Goal: Task Accomplishment & Management: Manage account settings

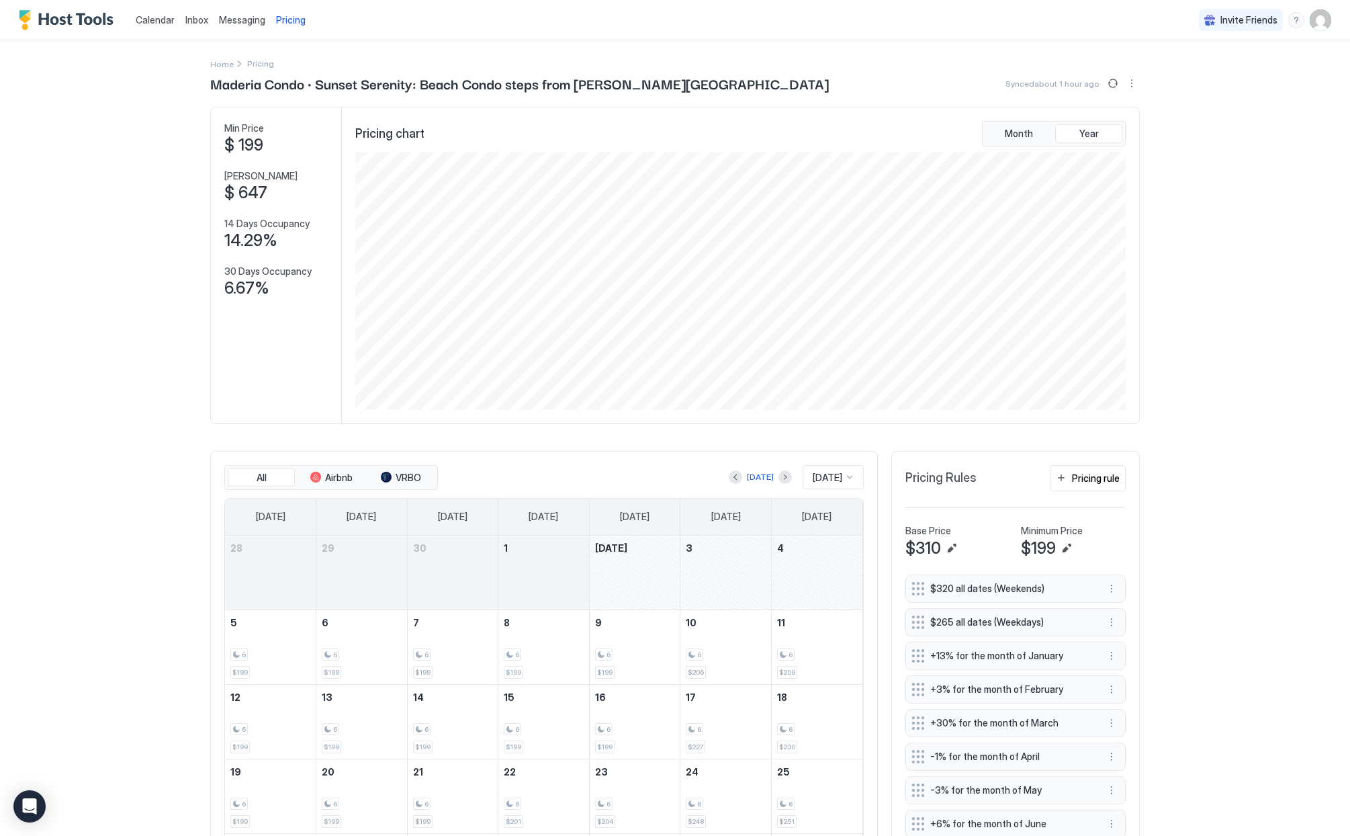
scroll to position [258, 773]
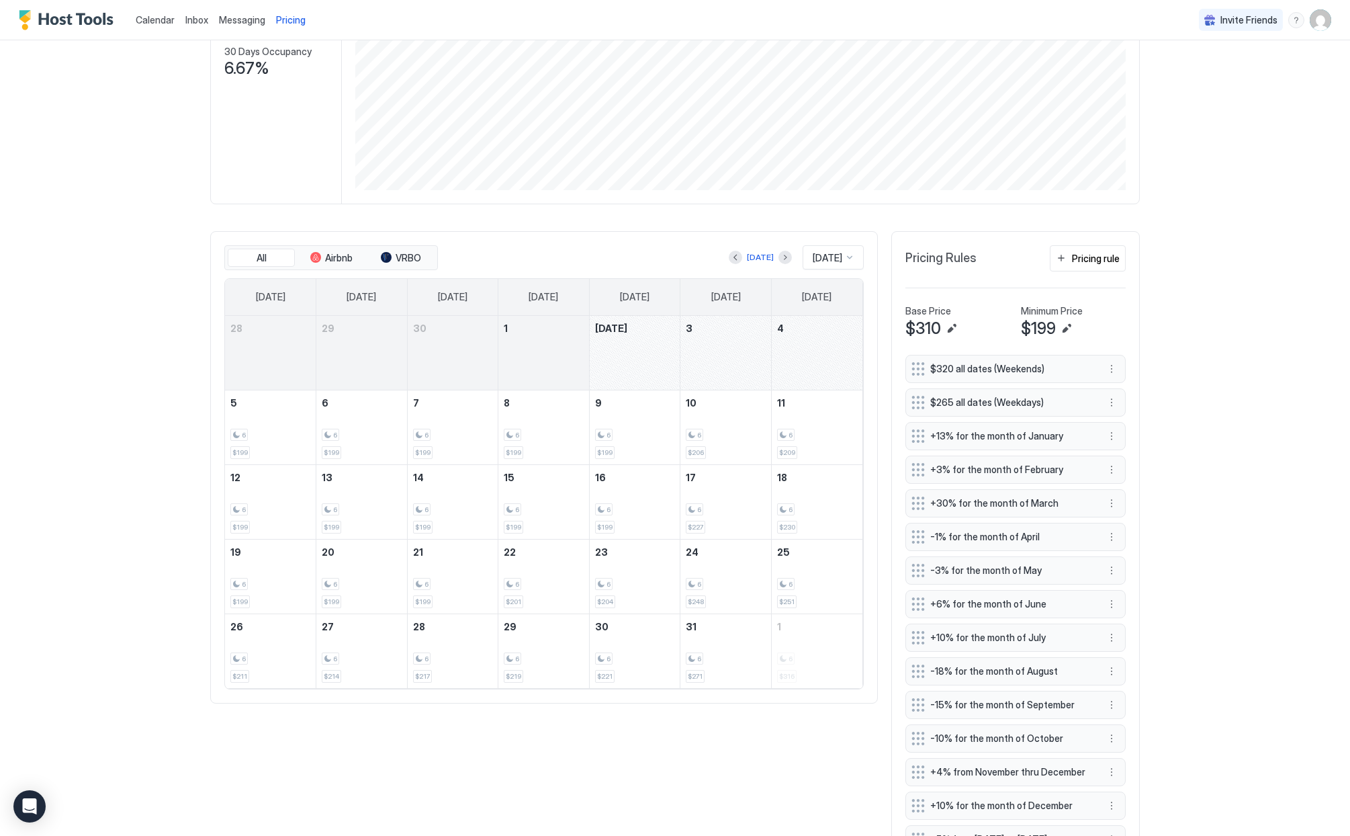
click at [223, 17] on span "Messaging" at bounding box center [242, 19] width 46 height 11
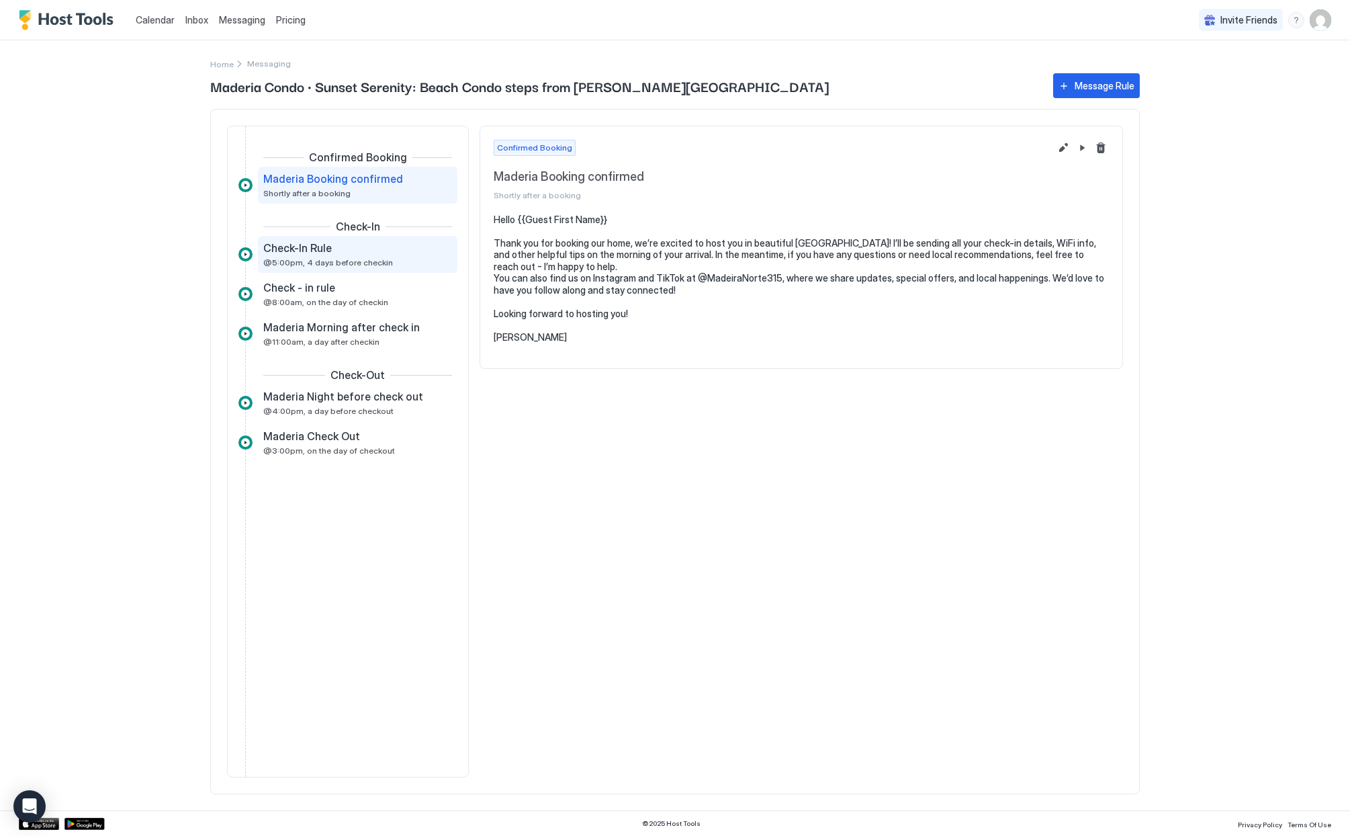
click at [282, 263] on span "@5:00pm, 4 days before checkin" at bounding box center [328, 262] width 130 height 10
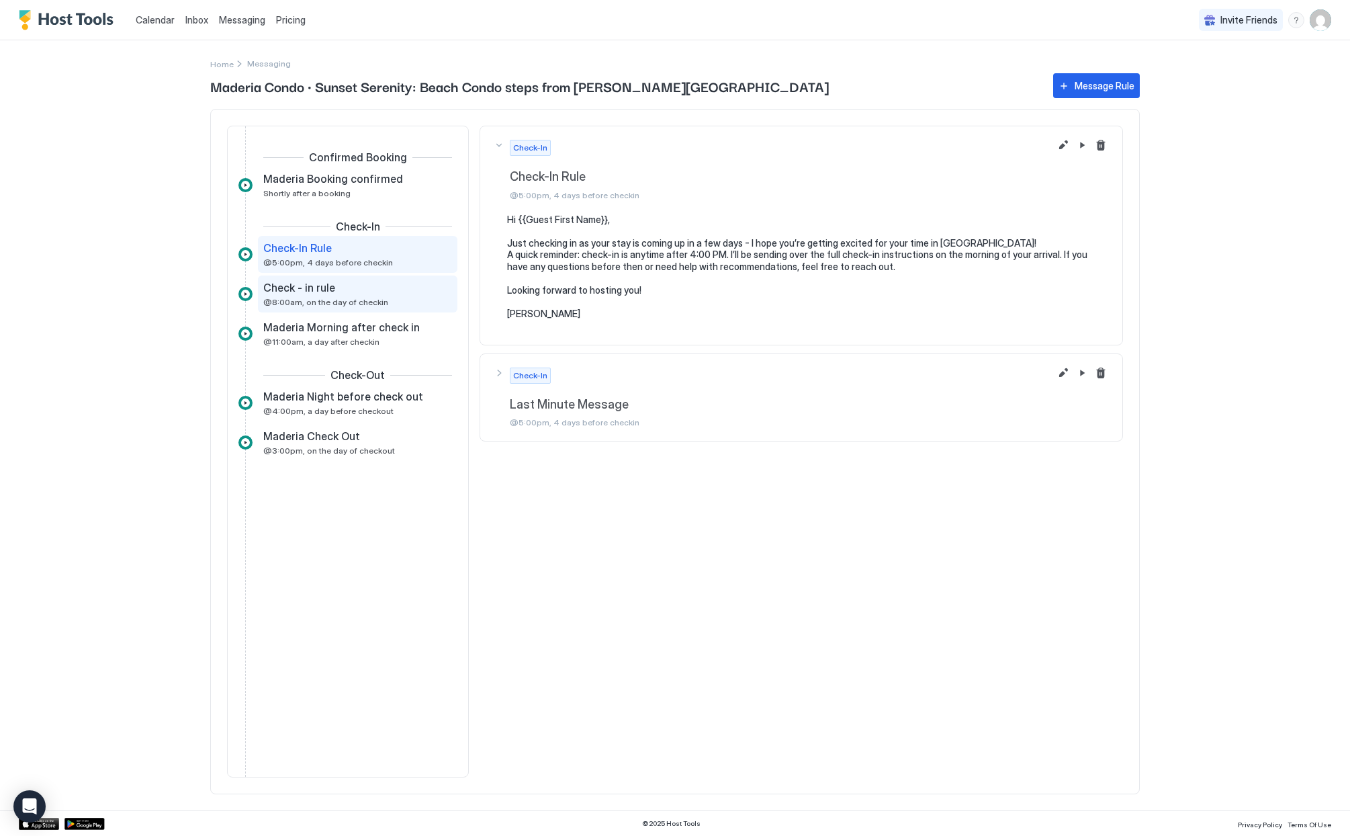
click at [292, 296] on div "Check - in rule @8:00am, on the day of checkin" at bounding box center [348, 294] width 170 height 26
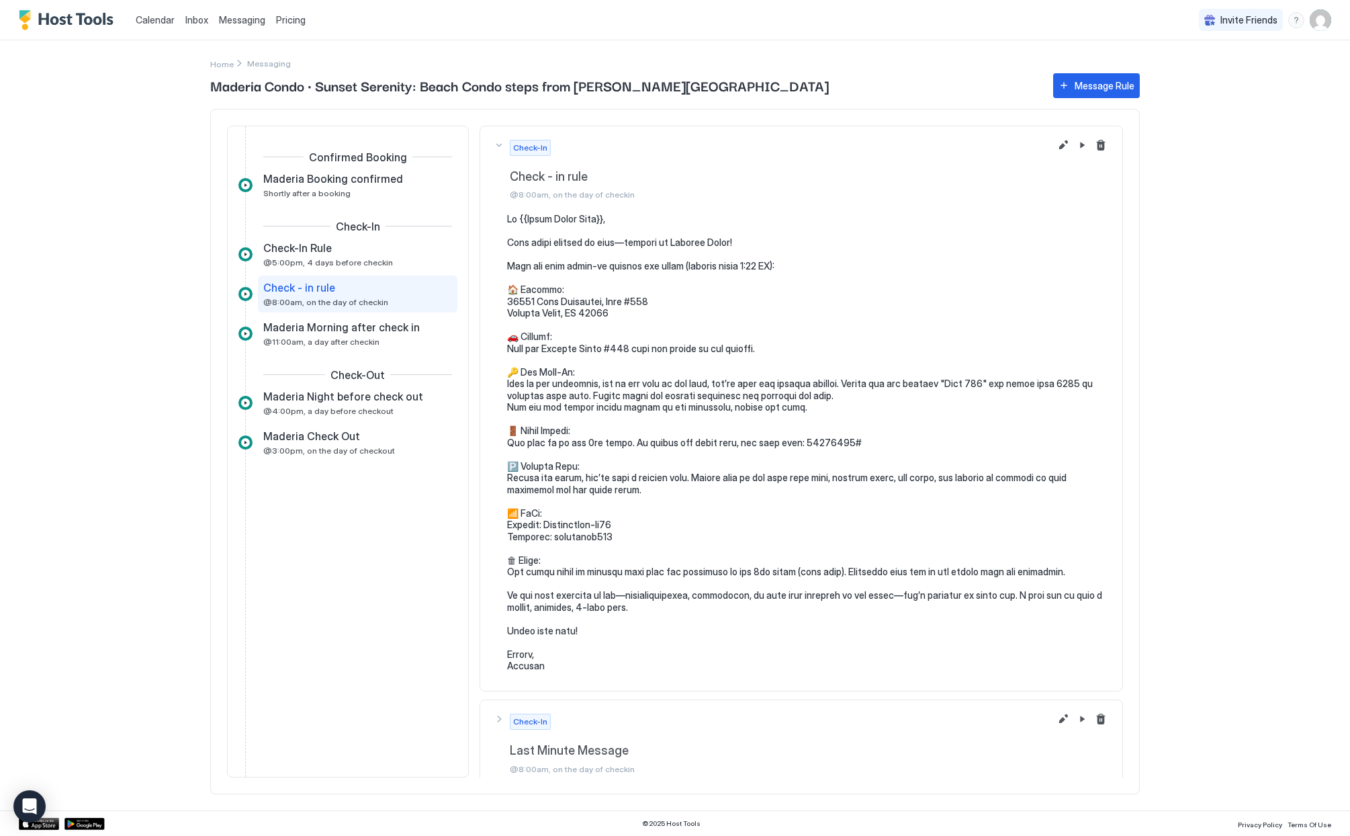
click at [576, 196] on span "@8:00am, on the day of checkin" at bounding box center [809, 194] width 599 height 10
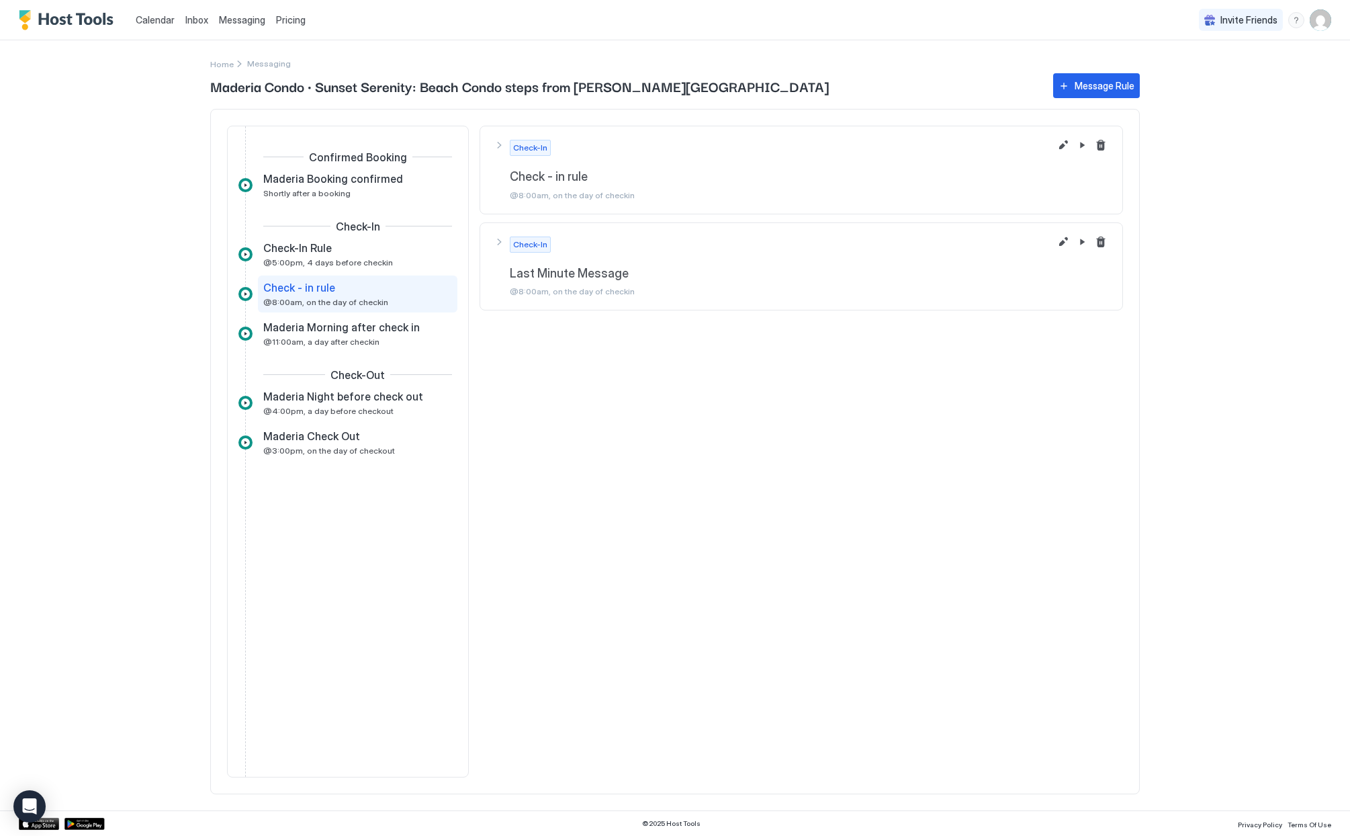
click at [576, 196] on span "@8:00am, on the day of checkin" at bounding box center [809, 195] width 599 height 10
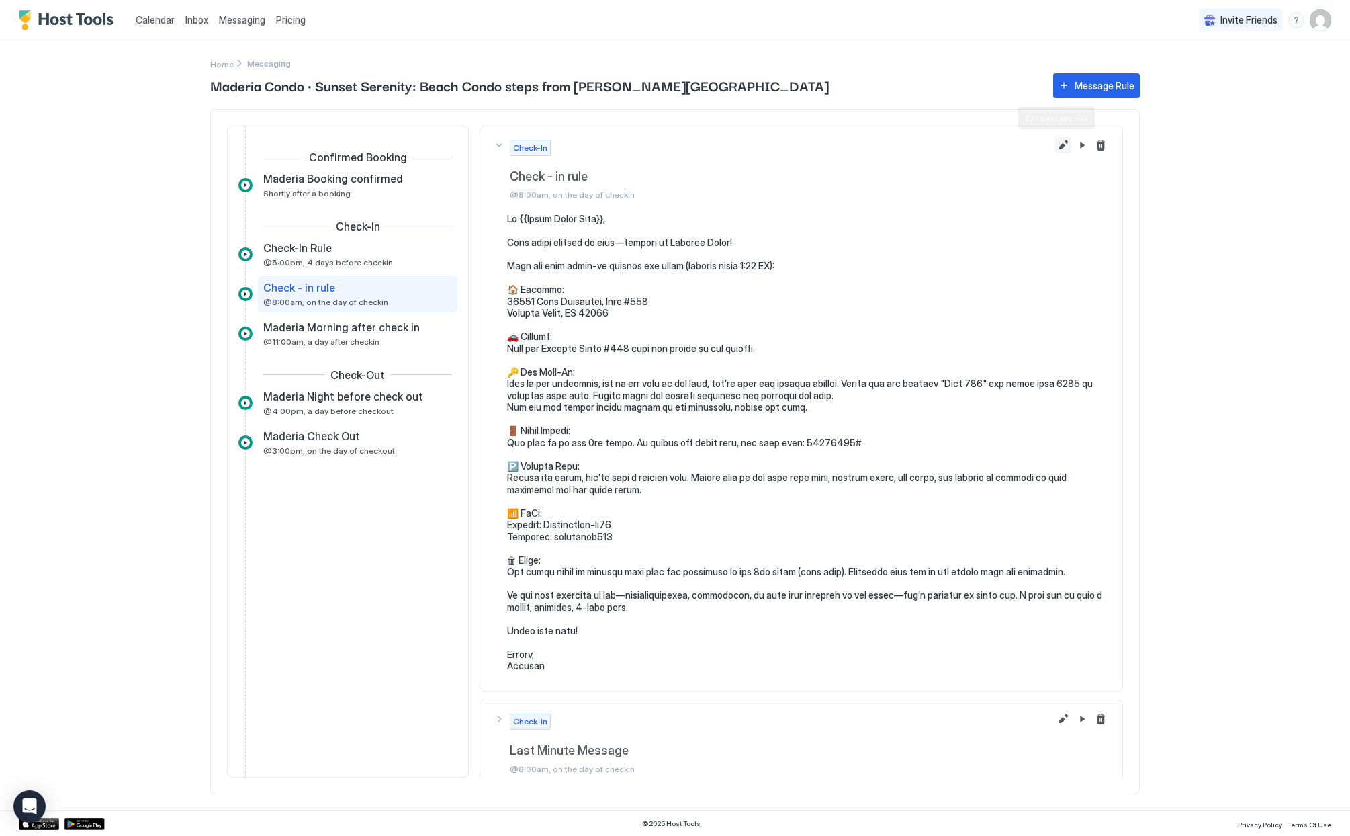
click at [1055, 148] on button "Edit message rule" at bounding box center [1063, 145] width 16 height 16
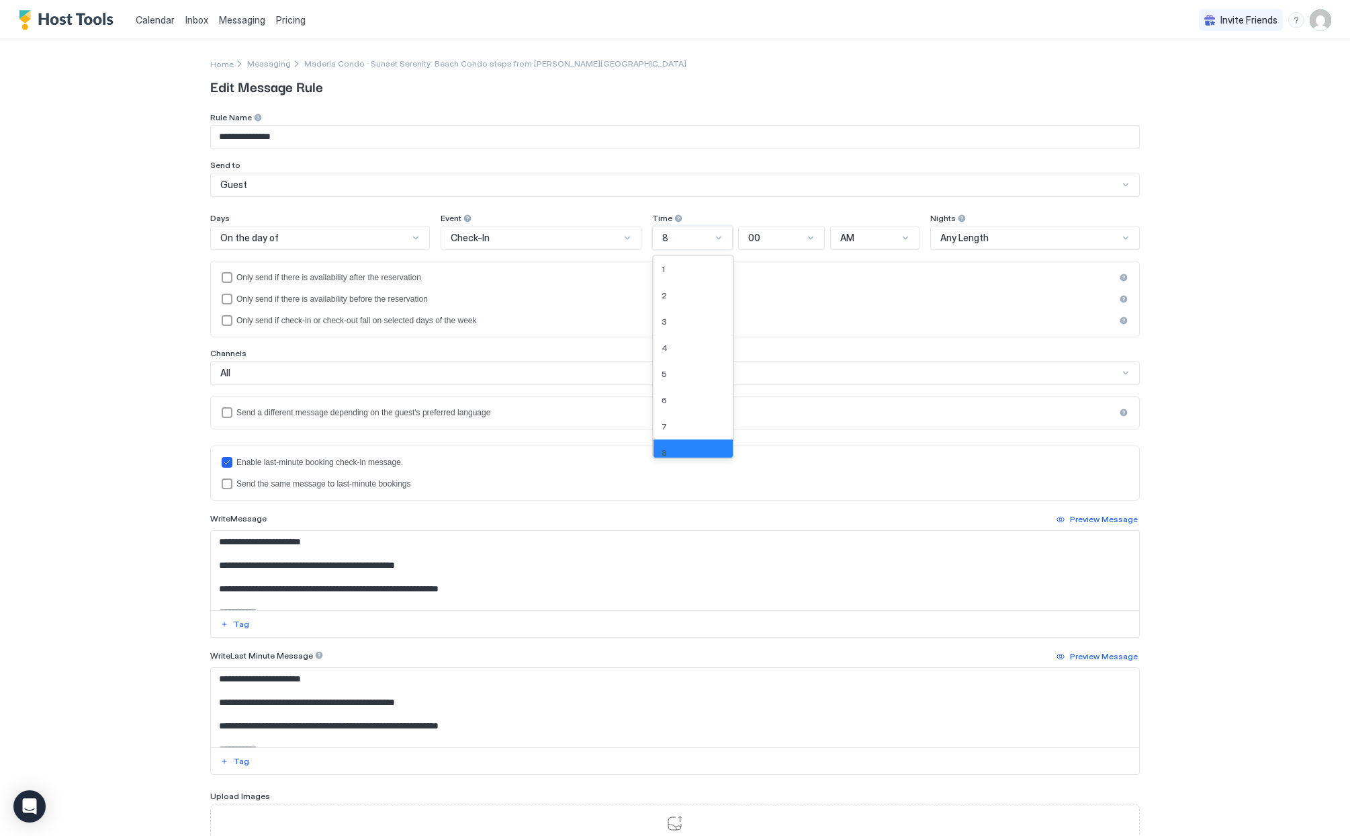
click at [713, 238] on div at bounding box center [718, 237] width 11 height 11
click at [662, 412] on span "7" at bounding box center [664, 409] width 5 height 10
click at [1197, 325] on div "**********" at bounding box center [675, 418] width 1350 height 836
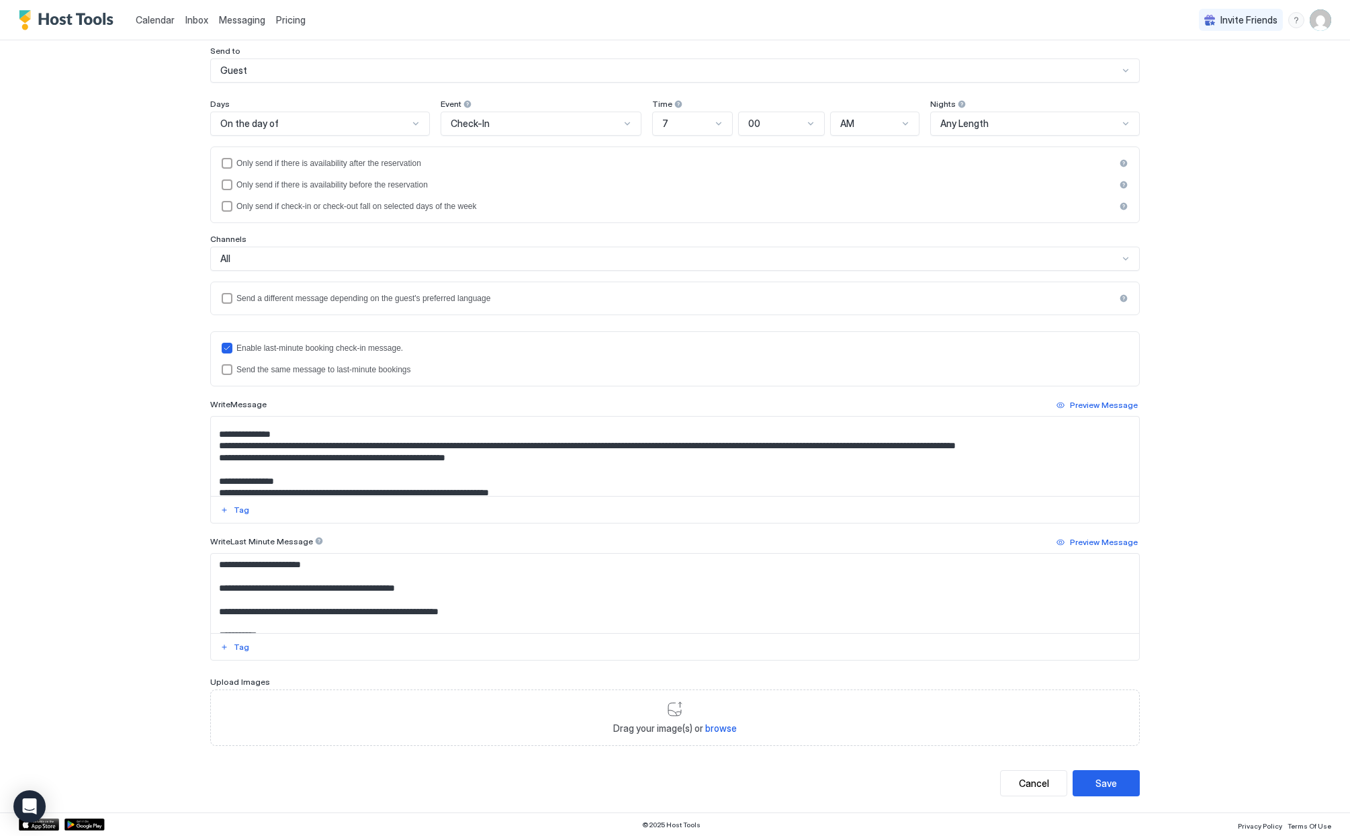
scroll to position [147, 0]
click at [265, 445] on textarea "Input Field" at bounding box center [675, 455] width 928 height 79
click at [299, 445] on textarea "Input Field" at bounding box center [675, 455] width 928 height 79
drag, startPoint x: 331, startPoint y: 445, endPoint x: 427, endPoint y: 445, distance: 95.4
click at [427, 445] on textarea "Input Field" at bounding box center [675, 455] width 928 height 79
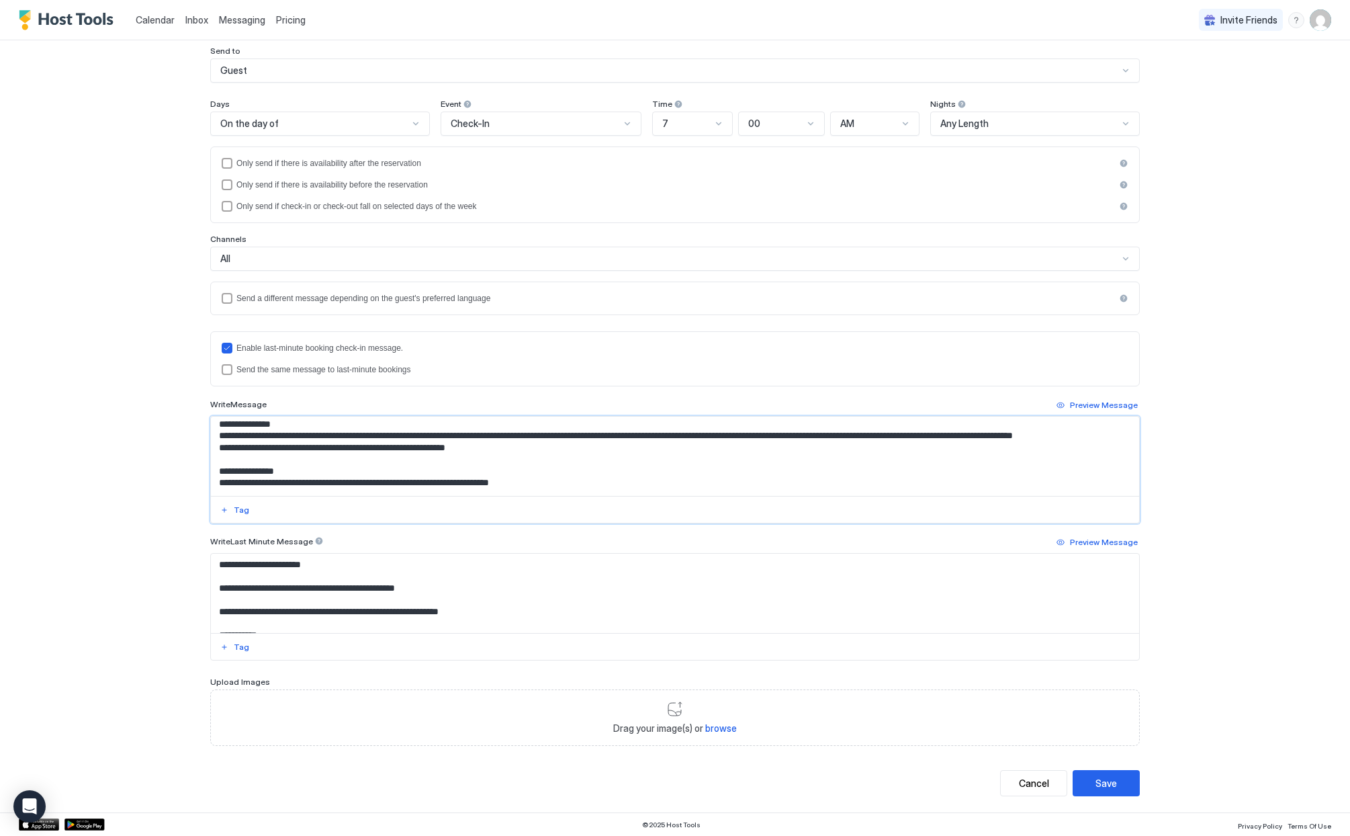
scroll to position [158, 0]
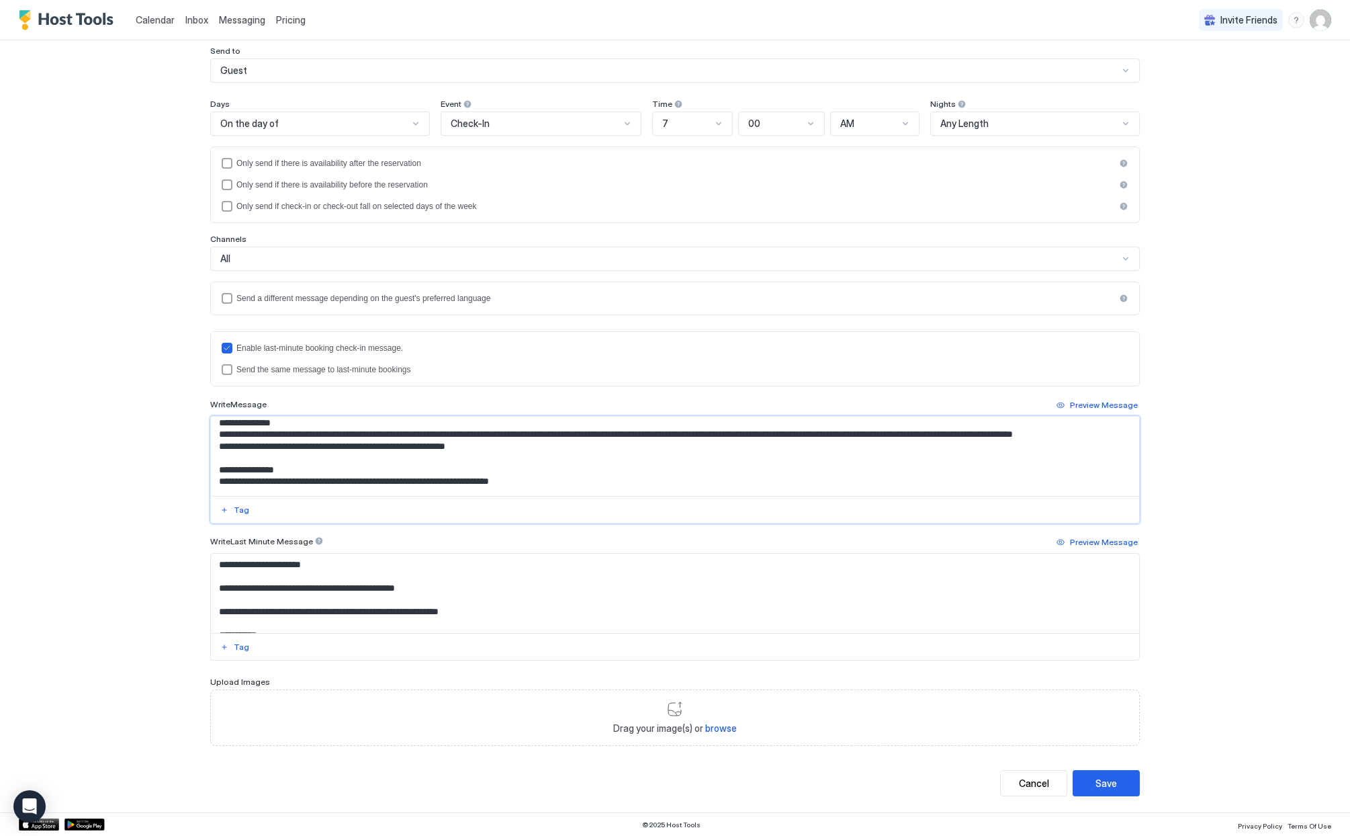
drag, startPoint x: 439, startPoint y: 460, endPoint x: 455, endPoint y: 459, distance: 16.2
click at [455, 459] on textarea "Input Field" at bounding box center [675, 455] width 928 height 79
click at [460, 459] on textarea "Input Field" at bounding box center [675, 455] width 928 height 79
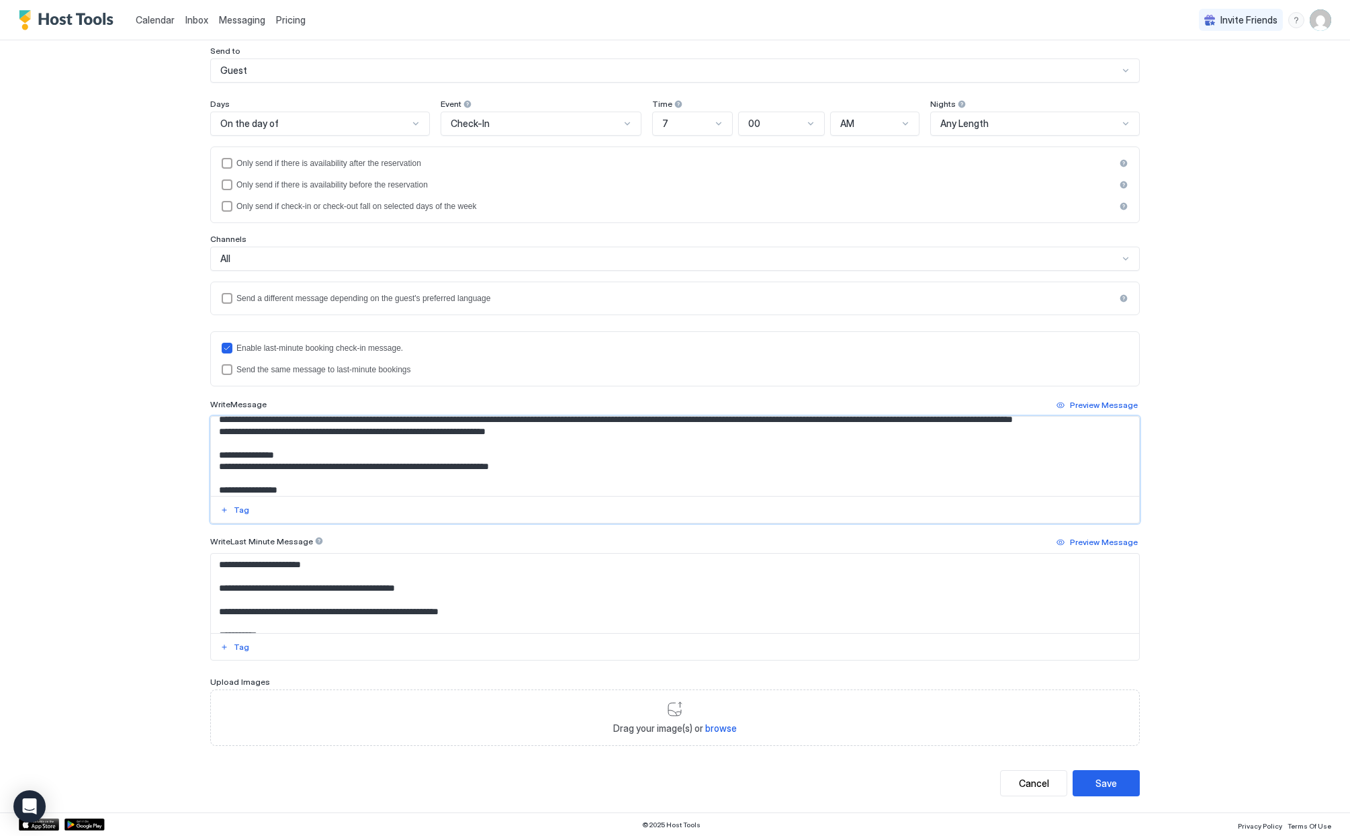
scroll to position [175, 0]
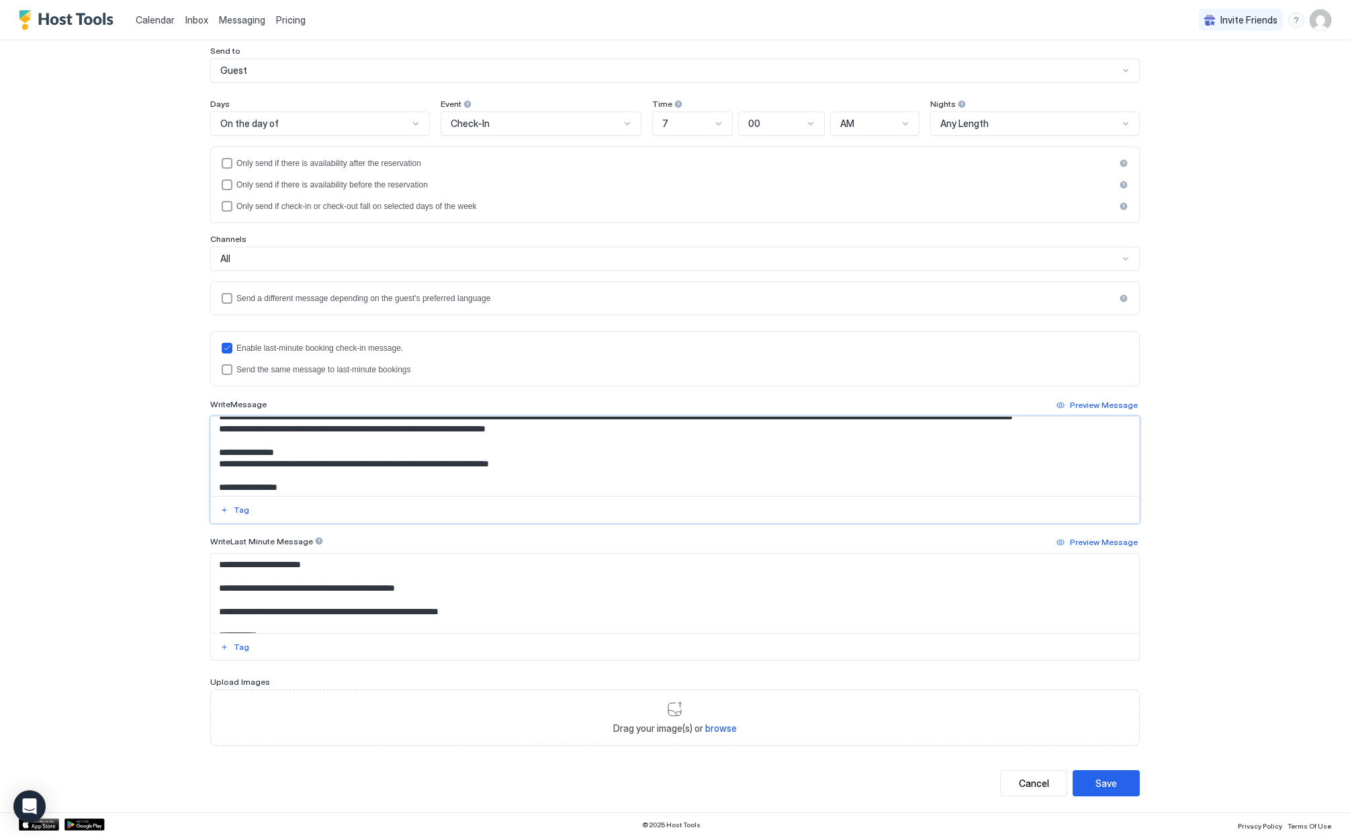
drag, startPoint x: 484, startPoint y: 474, endPoint x: 525, endPoint y: 476, distance: 41.7
click at [525, 476] on textarea "Input Field" at bounding box center [675, 455] width 928 height 79
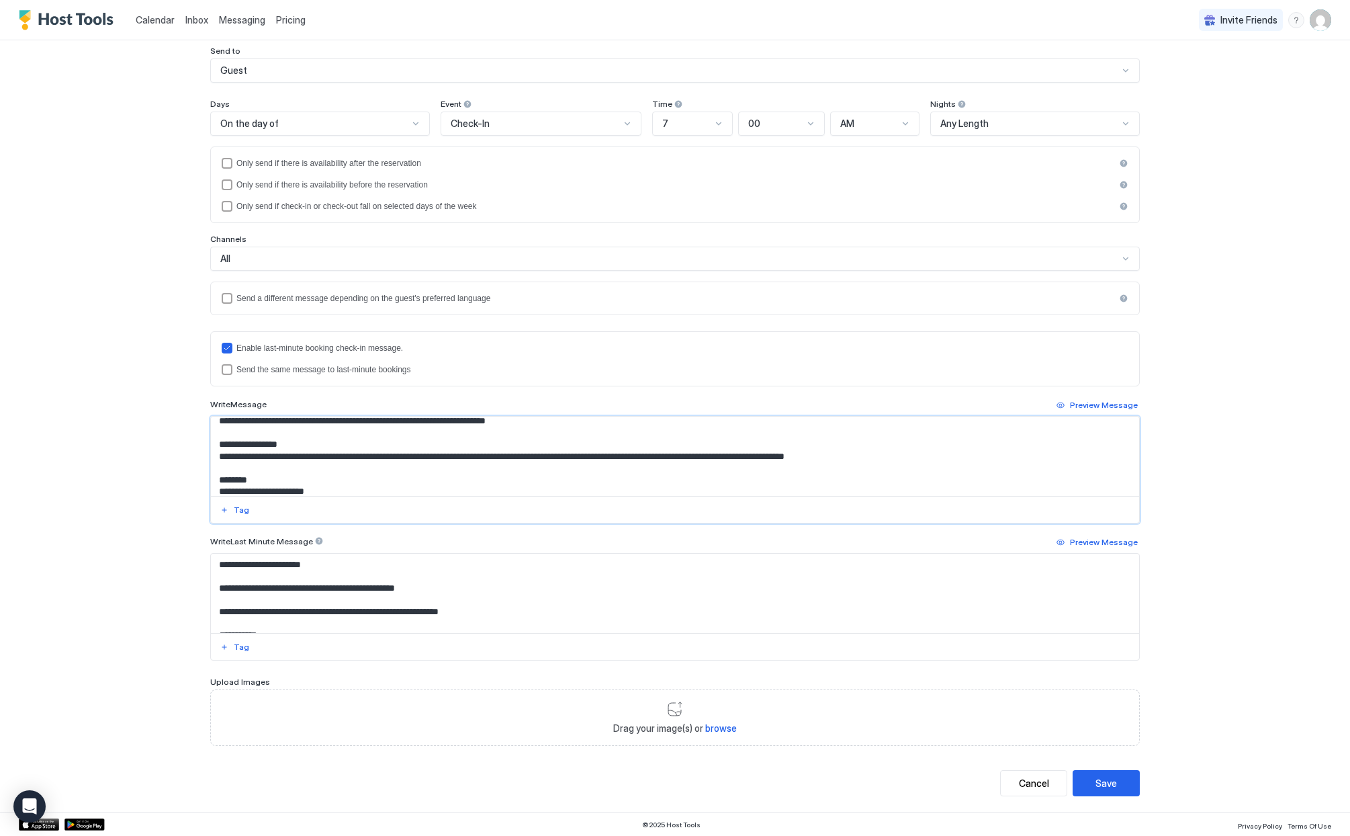
scroll to position [220, 0]
click at [334, 459] on textarea "Input Field" at bounding box center [675, 455] width 928 height 79
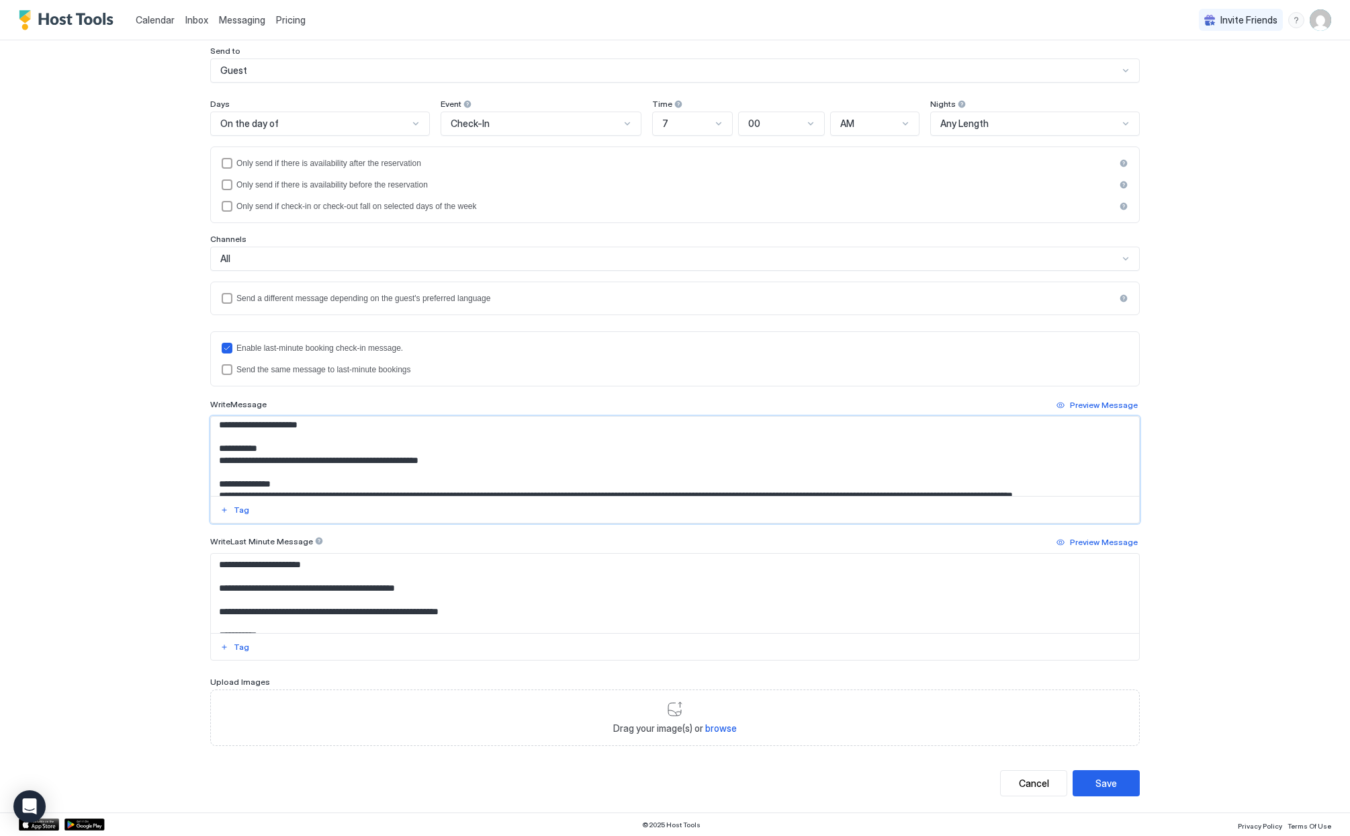
scroll to position [128, 0]
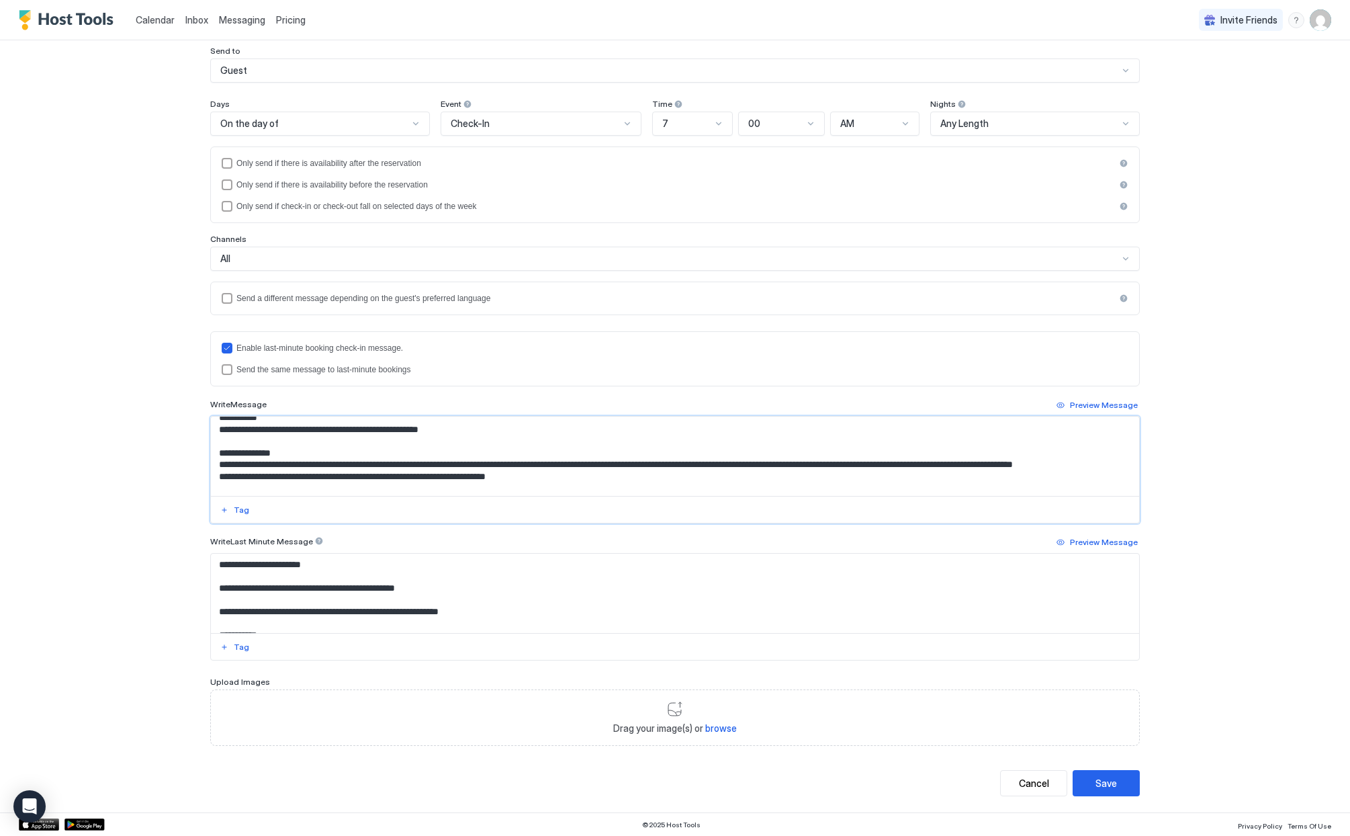
drag, startPoint x: 719, startPoint y: 465, endPoint x: 704, endPoint y: 464, distance: 14.8
click at [704, 464] on textarea "Input Field" at bounding box center [675, 455] width 928 height 79
click at [706, 466] on textarea "Input Field" at bounding box center [675, 455] width 928 height 79
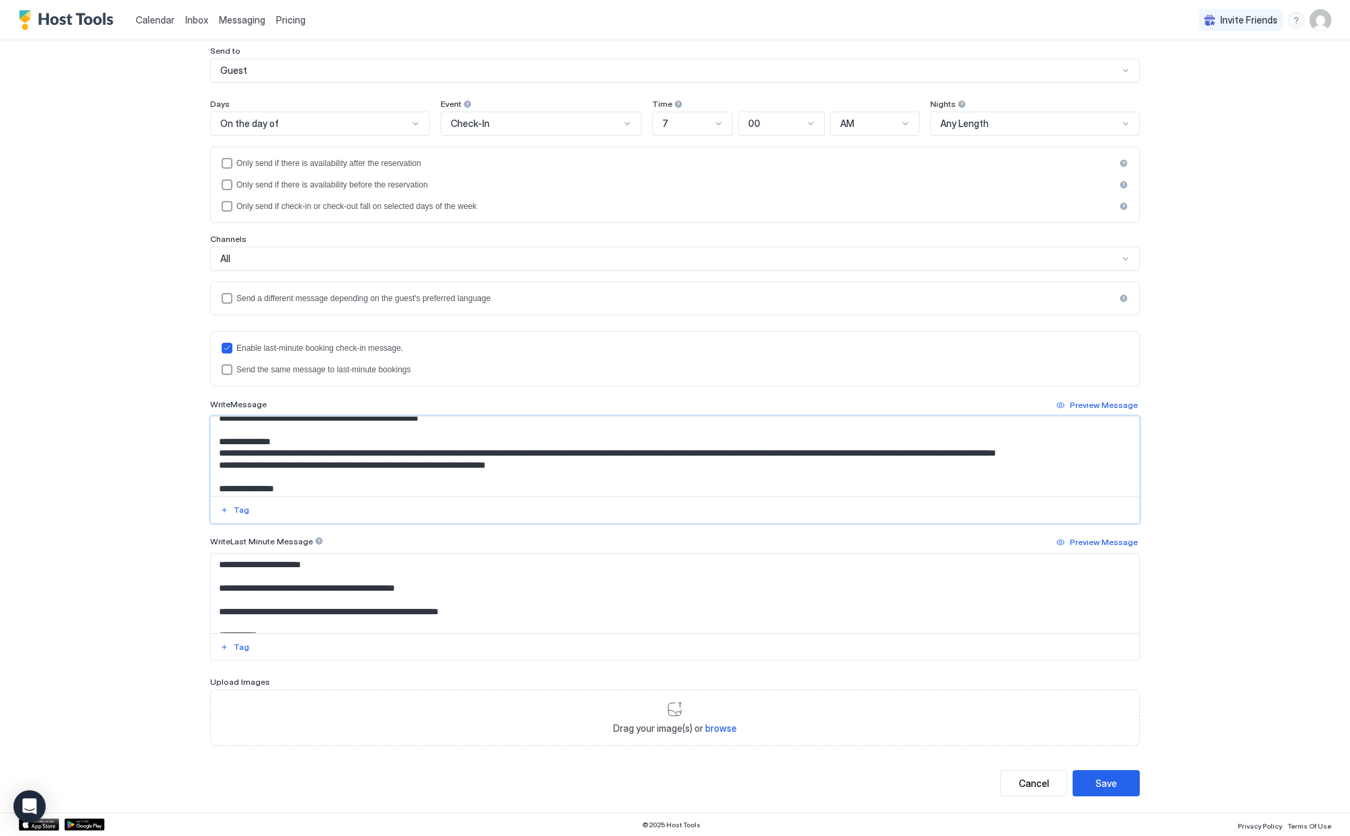
scroll to position [141, 0]
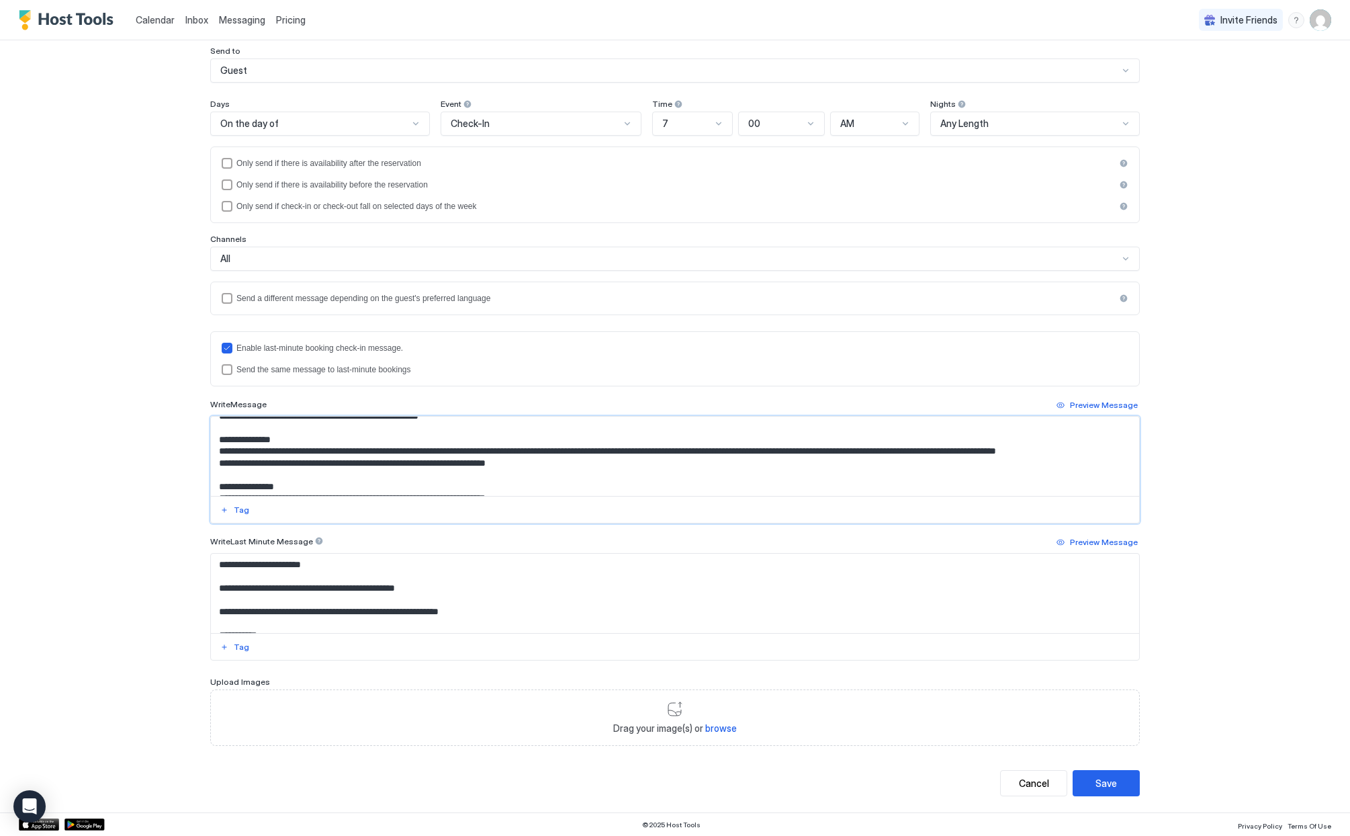
click at [540, 474] on textarea "Input Field" at bounding box center [675, 455] width 928 height 79
drag, startPoint x: 727, startPoint y: 476, endPoint x: 717, endPoint y: 472, distance: 10.6
click at [717, 472] on textarea "Input Field" at bounding box center [675, 455] width 928 height 79
click at [754, 474] on textarea "Input Field" at bounding box center [675, 455] width 928 height 79
drag, startPoint x: 836, startPoint y: 474, endPoint x: 957, endPoint y: 476, distance: 121.6
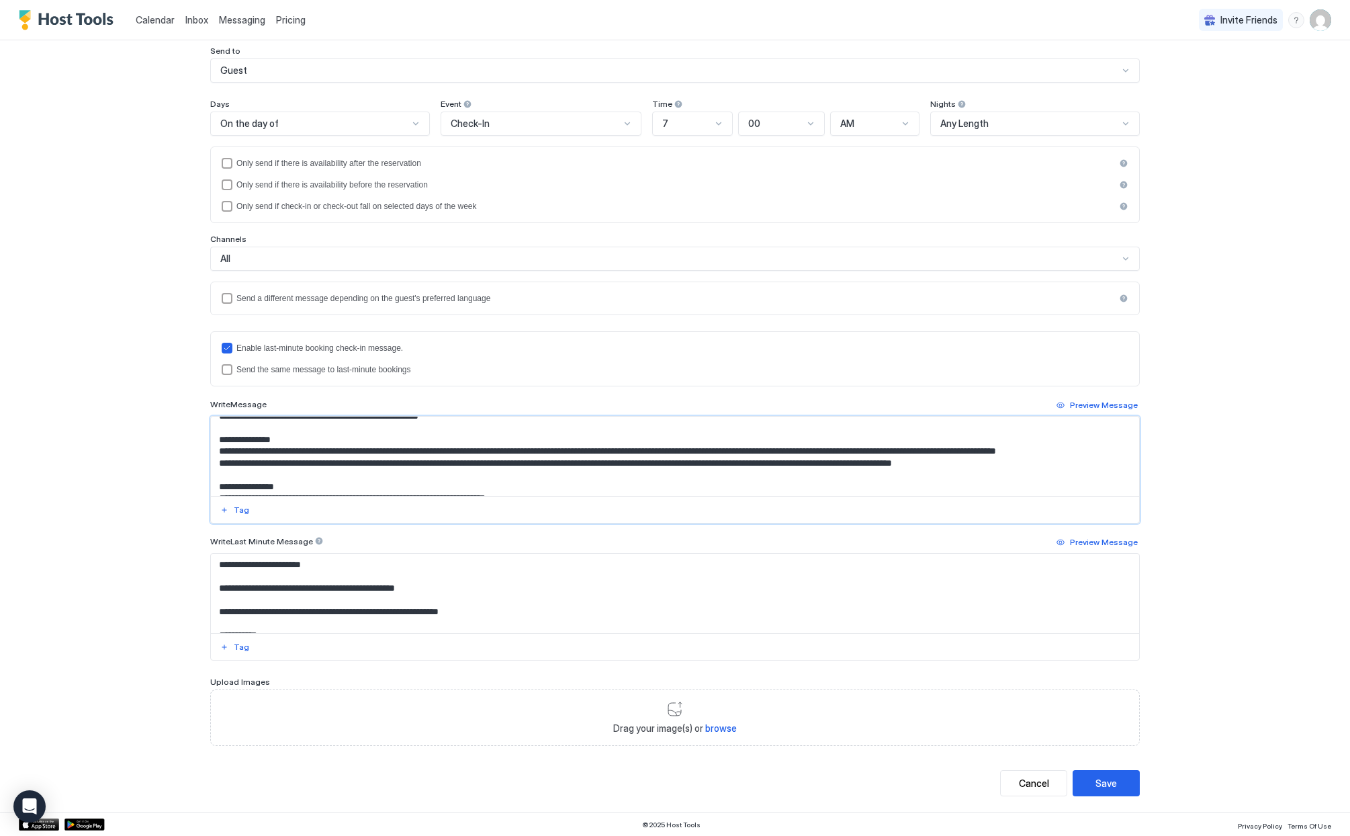
click at [957, 476] on textarea "Input Field" at bounding box center [675, 455] width 928 height 79
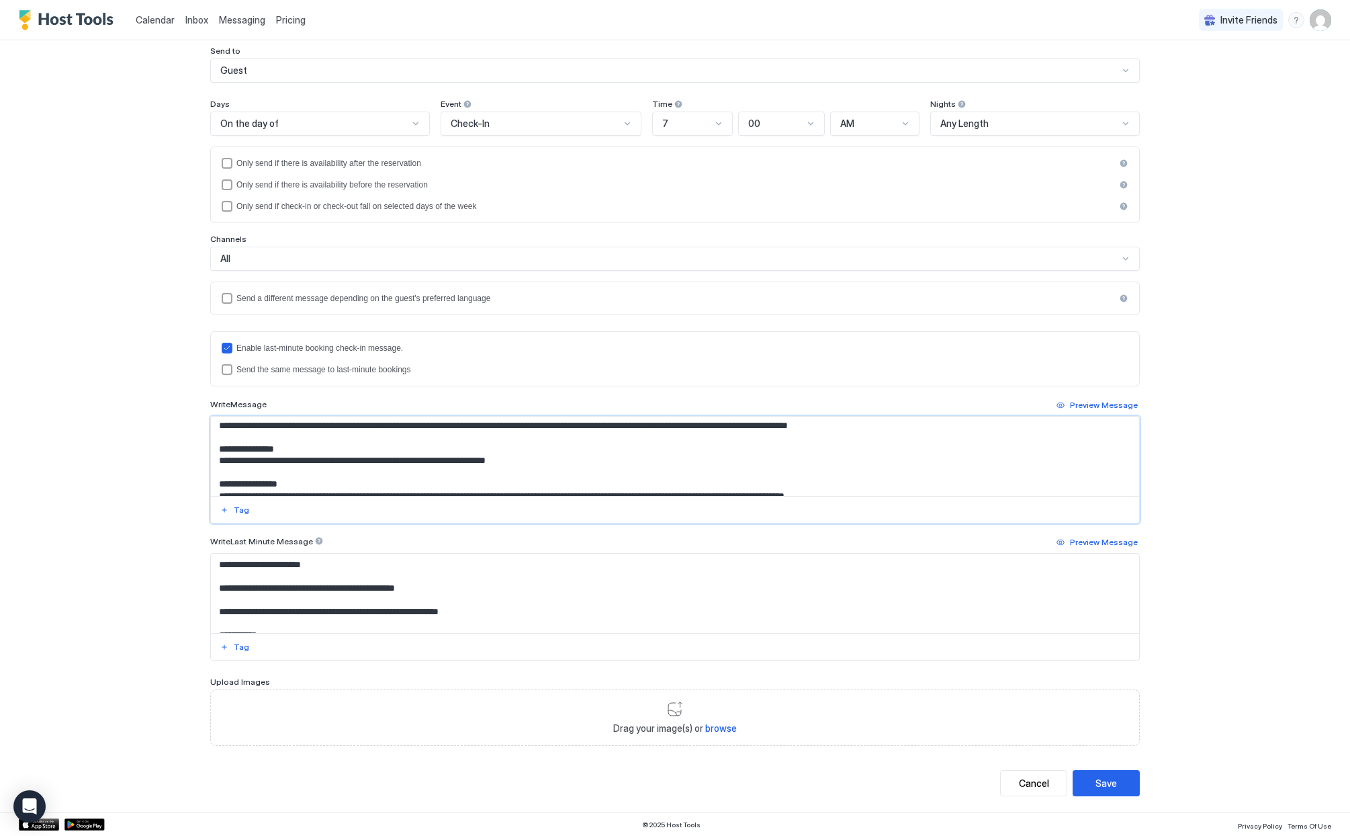
scroll to position [194, 0]
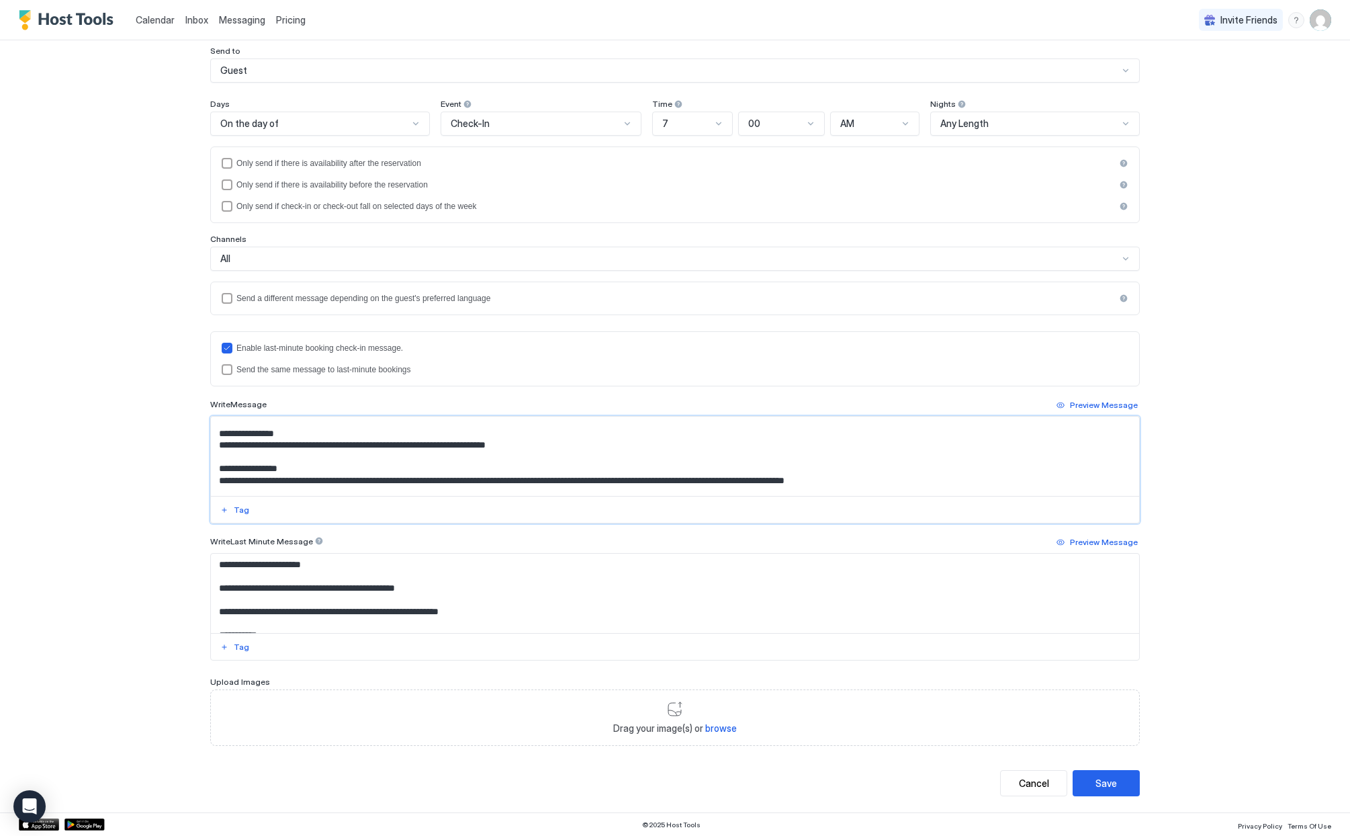
click at [427, 457] on textarea "Input Field" at bounding box center [675, 455] width 928 height 79
drag, startPoint x: 586, startPoint y: 457, endPoint x: 617, endPoint y: 460, distance: 30.4
click at [617, 460] on textarea "Input Field" at bounding box center [675, 455] width 928 height 79
click at [690, 459] on textarea "Input Field" at bounding box center [675, 455] width 928 height 79
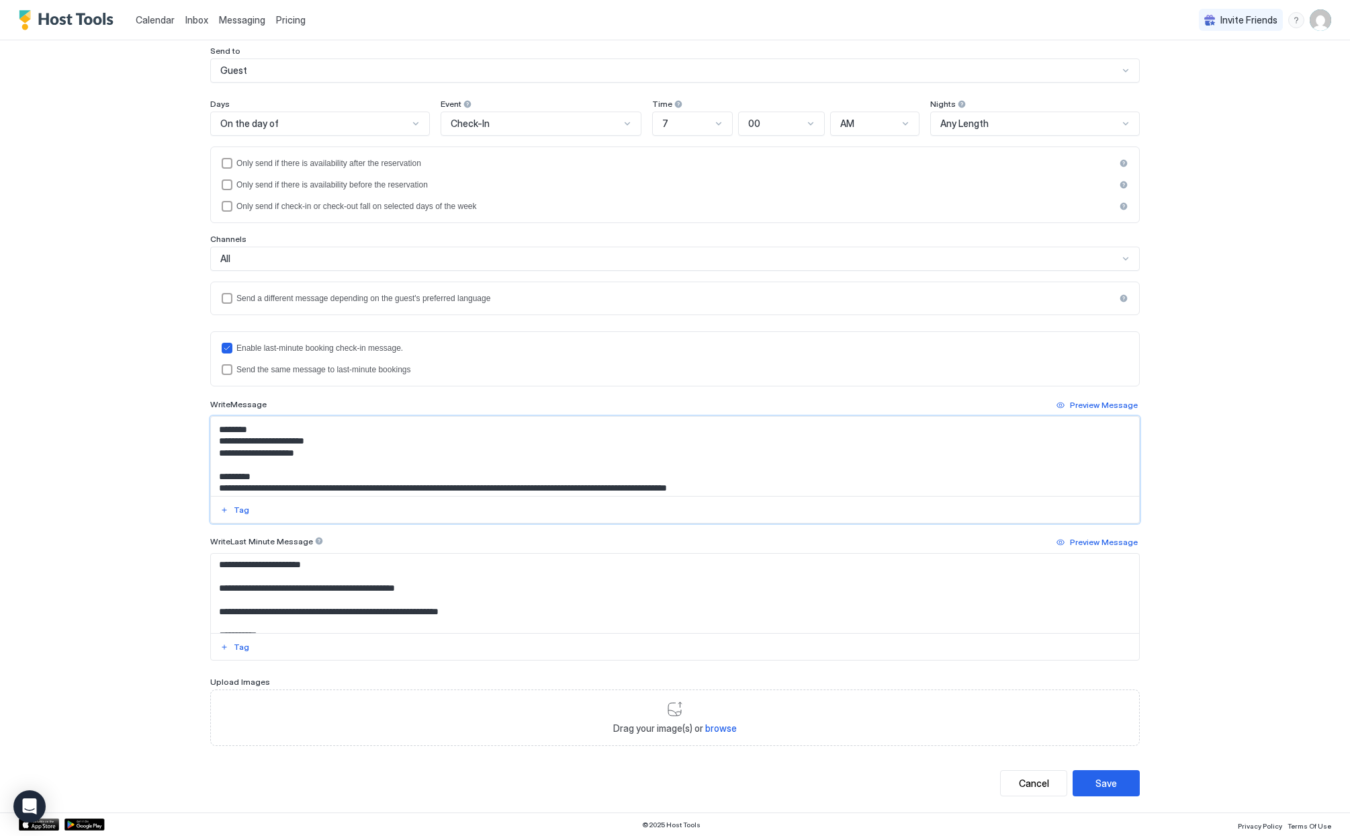
scroll to position [366, 0]
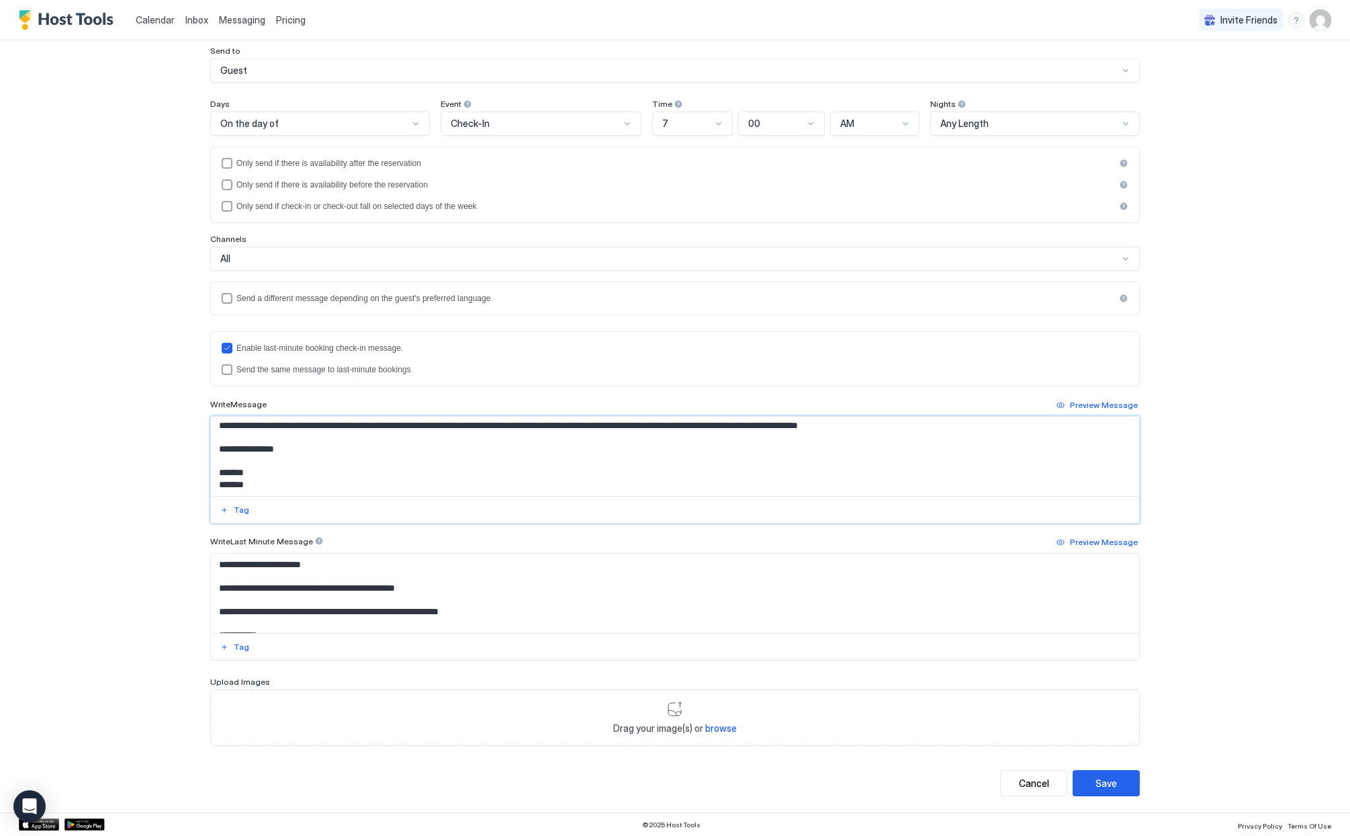
drag, startPoint x: 212, startPoint y: 427, endPoint x: 490, endPoint y: 487, distance: 284.6
click at [490, 487] on textarea "Input Field" at bounding box center [675, 455] width 928 height 79
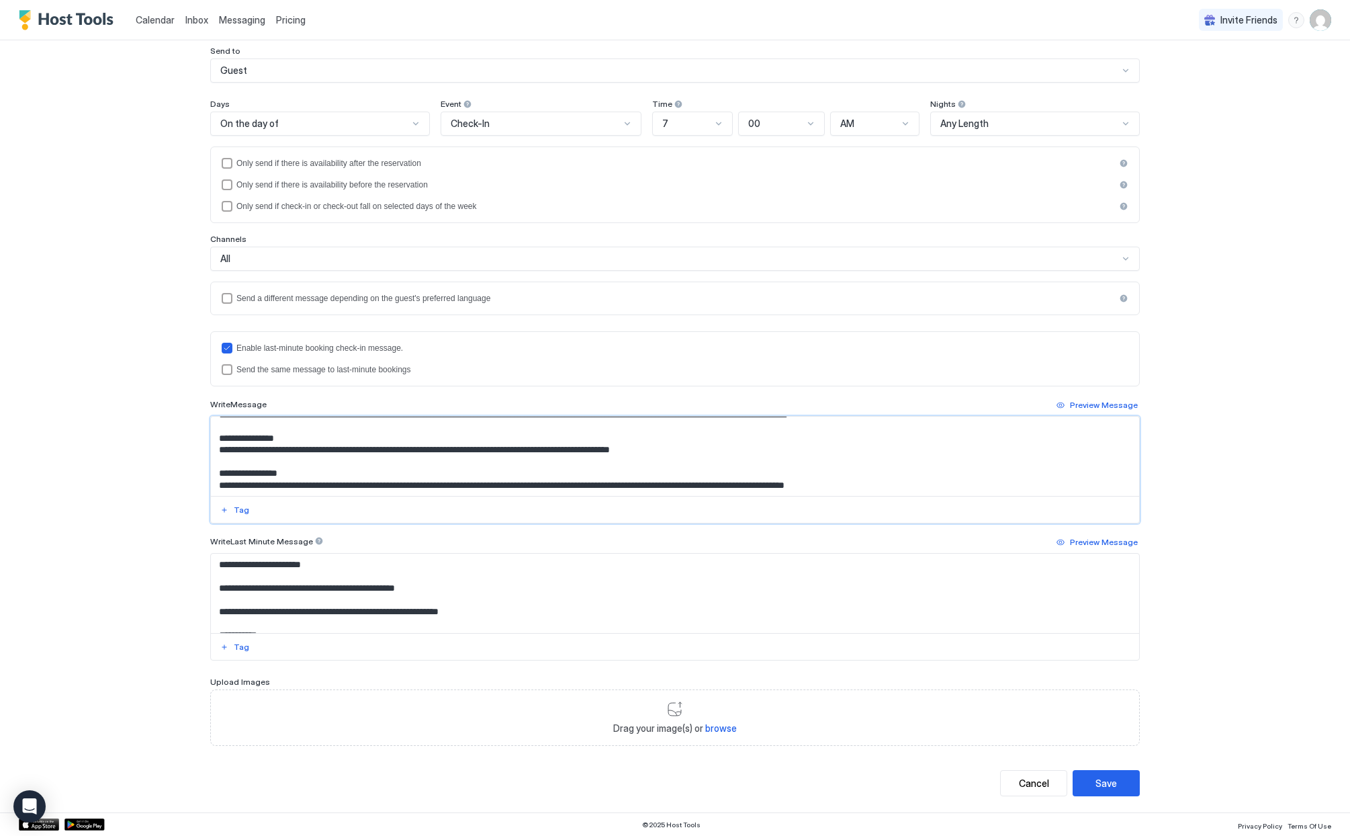
scroll to position [0, 0]
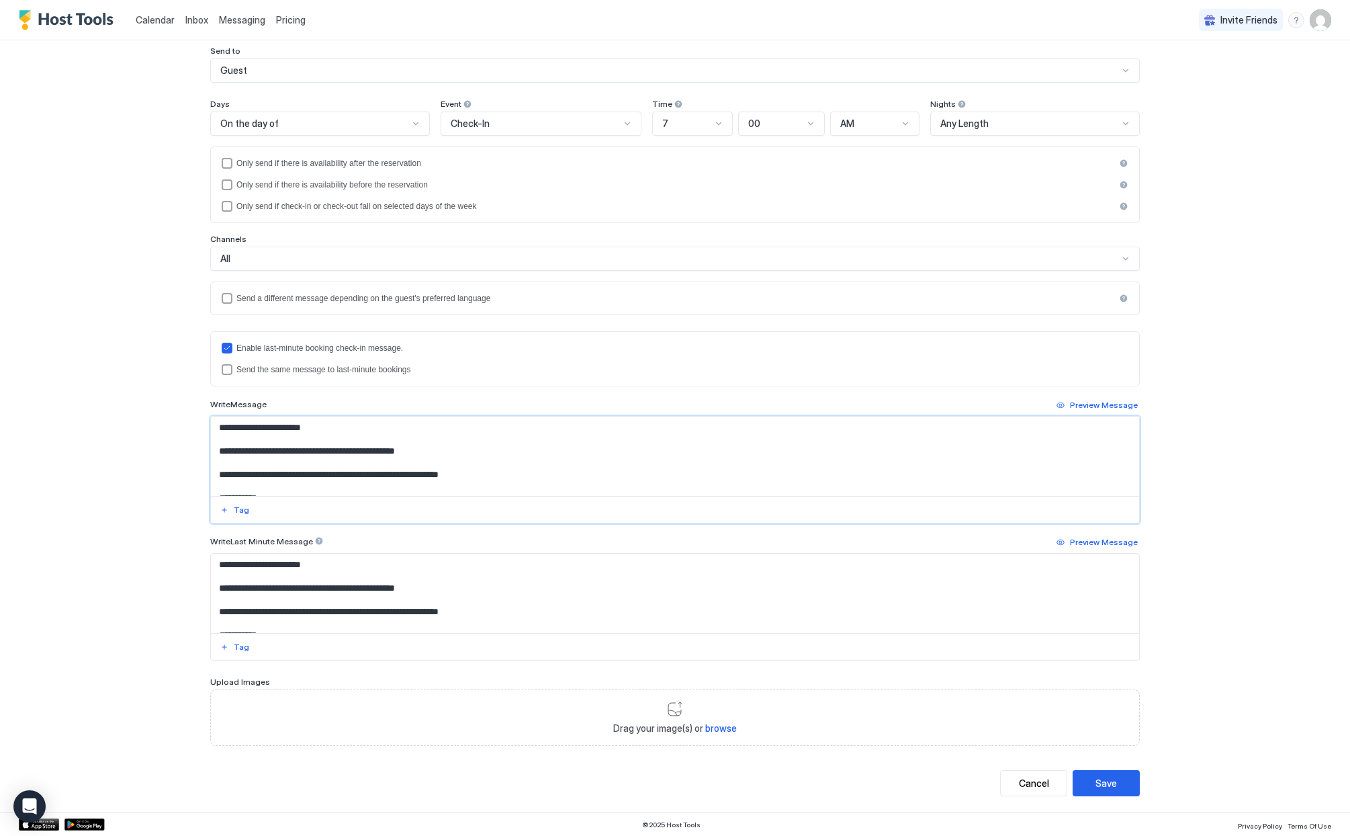
click at [524, 459] on textarea "Input Field" at bounding box center [675, 455] width 928 height 79
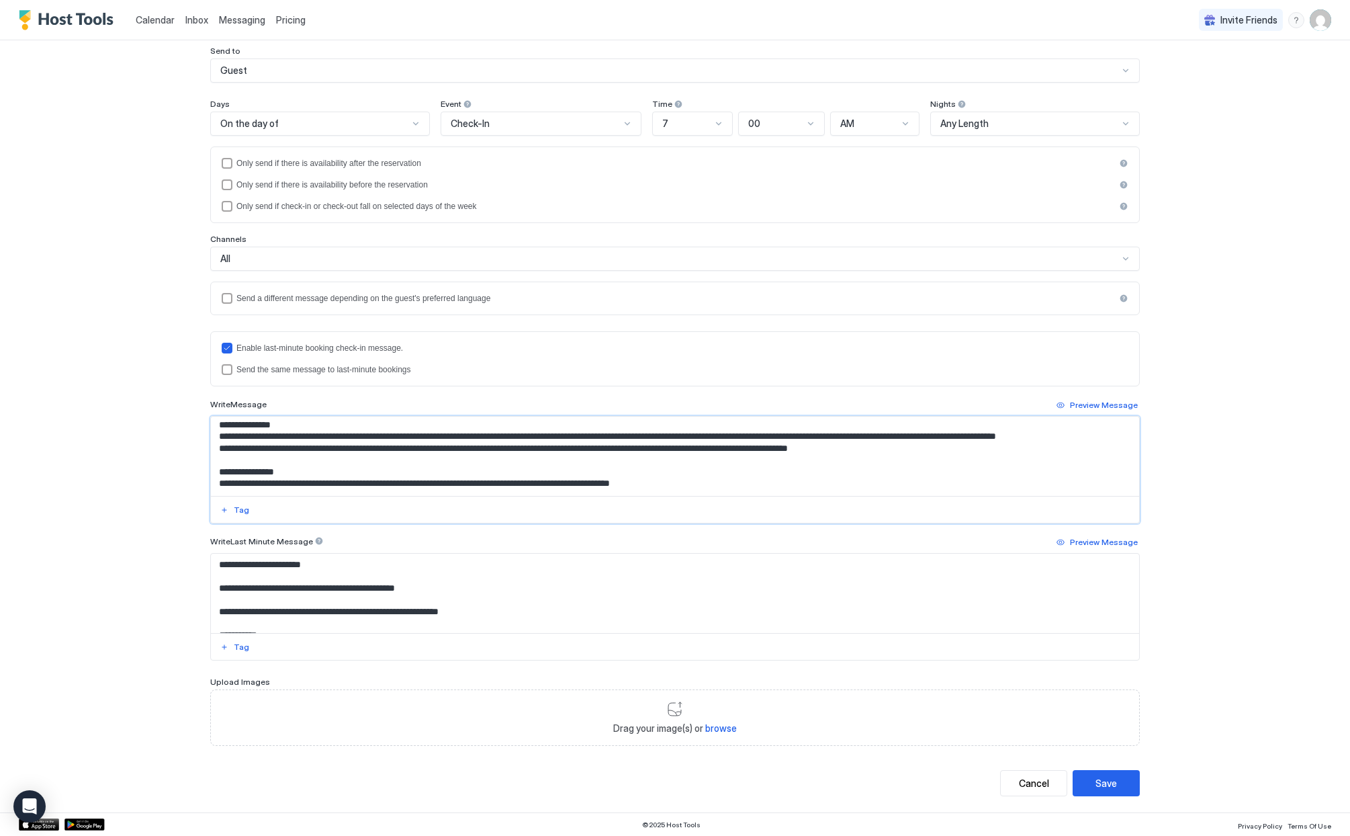
scroll to position [153, 0]
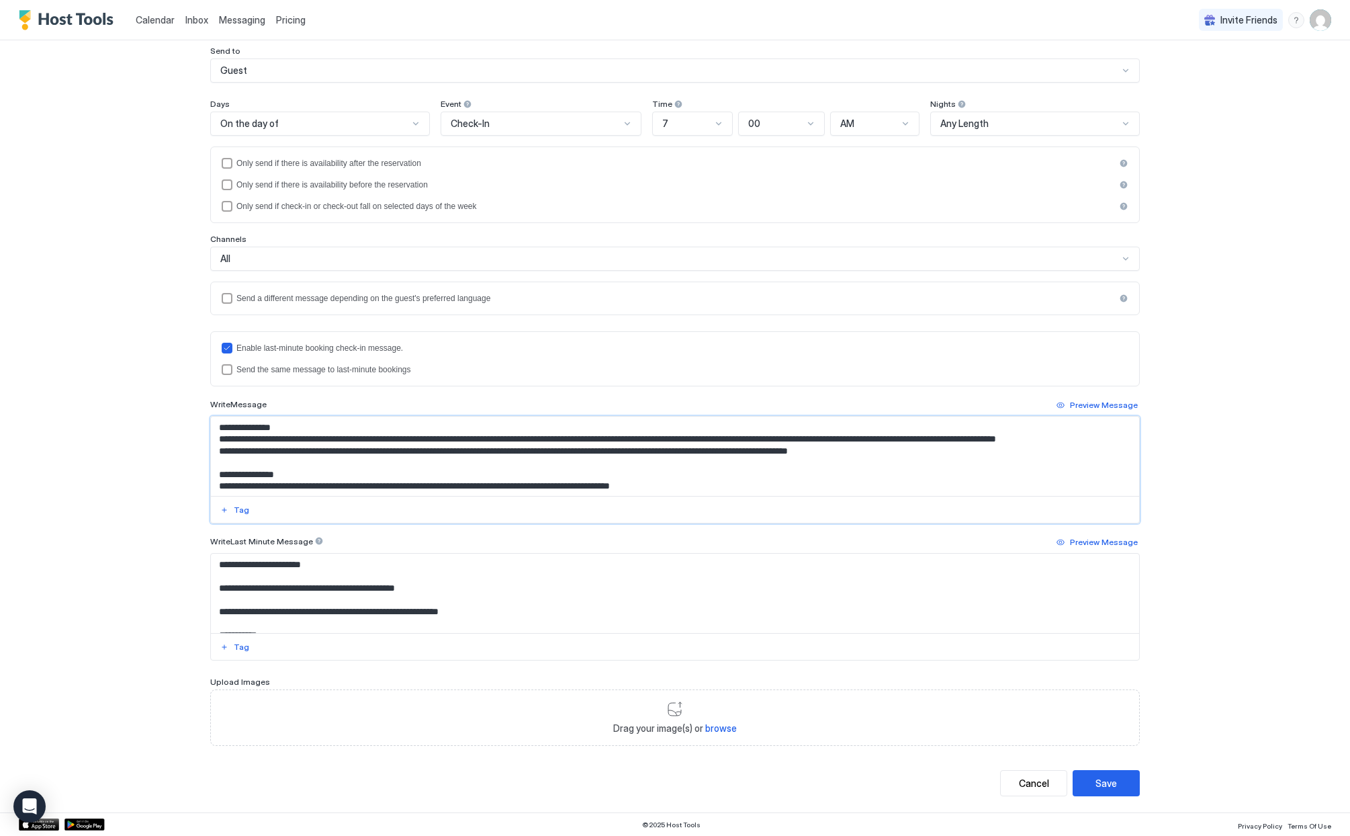
drag, startPoint x: 215, startPoint y: 439, endPoint x: 220, endPoint y: 471, distance: 32.6
click at [220, 471] on textarea "Input Field" at bounding box center [675, 455] width 928 height 79
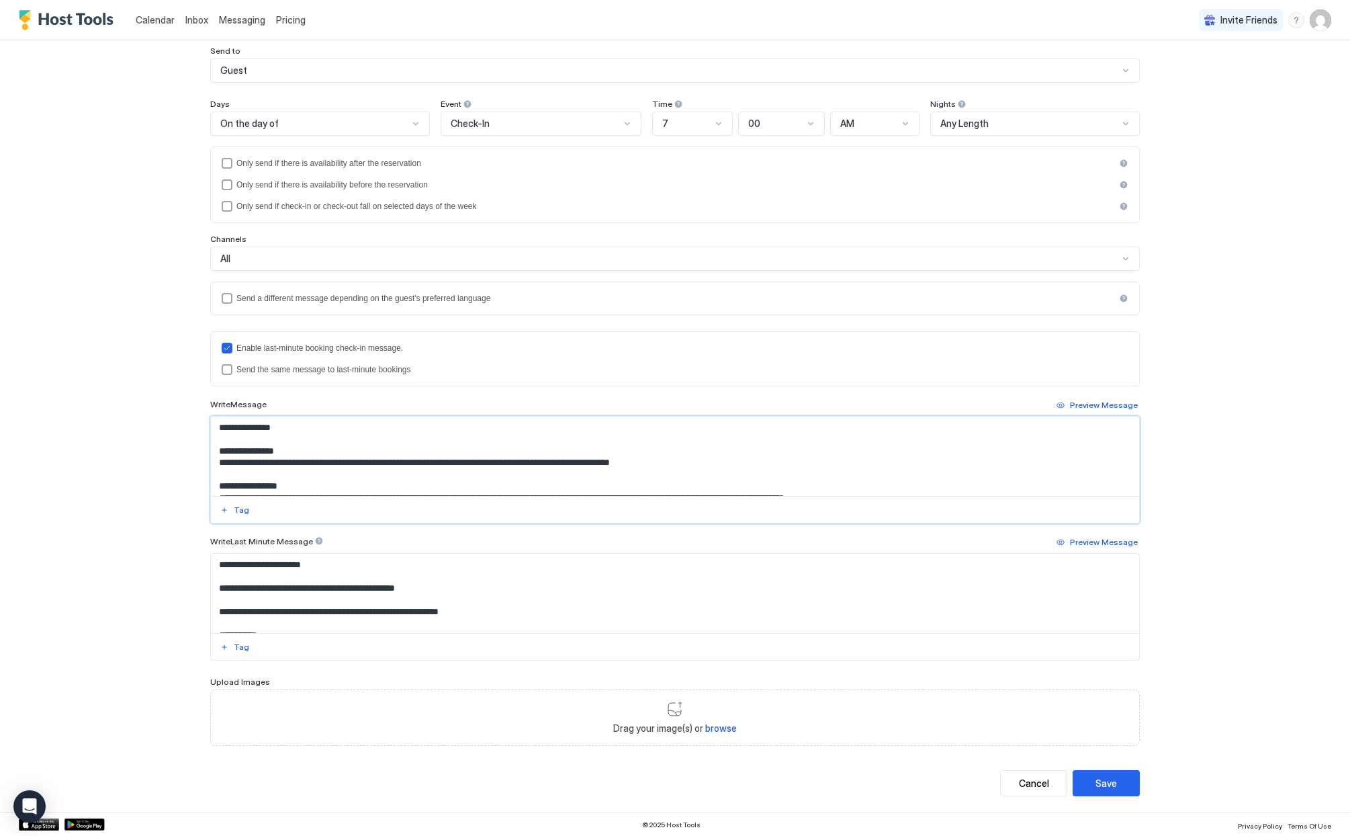
paste textarea "**********"
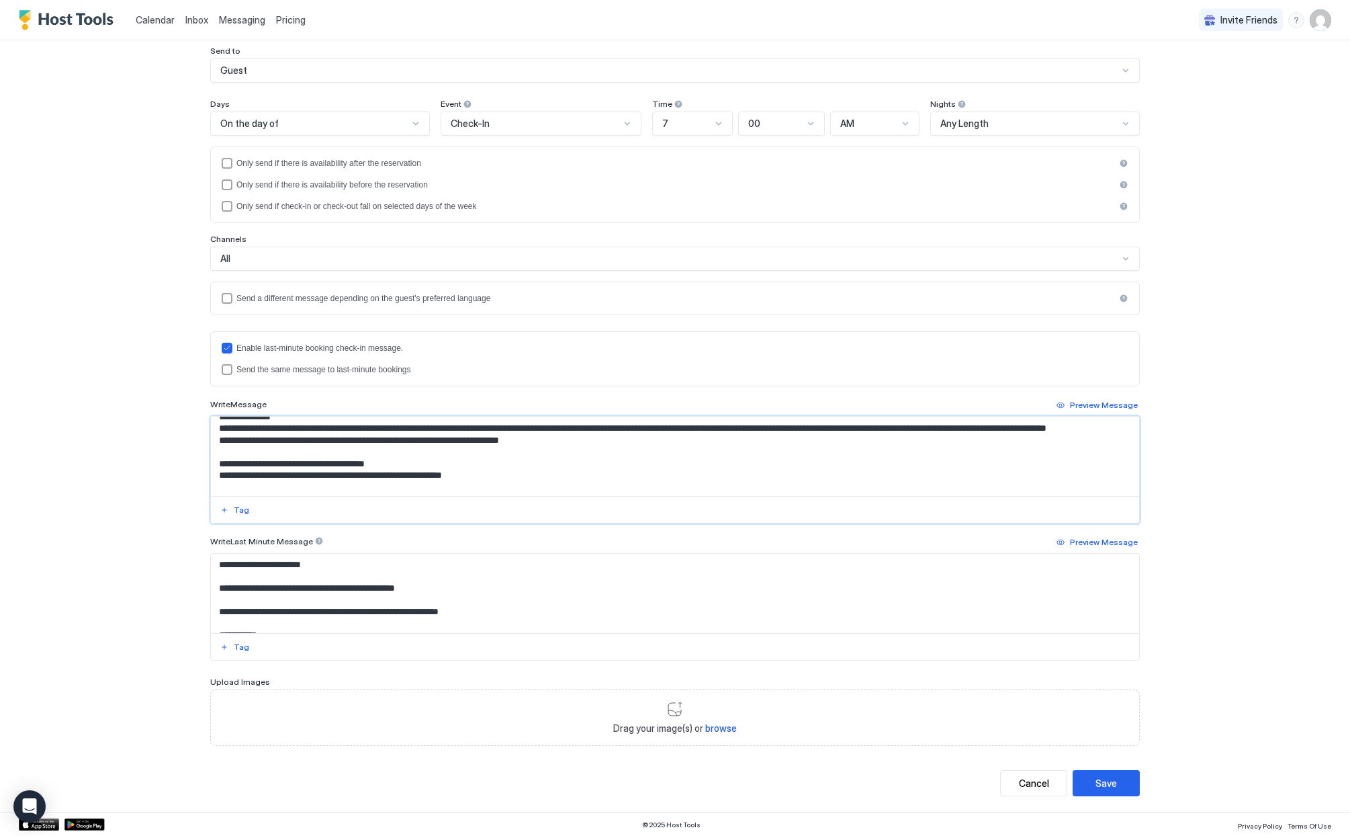
scroll to position [161, 0]
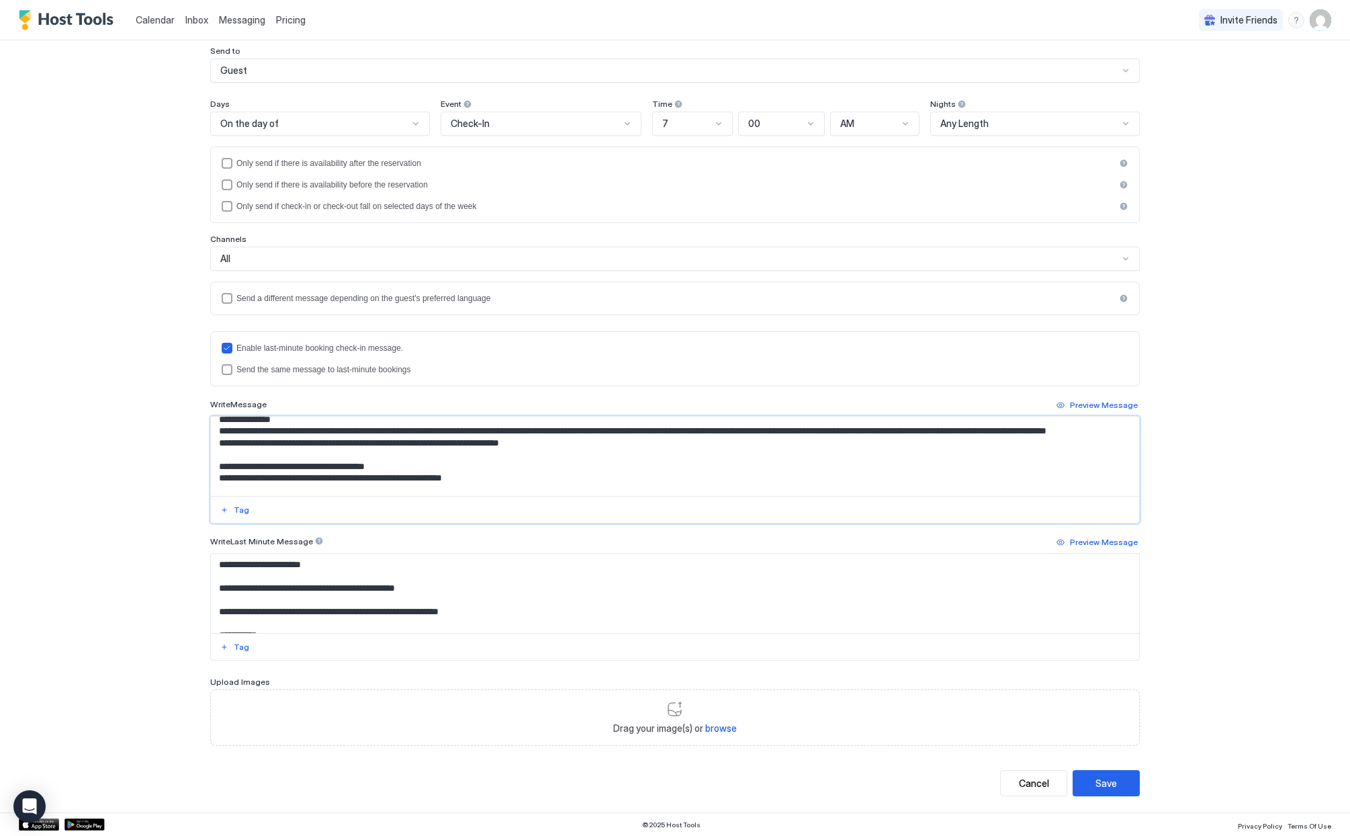
click at [215, 454] on textarea "Input Field" at bounding box center [675, 455] width 928 height 79
click at [214, 476] on textarea "Input Field" at bounding box center [675, 455] width 928 height 79
click at [216, 477] on textarea "Input Field" at bounding box center [675, 455] width 928 height 79
drag, startPoint x: 218, startPoint y: 464, endPoint x: 209, endPoint y: 463, distance: 8.8
click at [211, 463] on textarea "Input Field" at bounding box center [675, 455] width 928 height 79
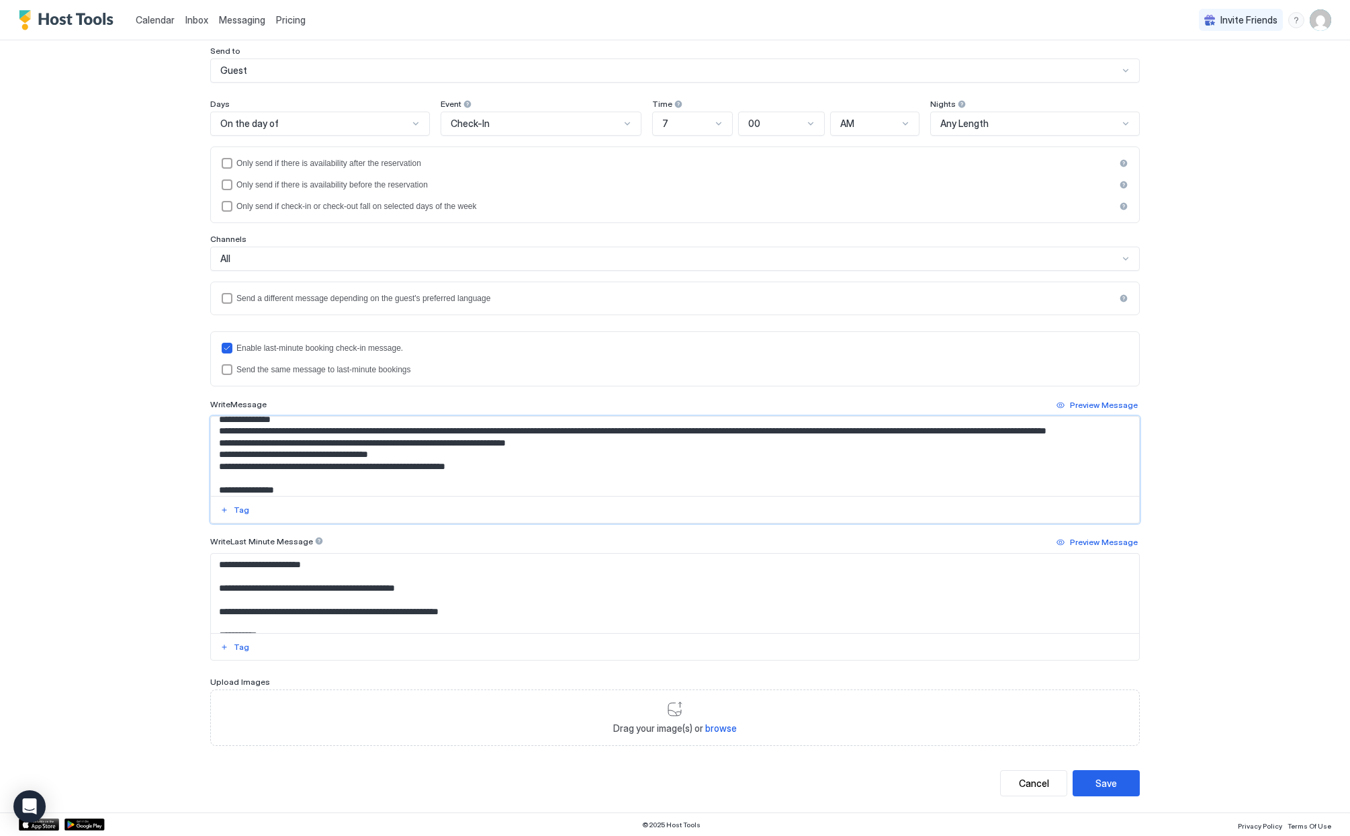
click at [212, 452] on textarea "Input Field" at bounding box center [675, 455] width 928 height 79
click at [585, 478] on textarea "Input Field" at bounding box center [675, 455] width 928 height 79
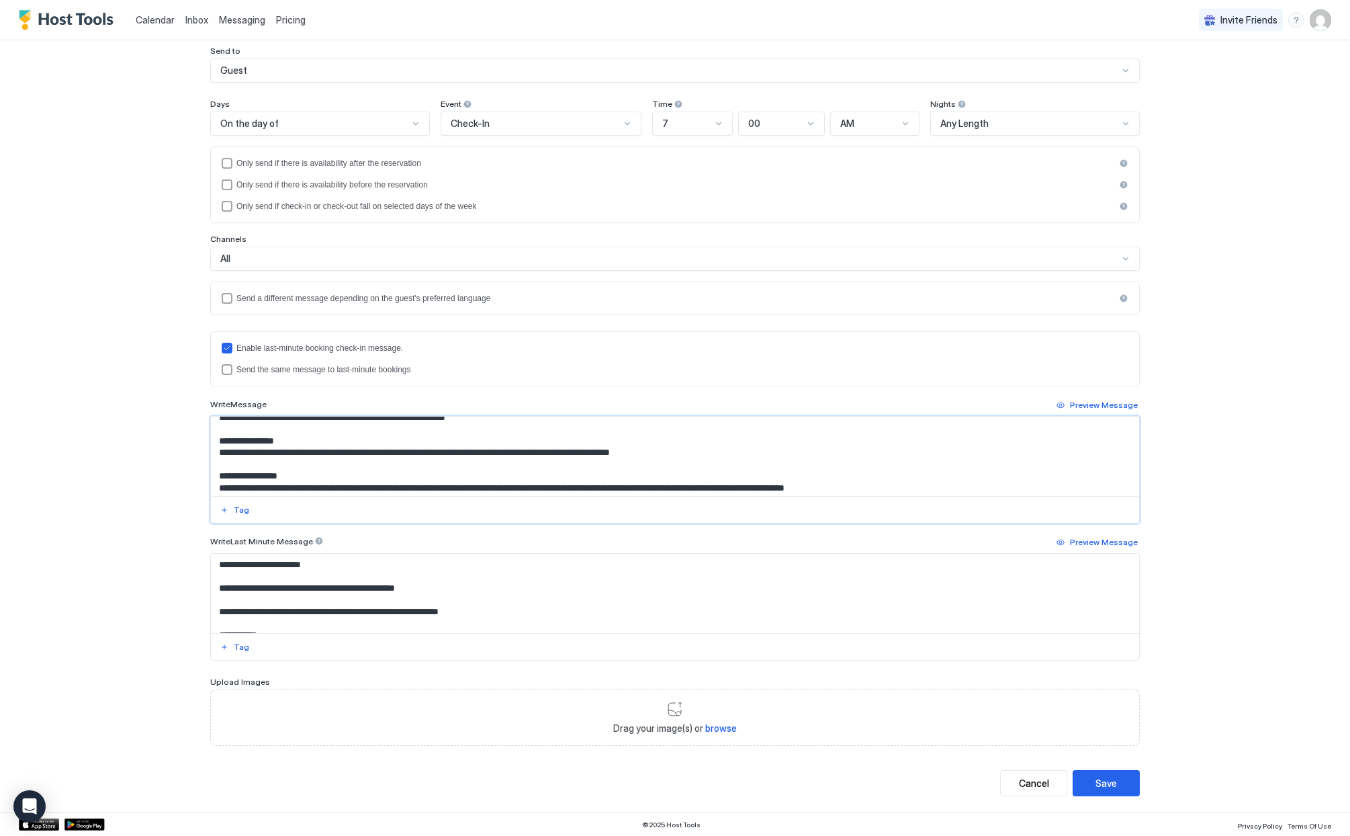
scroll to position [213, 0]
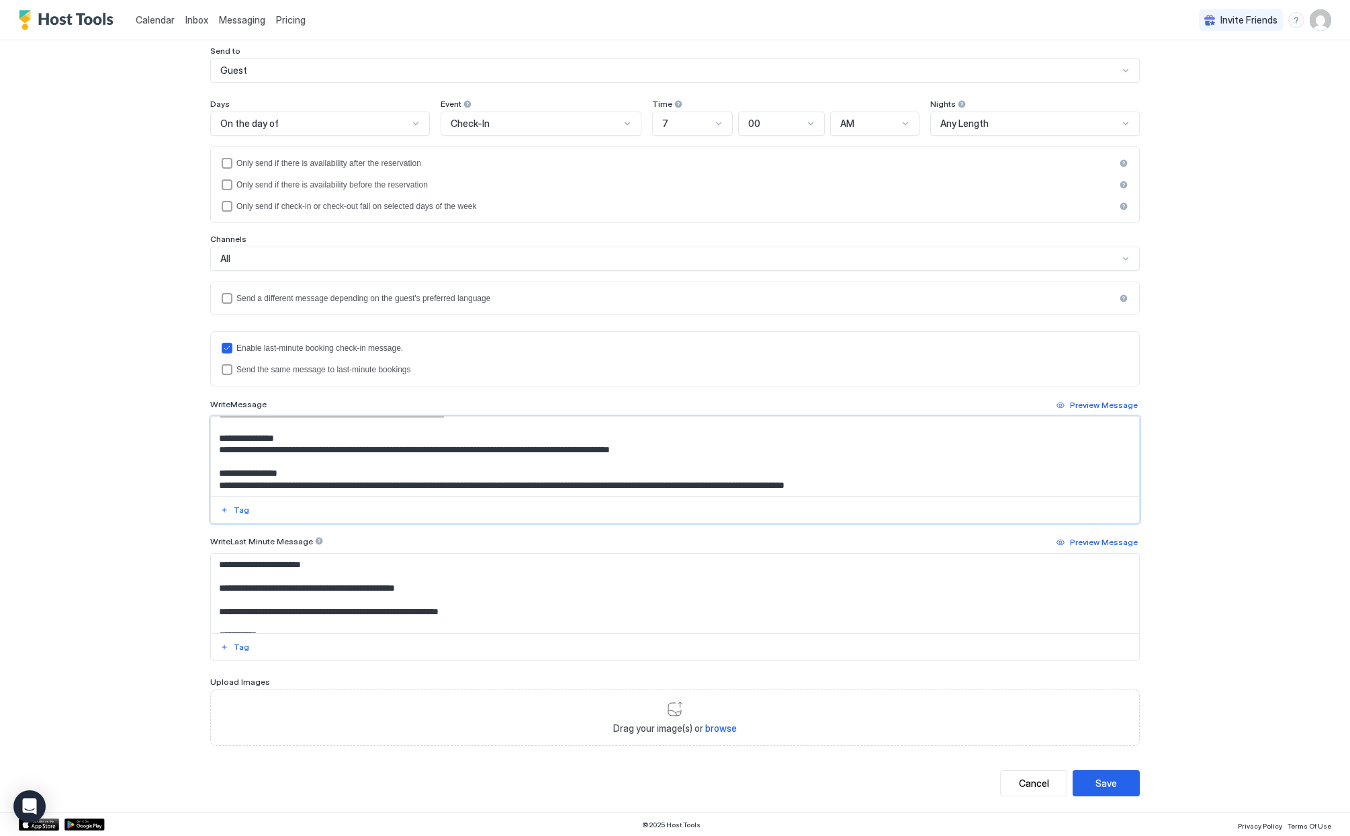
click at [499, 461] on textarea "Input Field" at bounding box center [675, 455] width 928 height 79
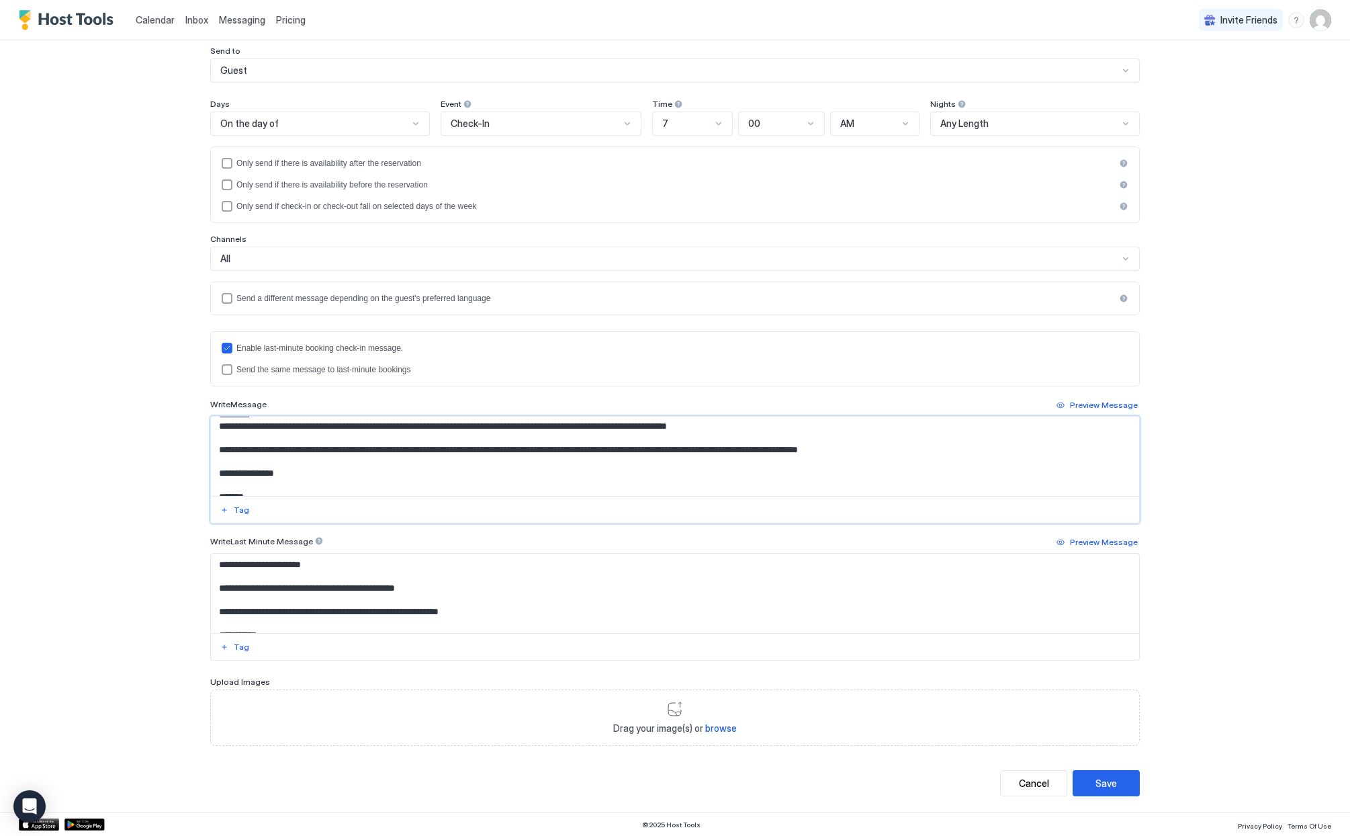
scroll to position [359, 0]
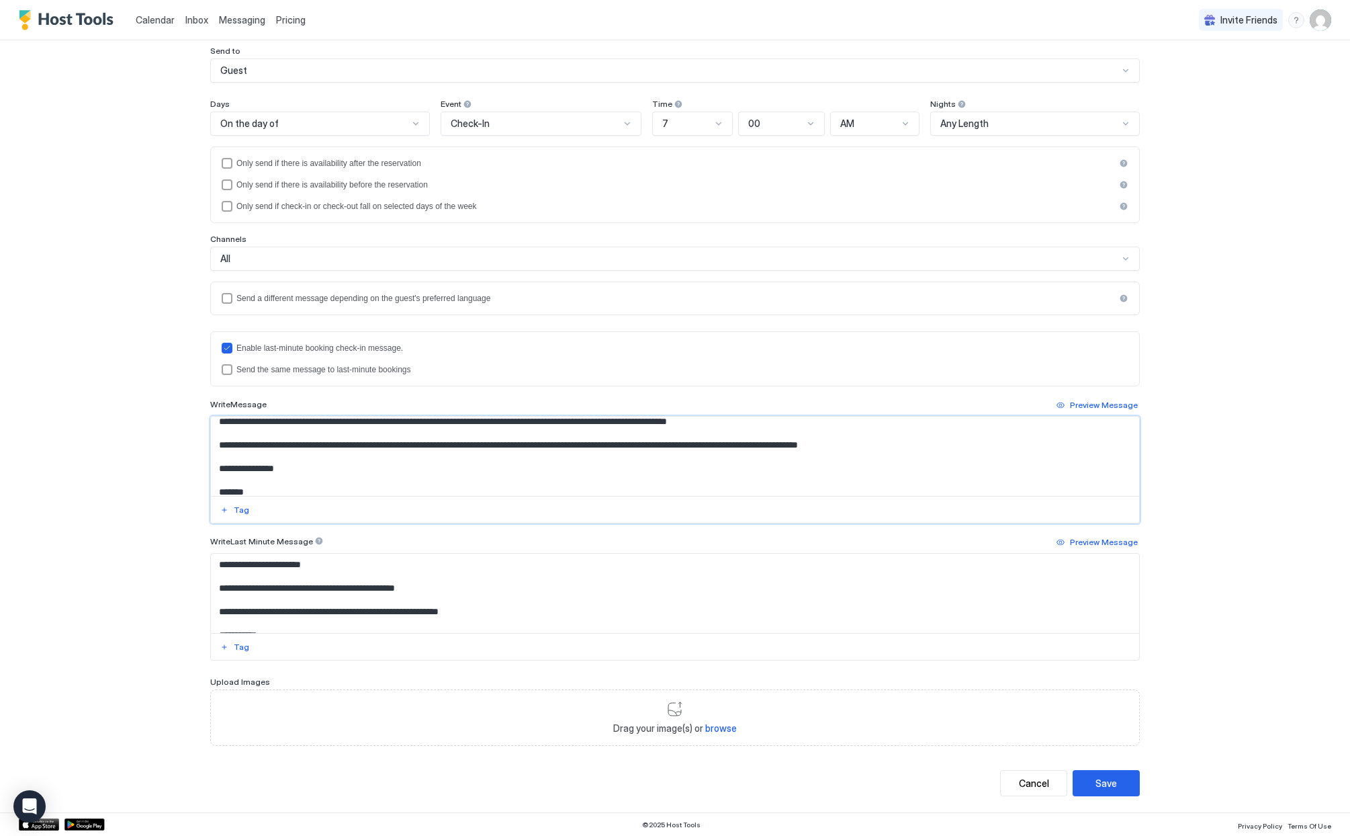
drag, startPoint x: 596, startPoint y: 434, endPoint x: 603, endPoint y: 435, distance: 7.5
click at [603, 435] on textarea "Input Field" at bounding box center [675, 455] width 928 height 79
drag, startPoint x: 212, startPoint y: 457, endPoint x: 1036, endPoint y: 388, distance: 827.0
click at [951, 458] on textarea "Input Field" at bounding box center [675, 455] width 928 height 79
paste textarea "**********"
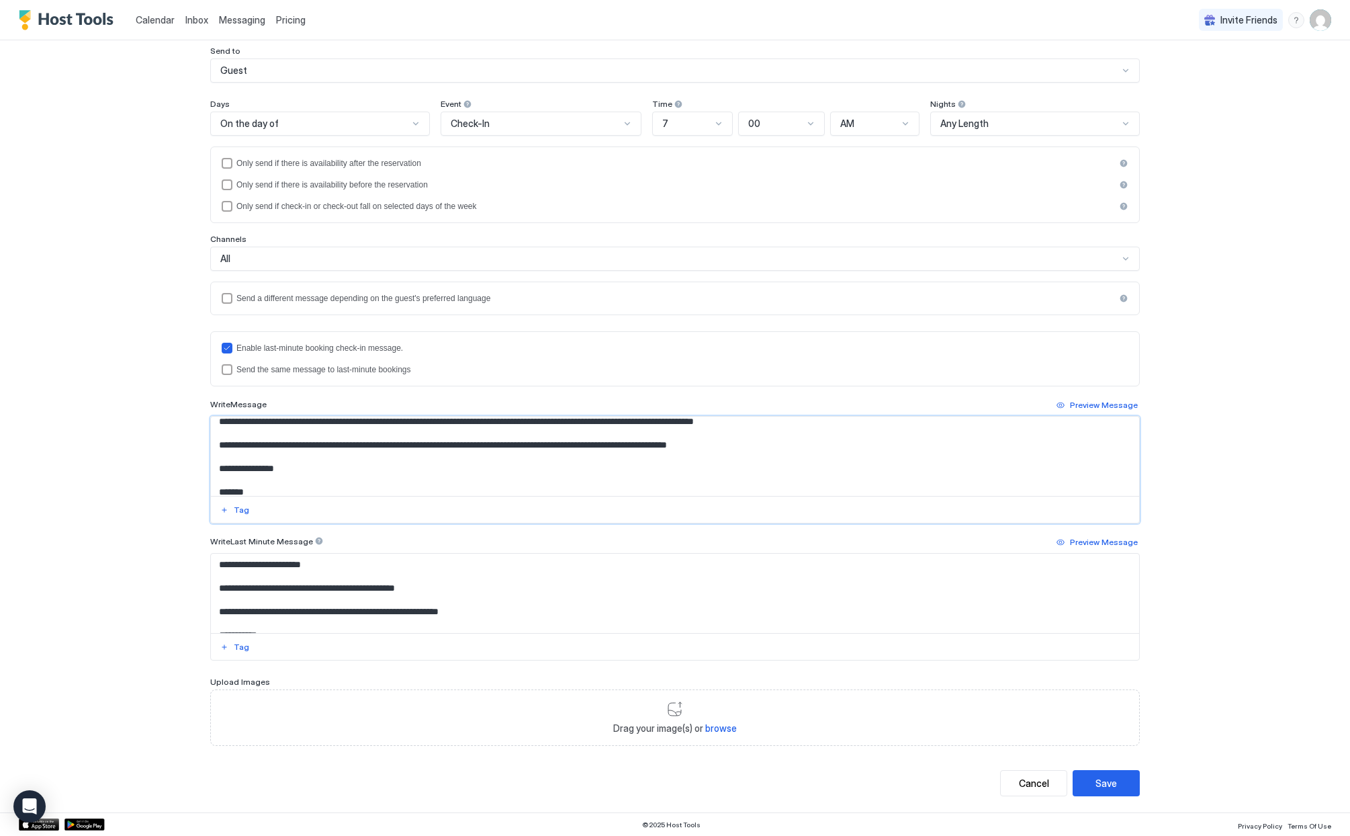
drag, startPoint x: 750, startPoint y: 459, endPoint x: 207, endPoint y: 457, distance: 543.4
click at [211, 457] on textarea "Input Field" at bounding box center [675, 455] width 928 height 79
paste textarea "**********"
click at [976, 436] on textarea "Input Field" at bounding box center [675, 455] width 928 height 79
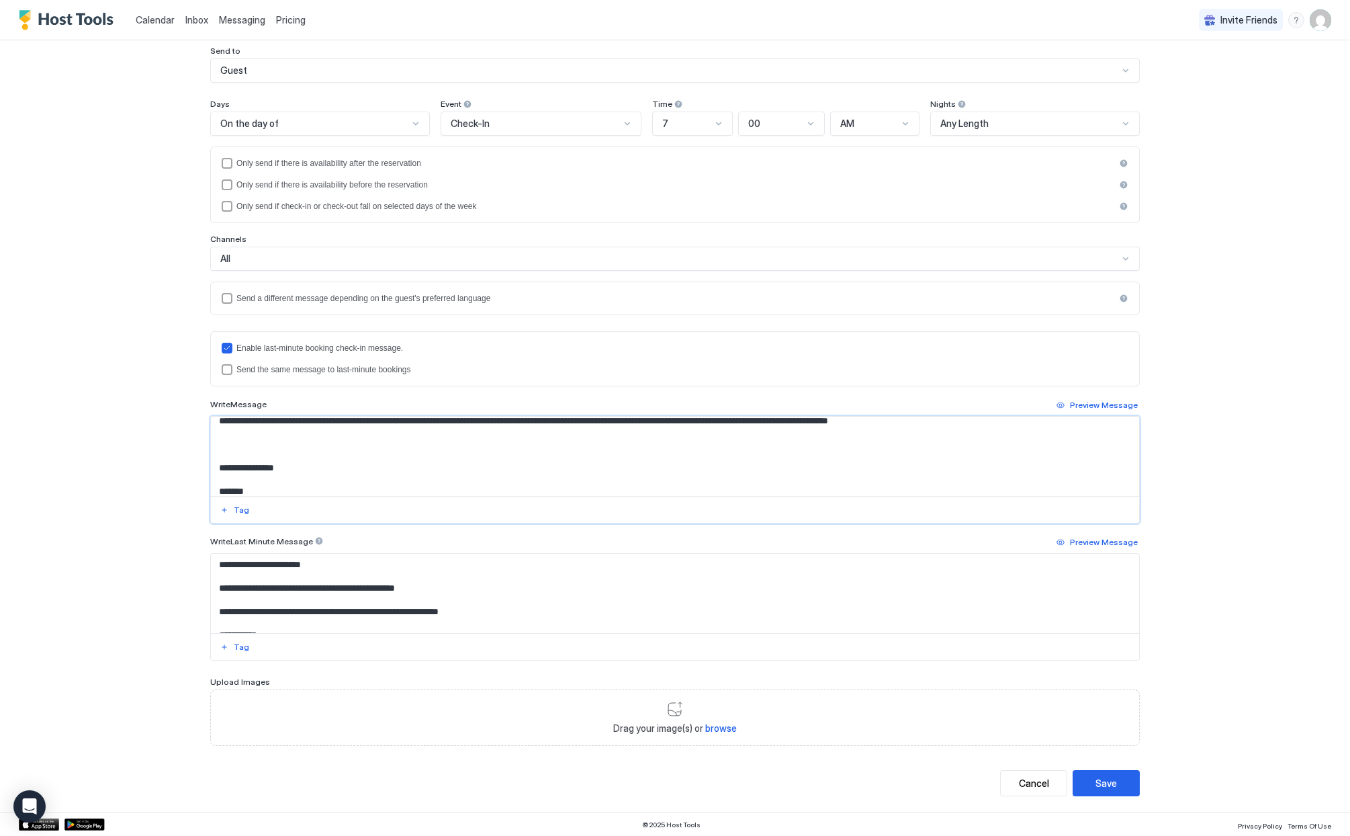
click at [214, 459] on textarea "Input Field" at bounding box center [675, 455] width 928 height 79
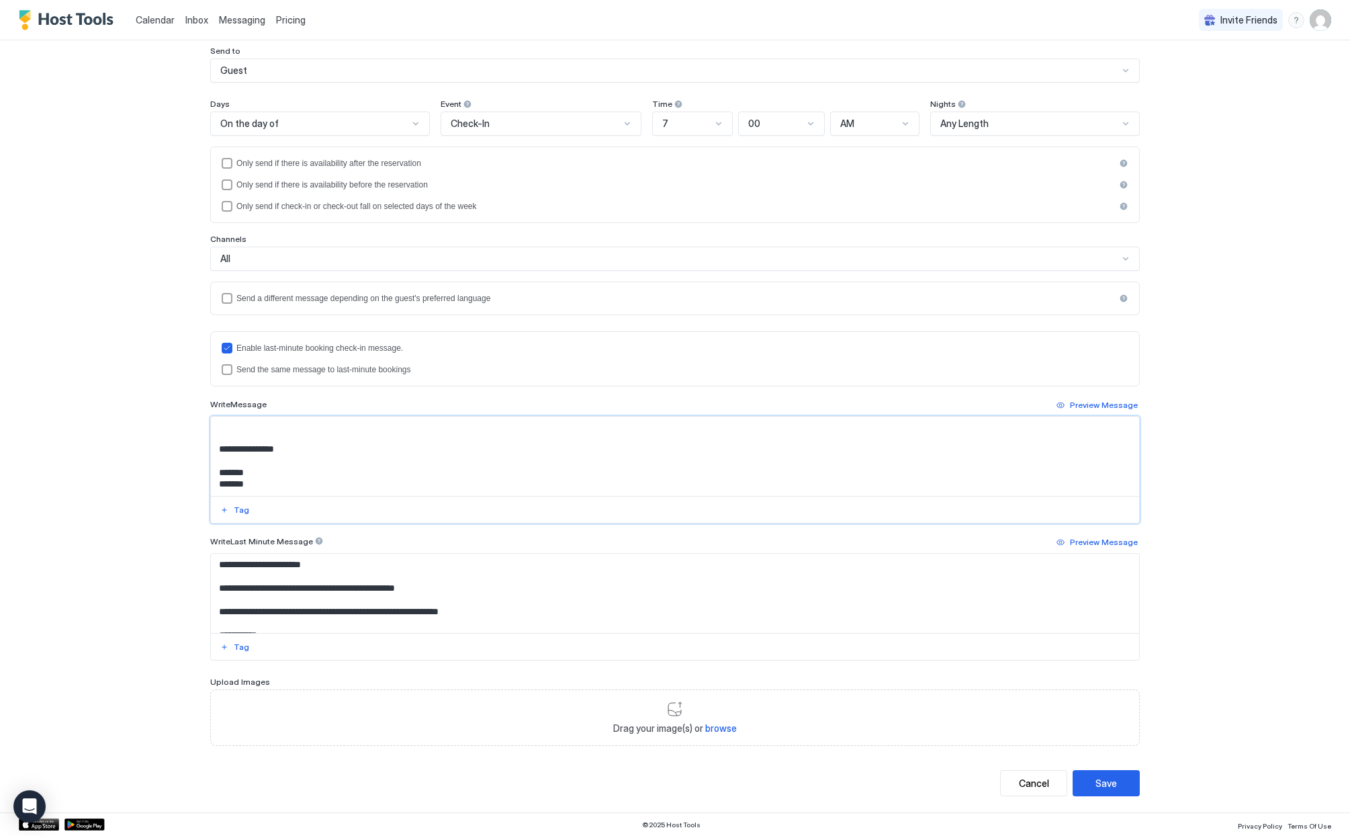
scroll to position [402, 0]
click at [215, 435] on textarea "Input Field" at bounding box center [675, 455] width 928 height 79
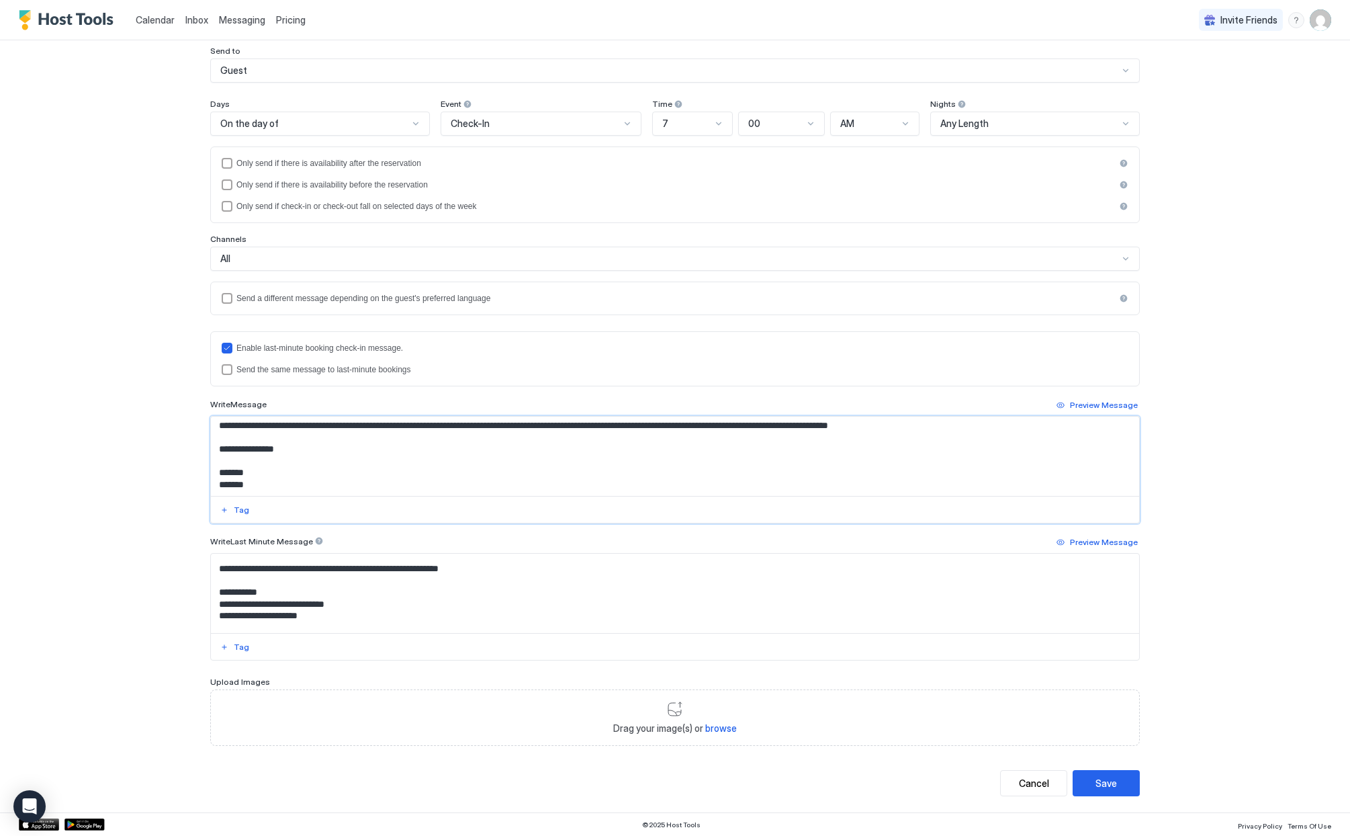
scroll to position [0, 0]
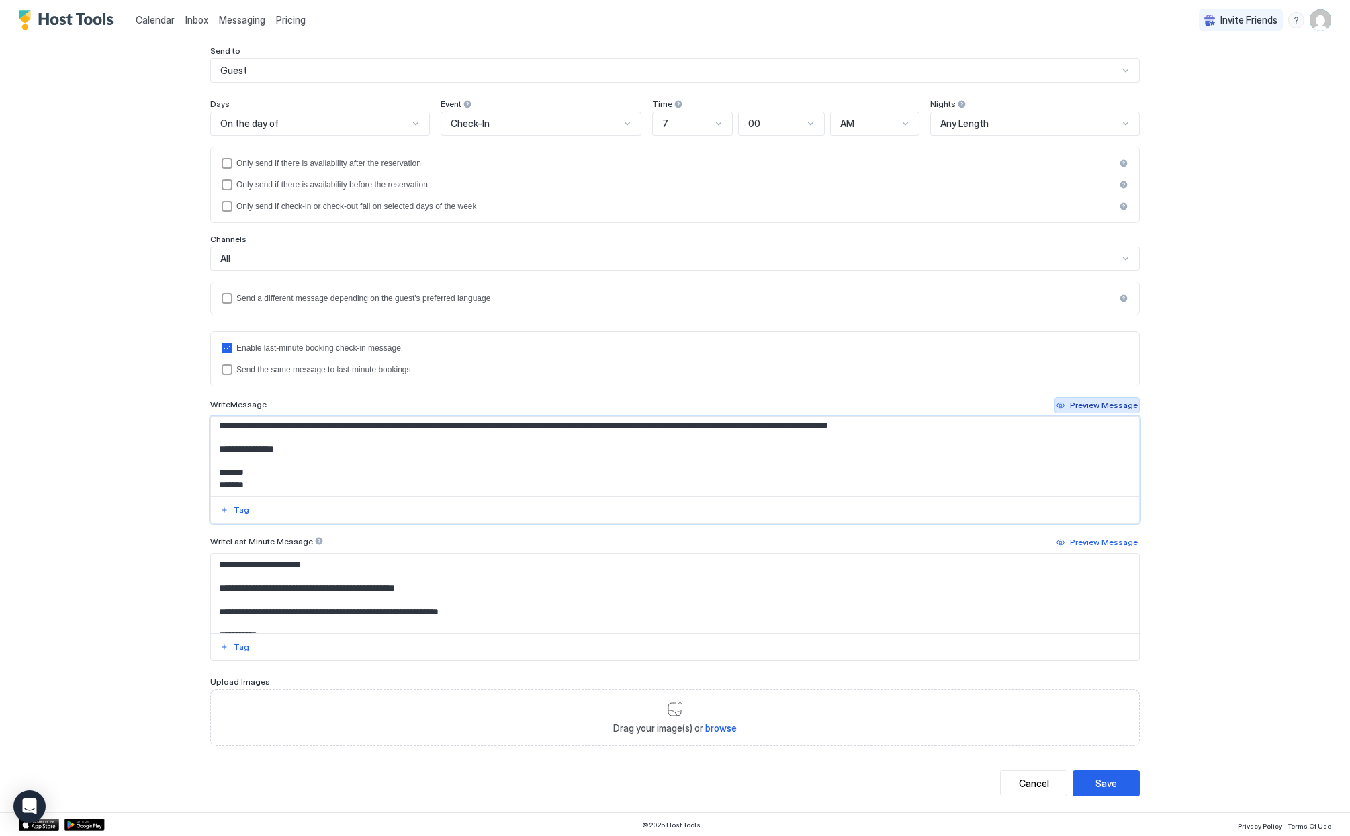
type textarea "**********"
click at [1120, 401] on div "Preview Message" at bounding box center [1104, 405] width 68 height 12
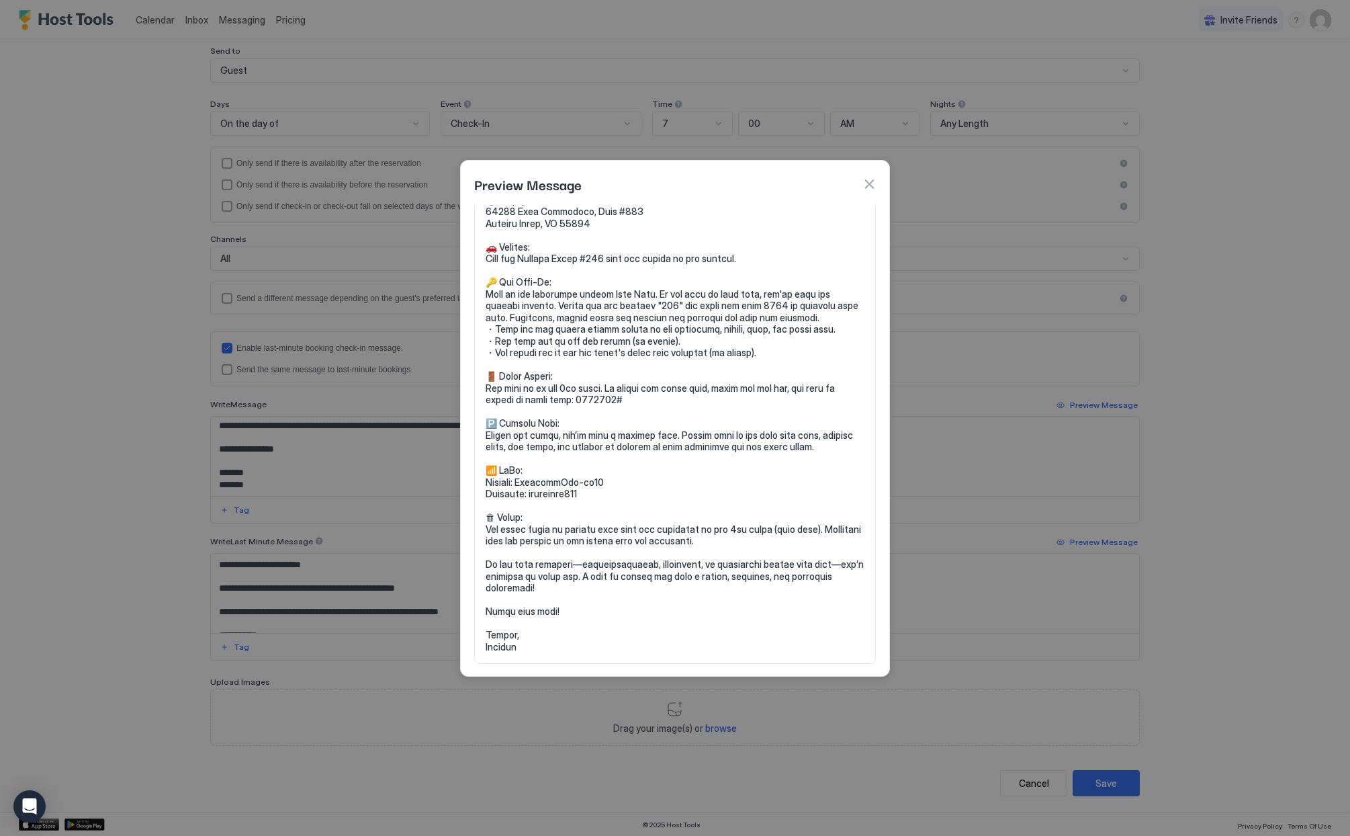
scroll to position [94, 0]
click at [865, 179] on button "button" at bounding box center [868, 183] width 13 height 13
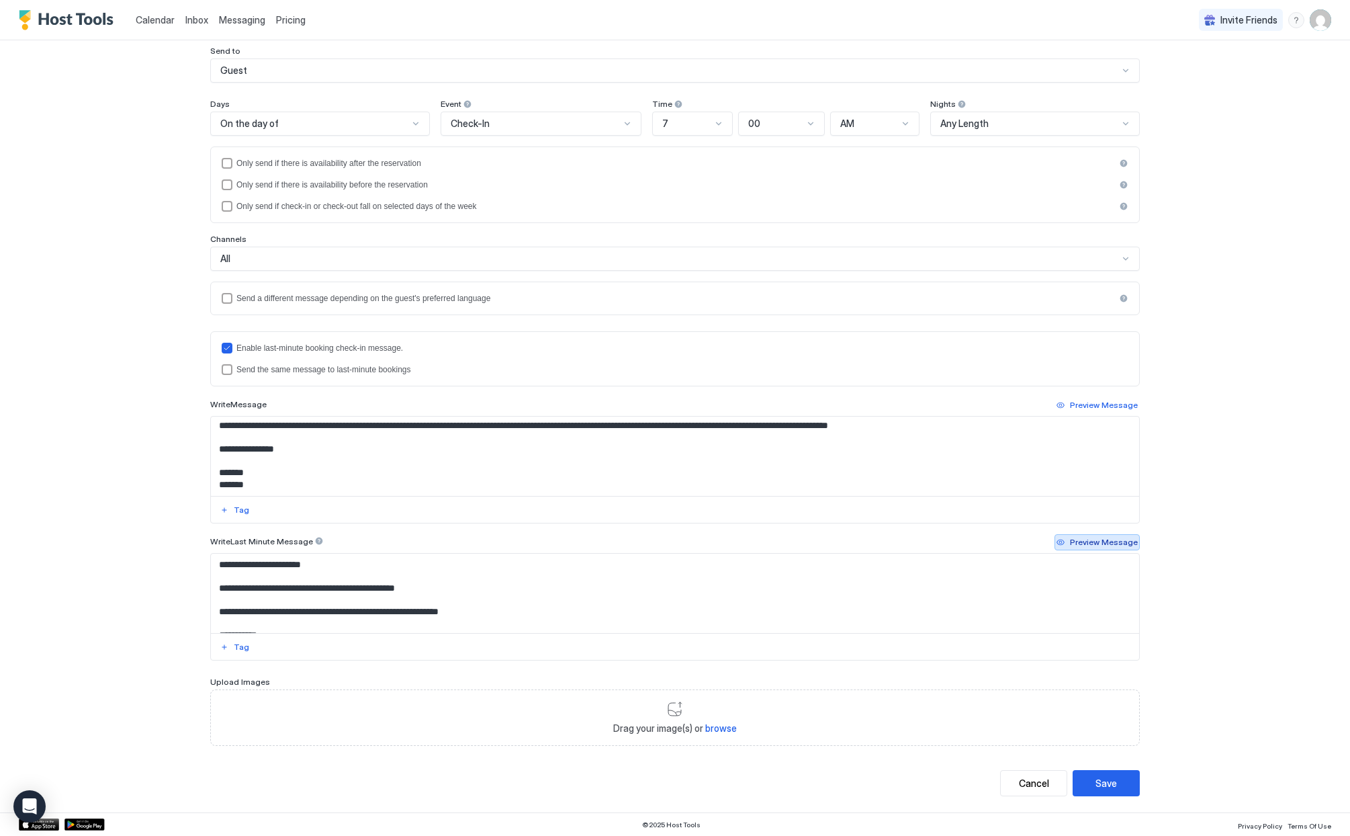
click at [1092, 539] on div "Preview Message" at bounding box center [1104, 542] width 68 height 12
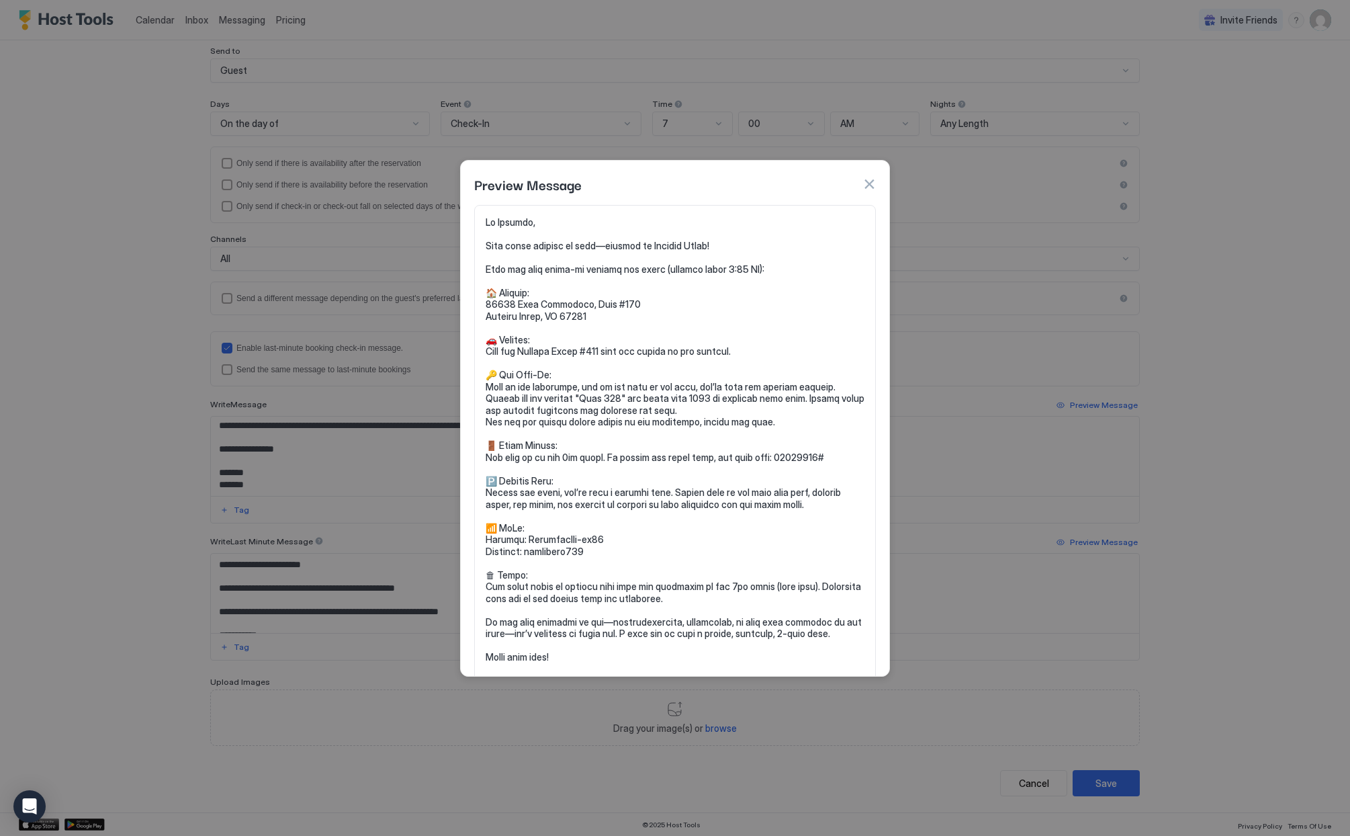
click at [872, 184] on button "button" at bounding box center [868, 183] width 13 height 13
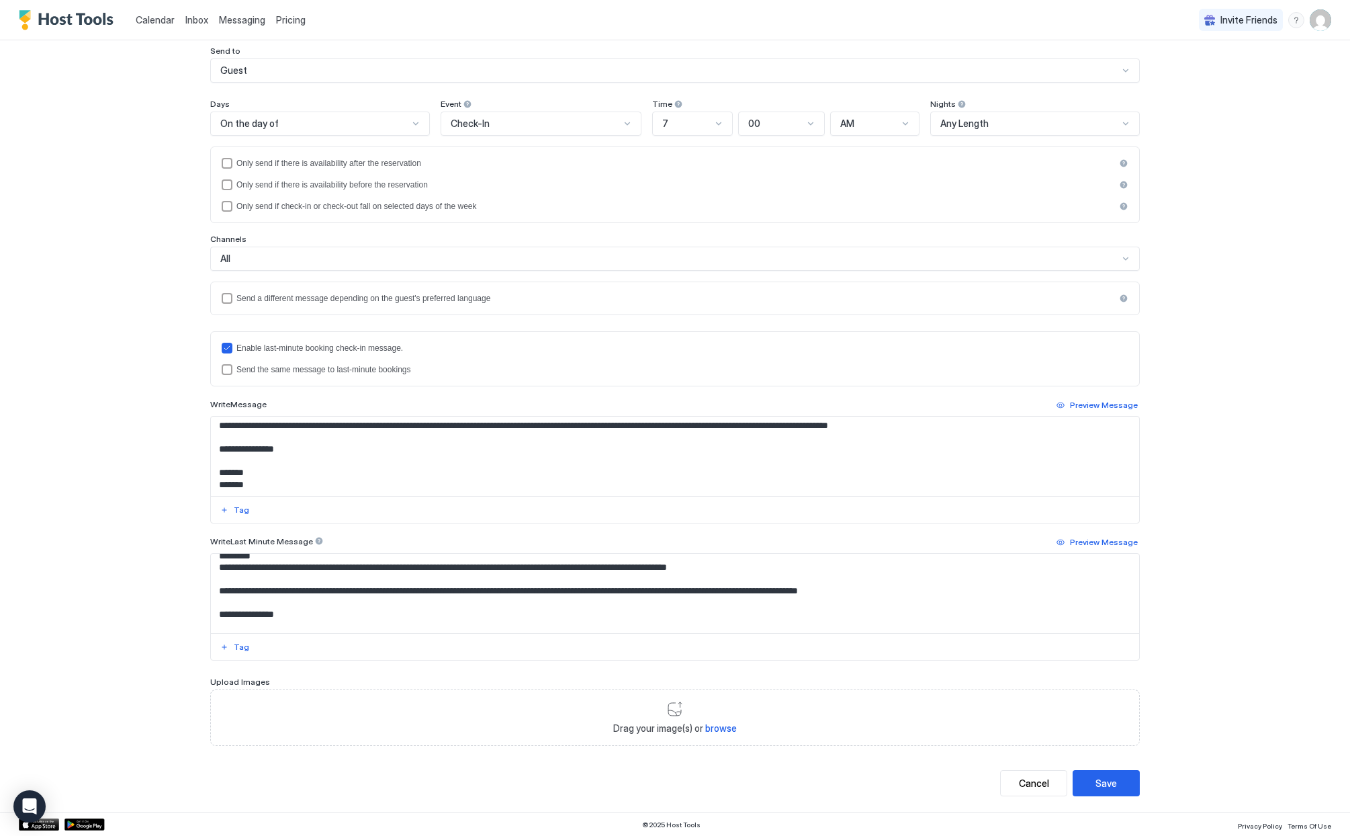
scroll to position [355, 0]
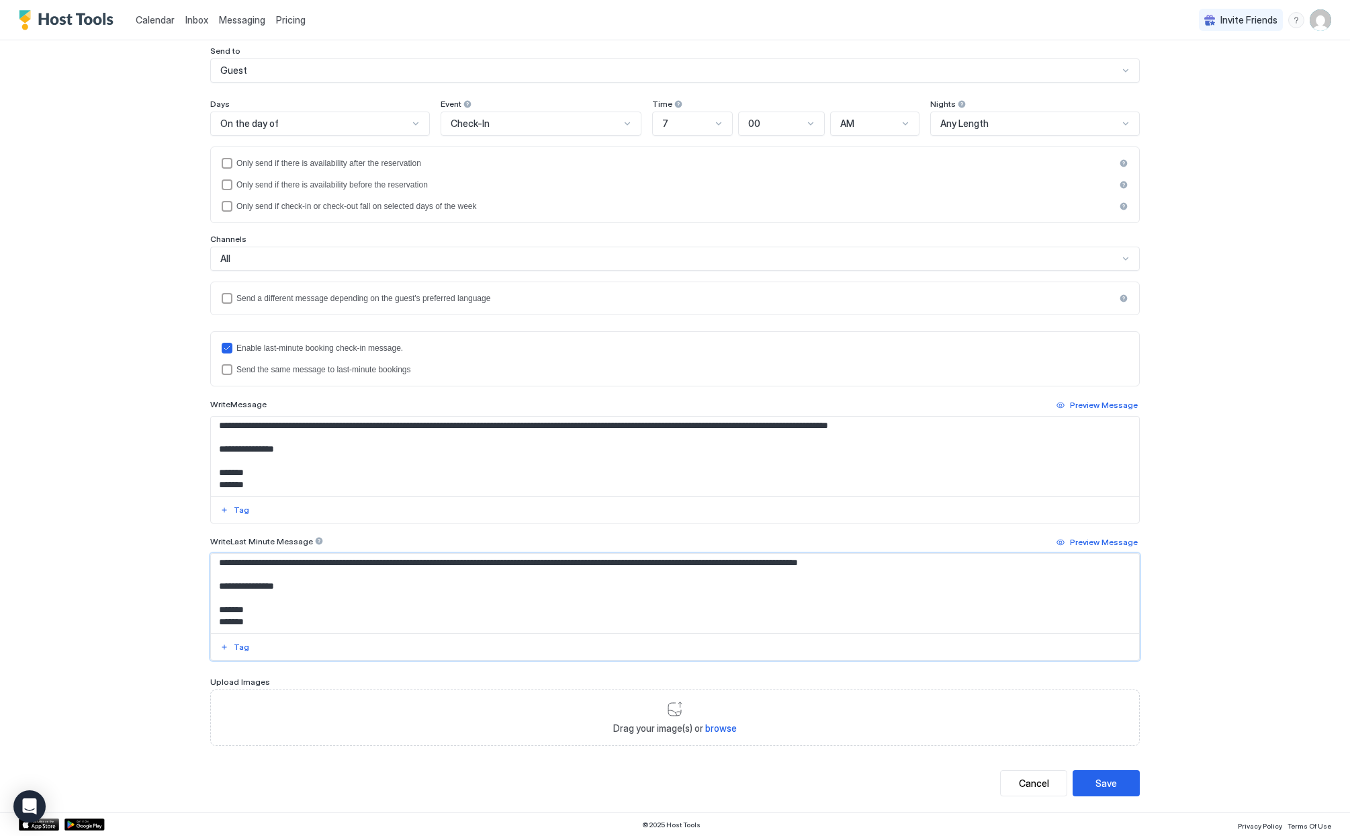
click at [861, 563] on textarea "Input Field" at bounding box center [675, 592] width 928 height 79
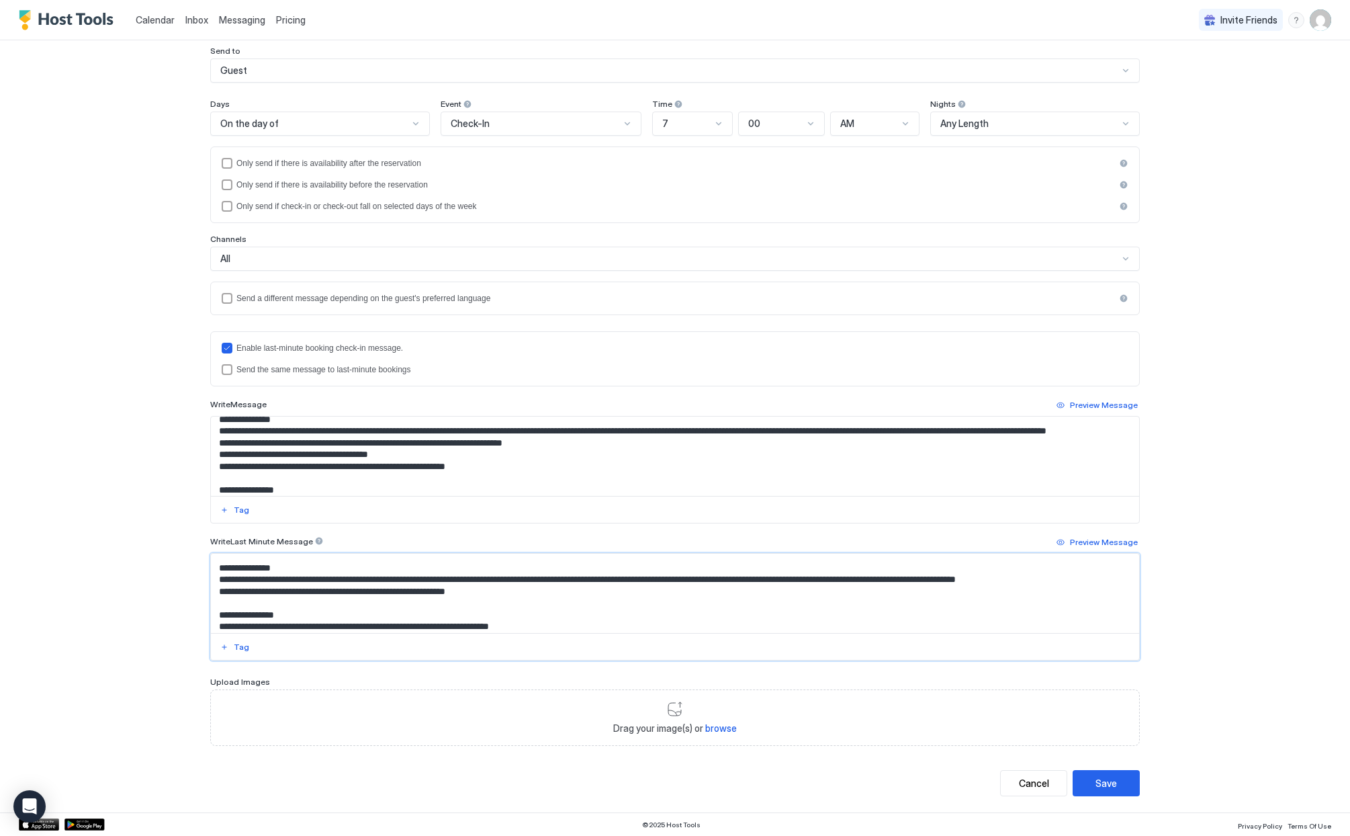
scroll to position [161, 0]
click at [301, 580] on textarea "Input Field" at bounding box center [675, 592] width 928 height 79
drag, startPoint x: 393, startPoint y: 580, endPoint x: 367, endPoint y: 578, distance: 25.6
click at [367, 578] on textarea "Input Field" at bounding box center [675, 592] width 928 height 79
drag, startPoint x: 431, startPoint y: 580, endPoint x: 443, endPoint y: 579, distance: 12.1
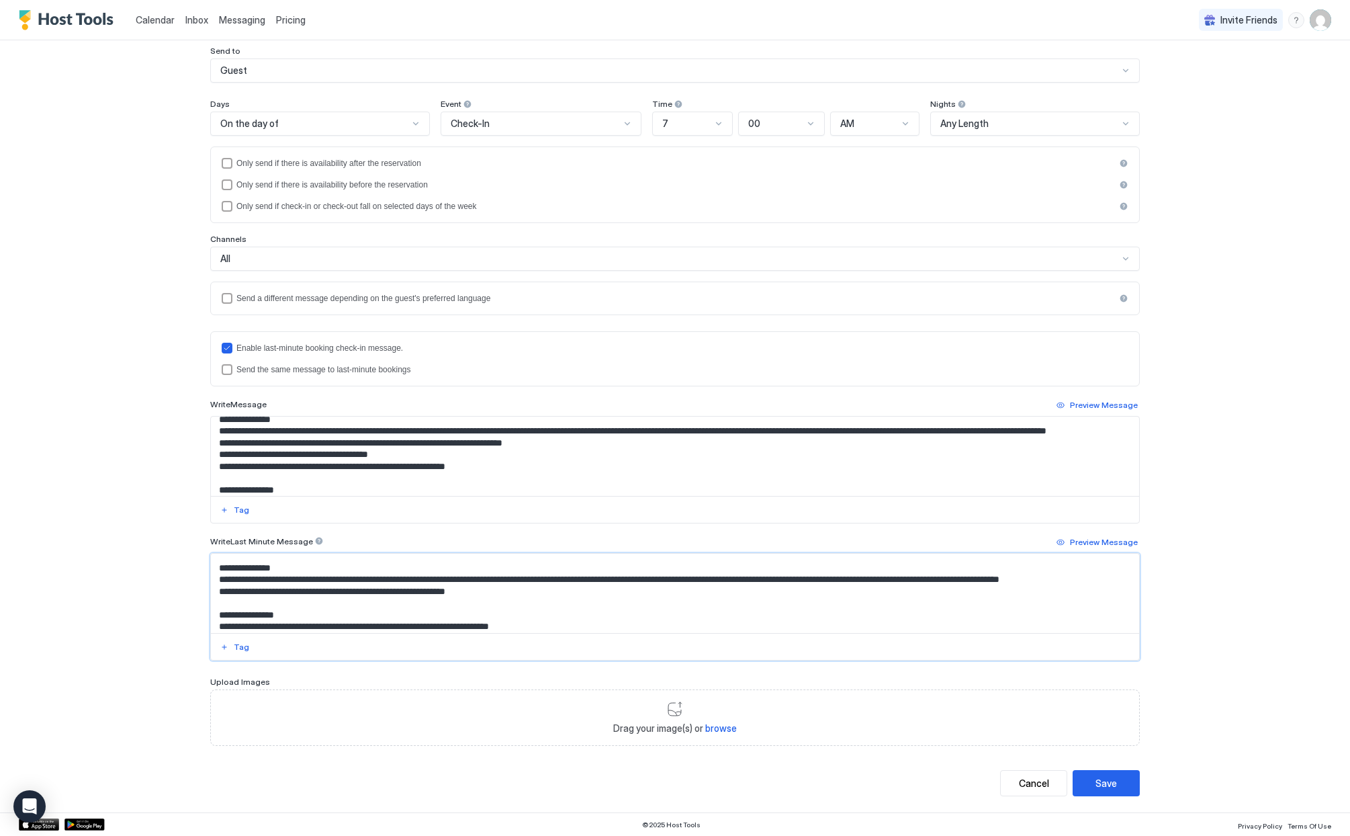
click at [443, 579] on textarea "Input Field" at bounding box center [675, 592] width 928 height 79
drag, startPoint x: 710, startPoint y: 580, endPoint x: 694, endPoint y: 579, distance: 16.1
click at [694, 579] on textarea "Input Field" at bounding box center [675, 592] width 928 height 79
type textarea "**********"
click at [766, 431] on textarea "Input Field" at bounding box center [675, 455] width 928 height 79
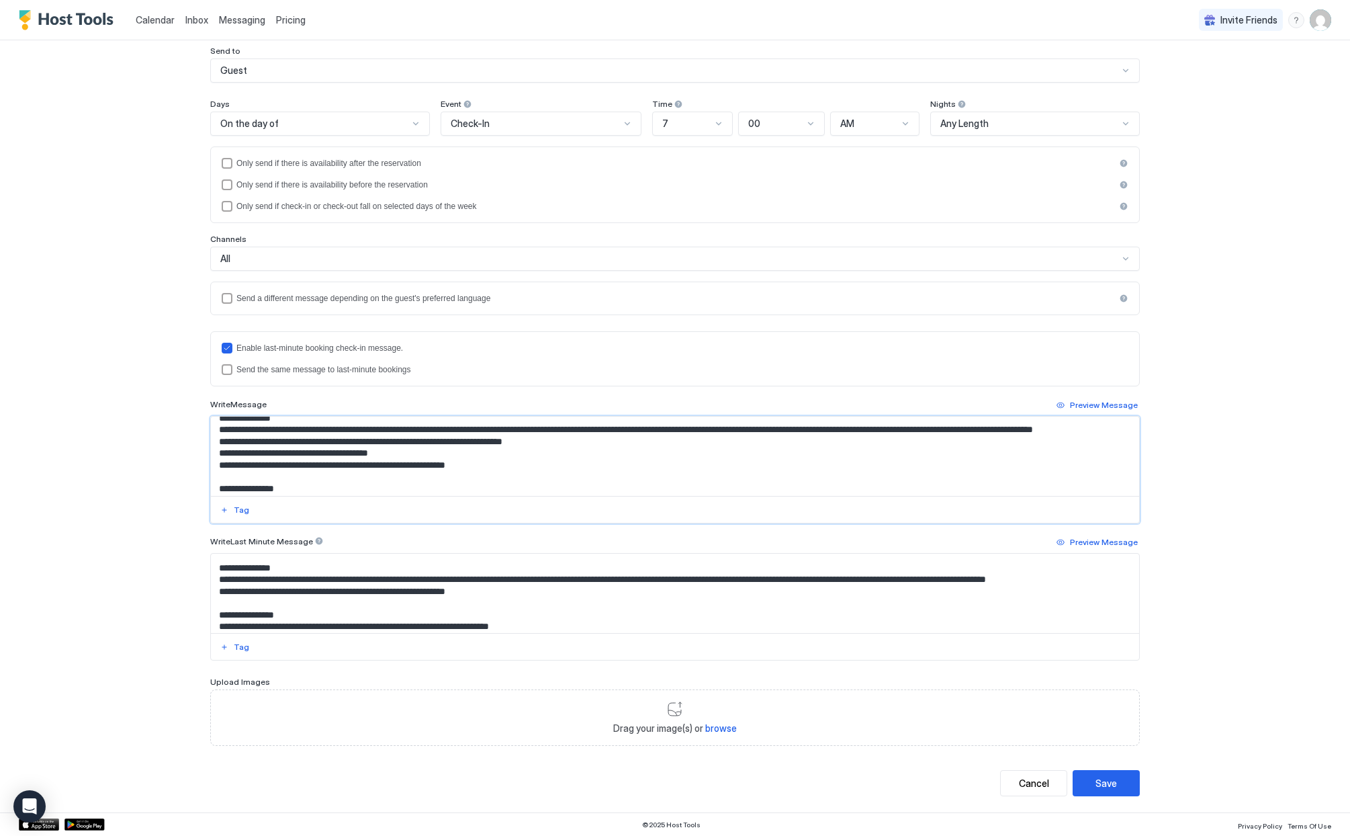
scroll to position [164, 0]
type textarea "**********"
click at [240, 594] on textarea "Input Field" at bounding box center [675, 592] width 928 height 79
drag, startPoint x: 214, startPoint y: 601, endPoint x: 230, endPoint y: 602, distance: 15.5
click at [230, 602] on textarea "Input Field" at bounding box center [675, 592] width 928 height 79
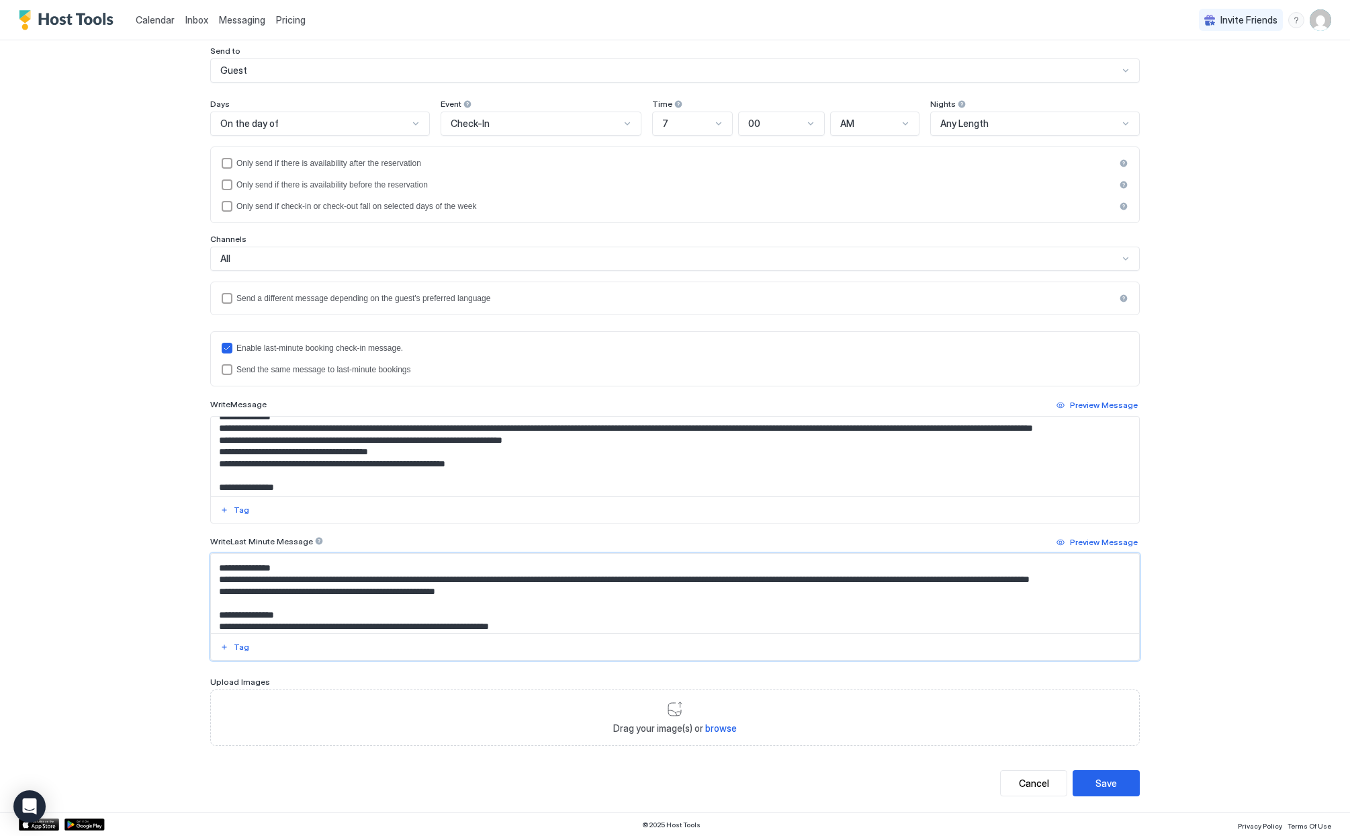
drag, startPoint x: 215, startPoint y: 602, endPoint x: 465, endPoint y: 605, distance: 250.5
click at [465, 605] on textarea "Input Field" at bounding box center [675, 592] width 928 height 79
drag, startPoint x: 210, startPoint y: 452, endPoint x: 237, endPoint y: 481, distance: 39.4
click at [237, 481] on textarea "Input Field" at bounding box center [675, 455] width 928 height 79
click at [220, 603] on textarea "Input Field" at bounding box center [675, 592] width 928 height 79
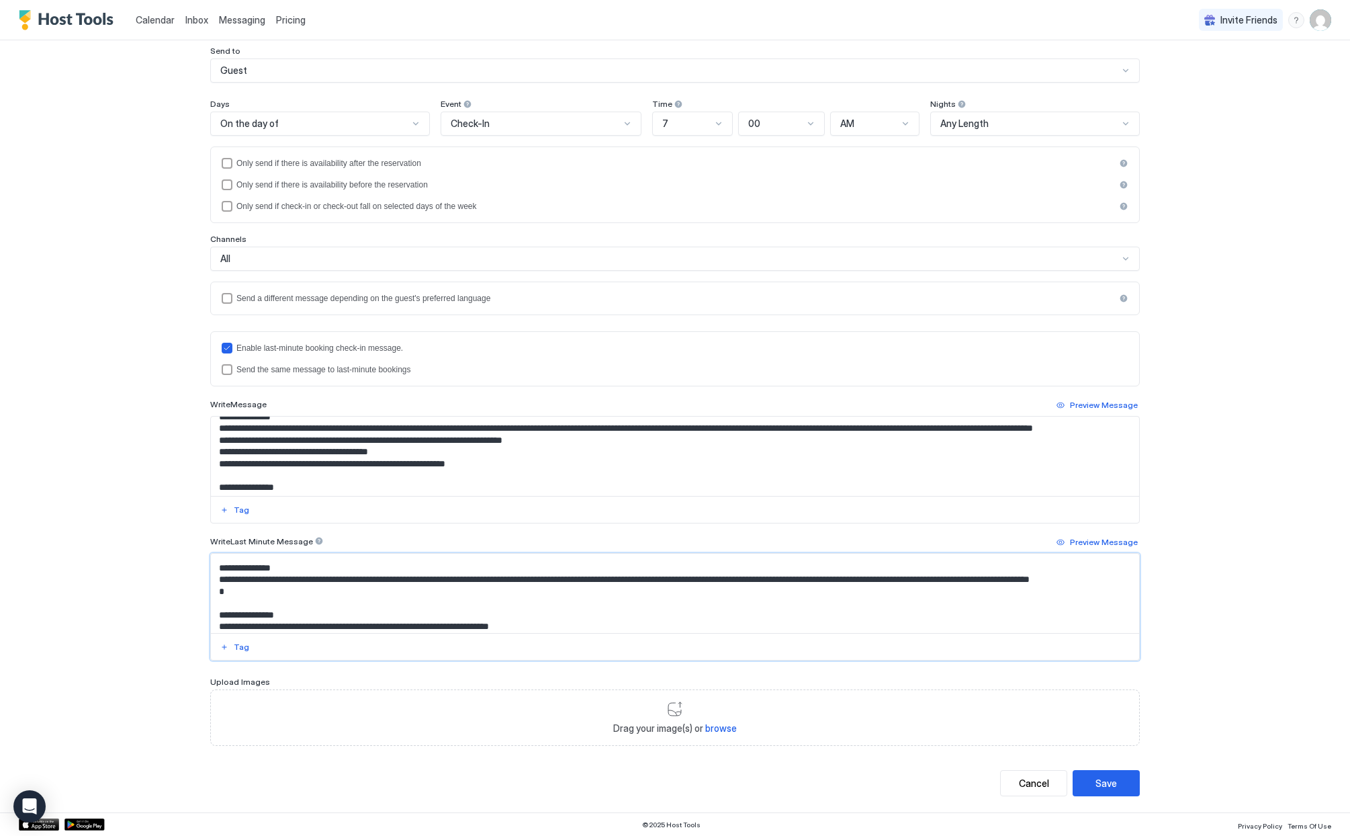
paste textarea "**********"
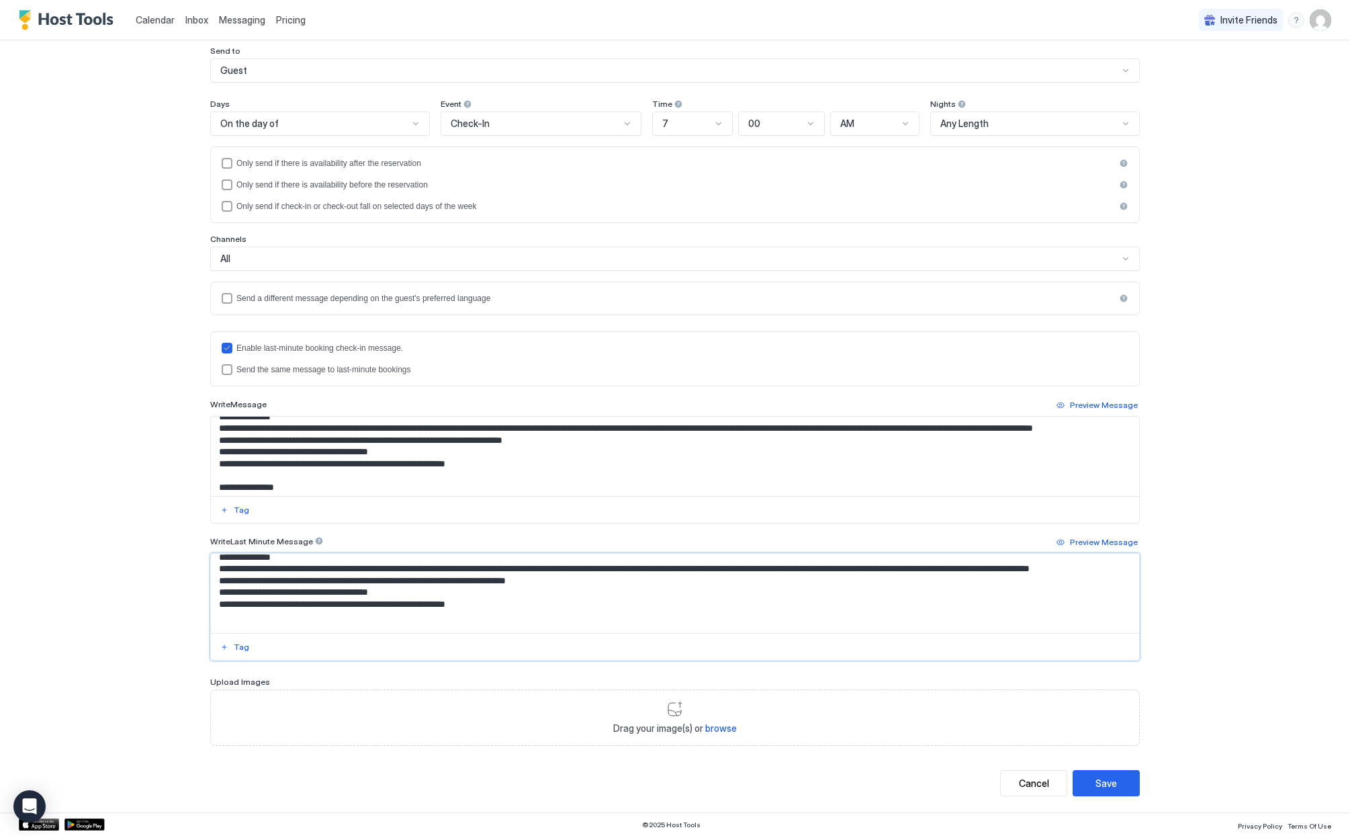
click at [218, 589] on textarea "Input Field" at bounding box center [675, 592] width 928 height 79
type textarea "**********"
drag, startPoint x: 241, startPoint y: 451, endPoint x: 223, endPoint y: 452, distance: 18.1
click at [223, 452] on textarea "Input Field" at bounding box center [675, 455] width 928 height 79
type textarea "**********"
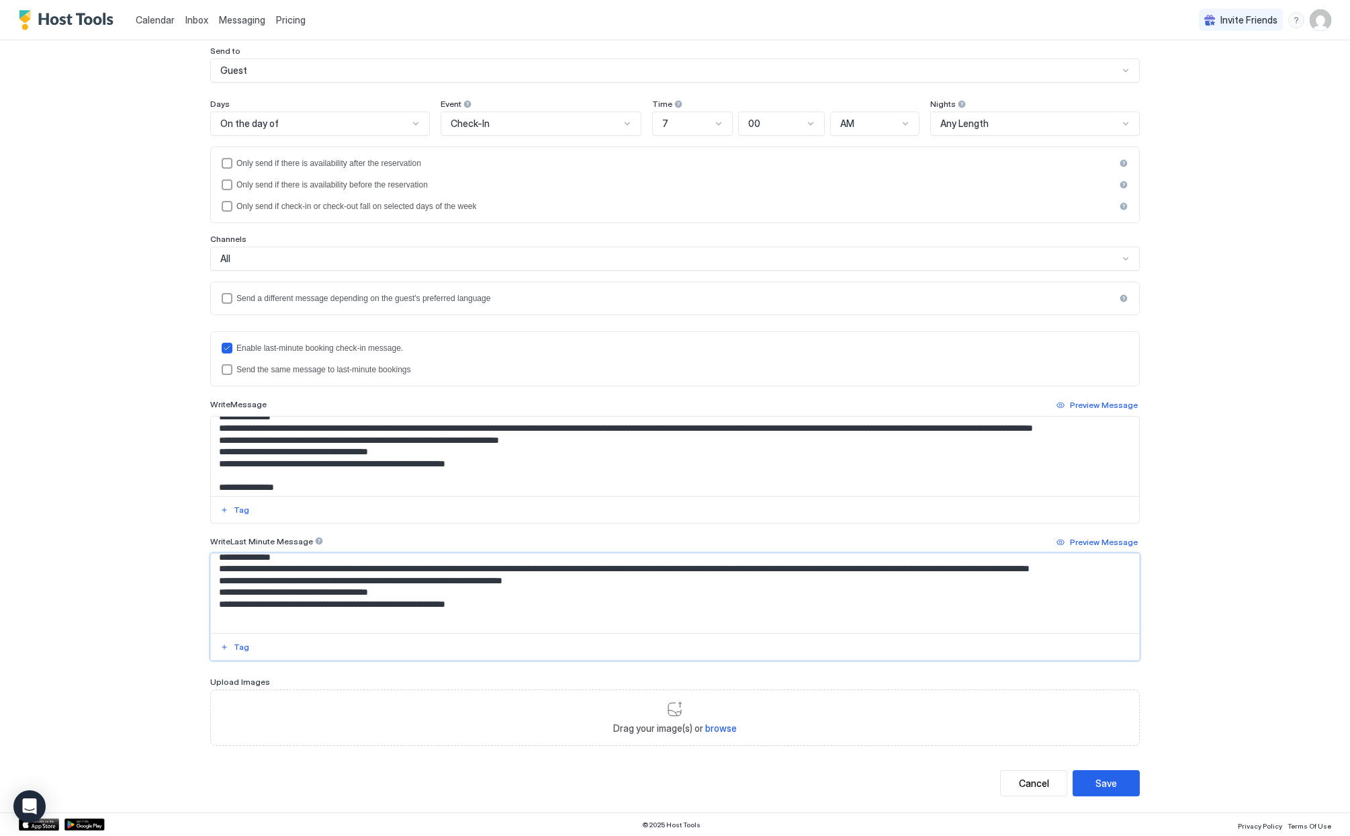
drag, startPoint x: 240, startPoint y: 590, endPoint x: 226, endPoint y: 591, distance: 14.8
click at [226, 591] on textarea "Input Field" at bounding box center [675, 592] width 928 height 79
click at [230, 592] on textarea "Input Field" at bounding box center [675, 592] width 928 height 79
type textarea "**********"
click at [545, 455] on textarea "Input Field" at bounding box center [675, 455] width 928 height 79
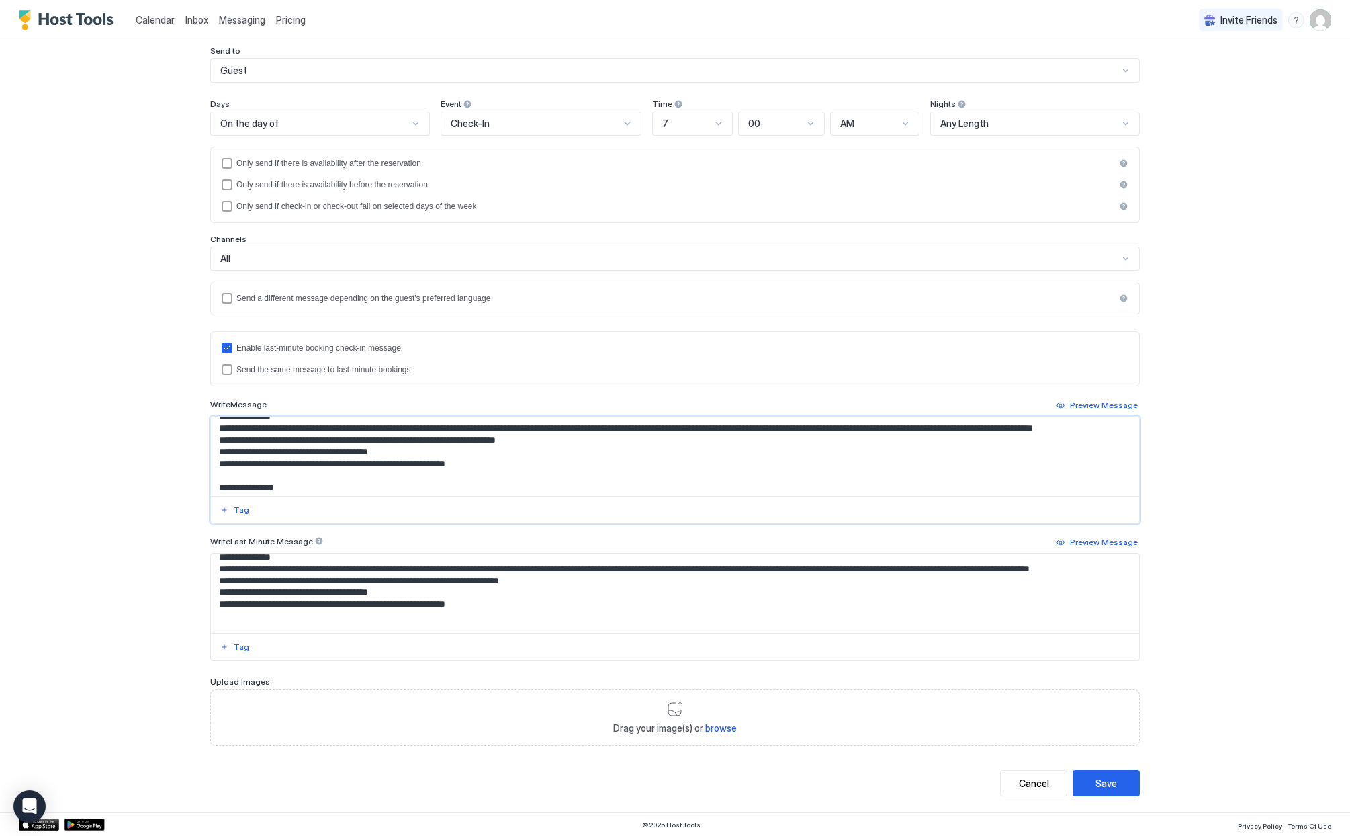
paste textarea "**********"
click at [696, 453] on textarea "Input Field" at bounding box center [675, 455] width 928 height 79
click at [544, 452] on textarea "Input Field" at bounding box center [675, 455] width 928 height 79
click at [722, 451] on textarea "Input Field" at bounding box center [675, 455] width 928 height 79
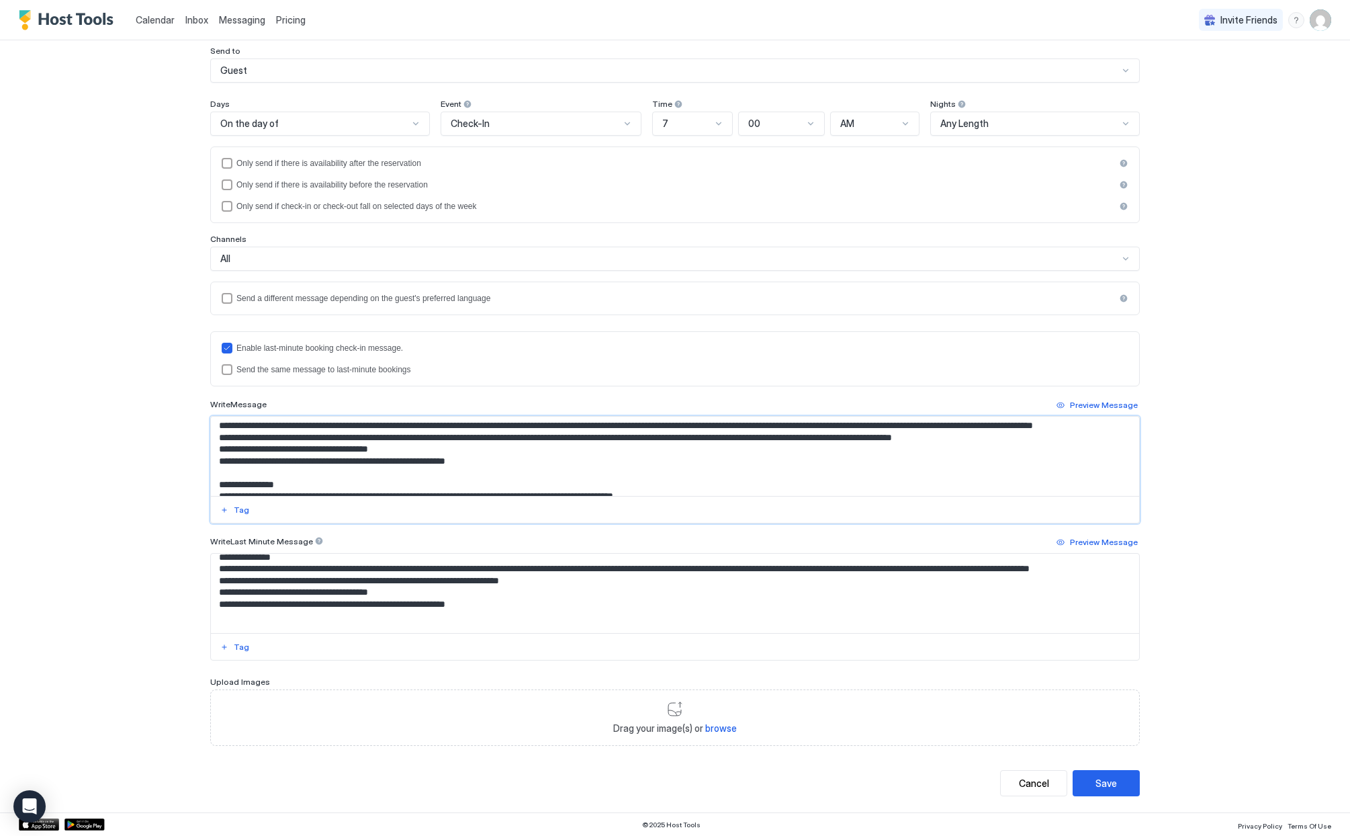
scroll to position [167, 0]
click at [554, 461] on textarea "Input Field" at bounding box center [675, 455] width 928 height 79
drag, startPoint x: 541, startPoint y: 449, endPoint x: 1009, endPoint y: 453, distance: 468.2
click at [1009, 453] on textarea "Input Field" at bounding box center [675, 455] width 928 height 79
type textarea "**********"
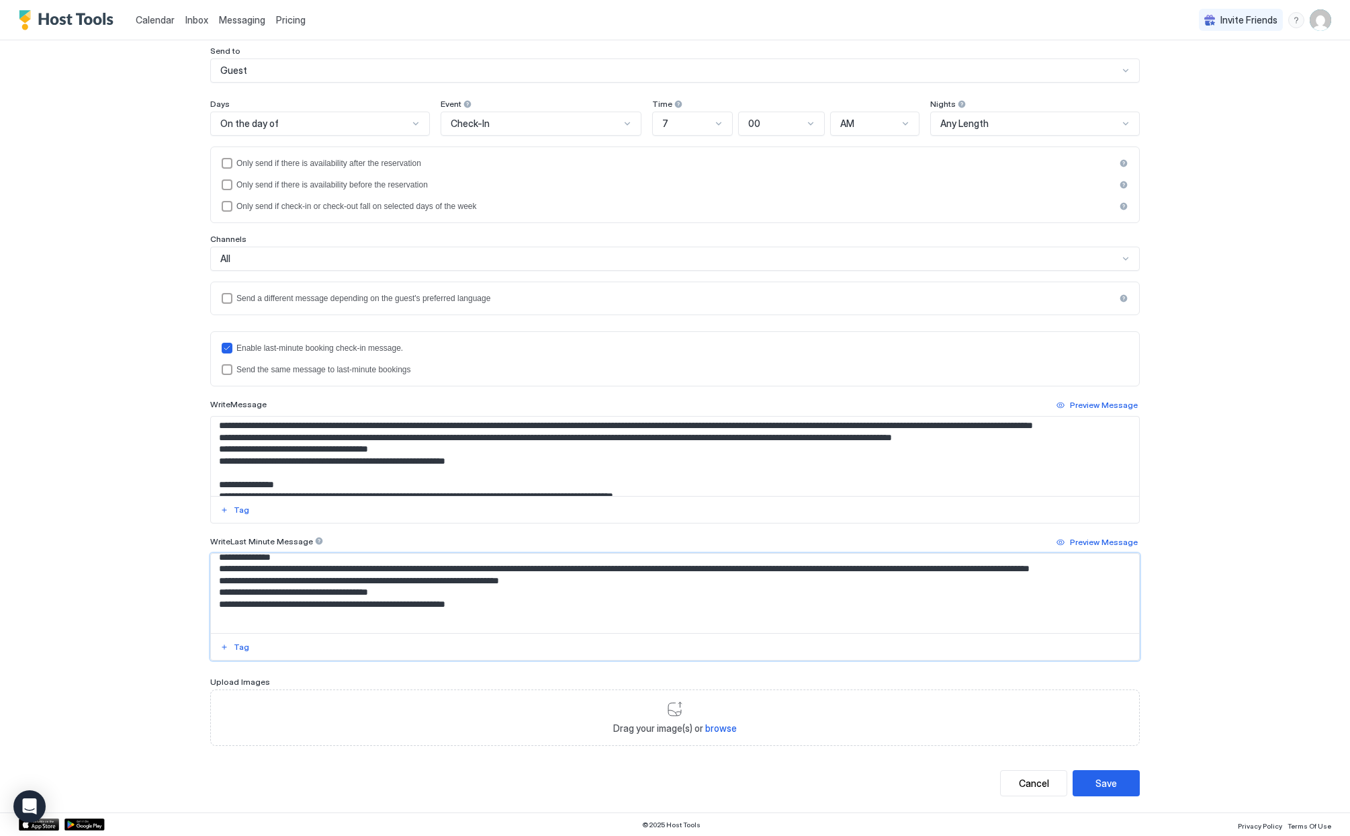
click at [545, 596] on textarea "Input Field" at bounding box center [675, 592] width 928 height 79
paste textarea "**********"
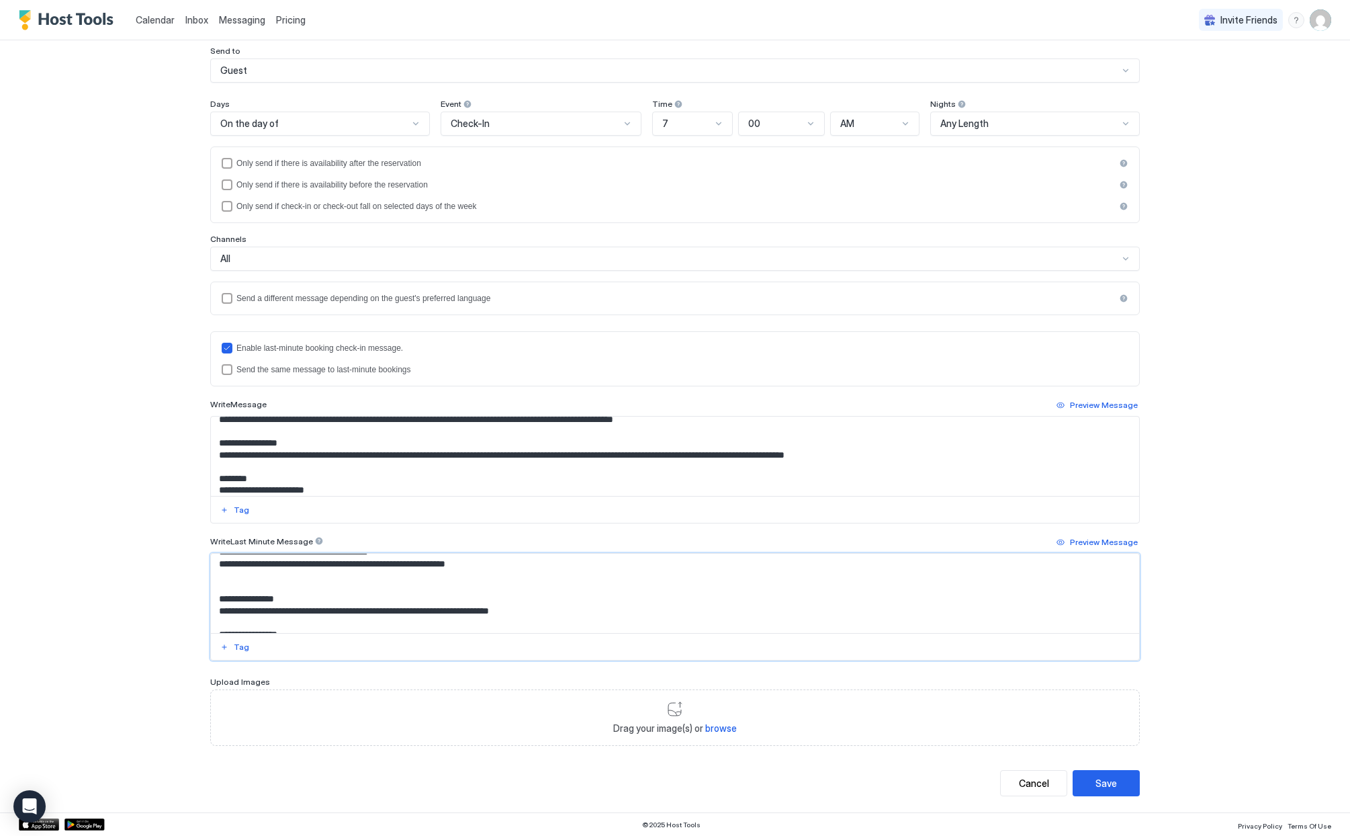
scroll to position [203, 0]
drag, startPoint x: 216, startPoint y: 432, endPoint x: 688, endPoint y: 433, distance: 472.2
click at [688, 433] on textarea "Input Field" at bounding box center [675, 455] width 928 height 79
drag, startPoint x: 212, startPoint y: 621, endPoint x: 539, endPoint y: 586, distance: 329.0
click at [537, 621] on textarea "Input Field" at bounding box center [675, 592] width 928 height 79
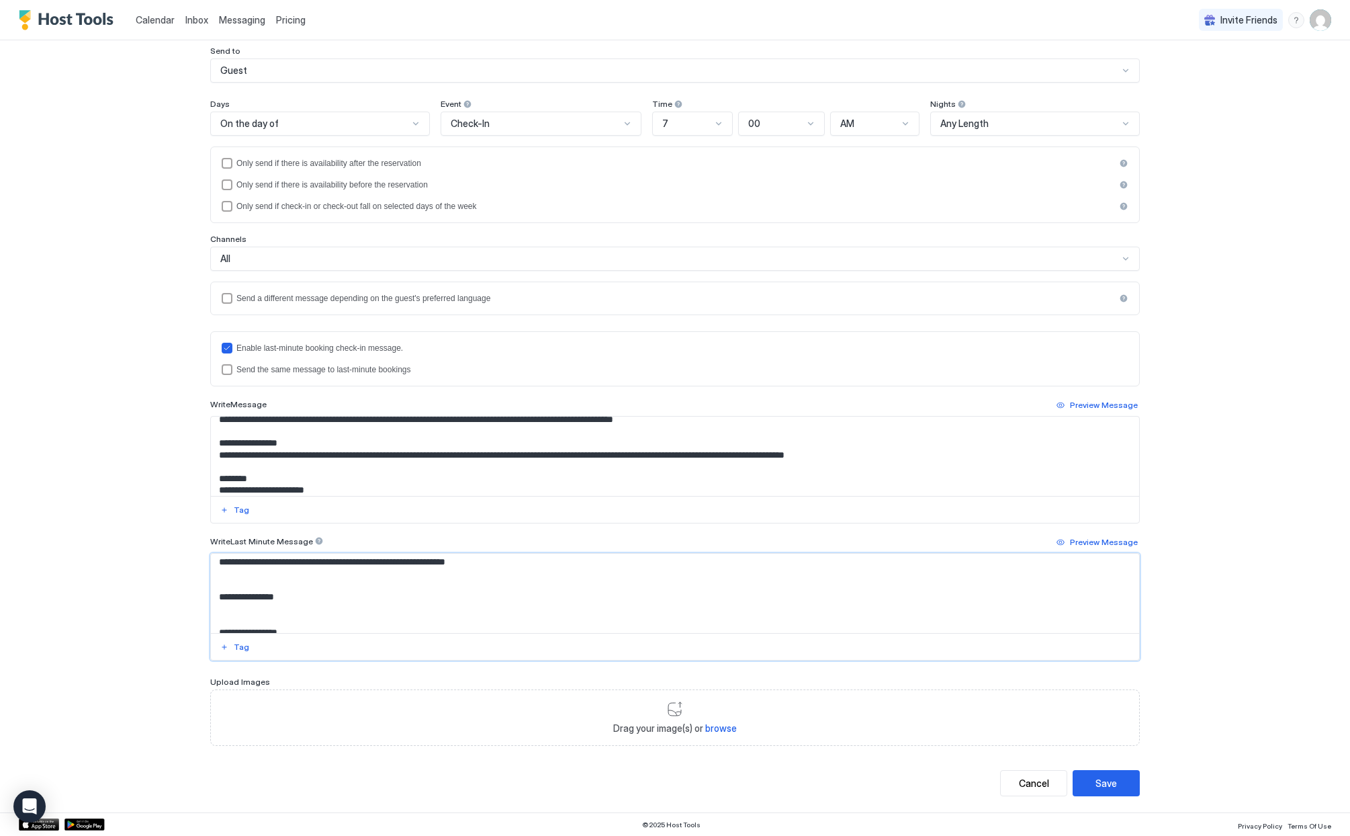
paste textarea "**********"
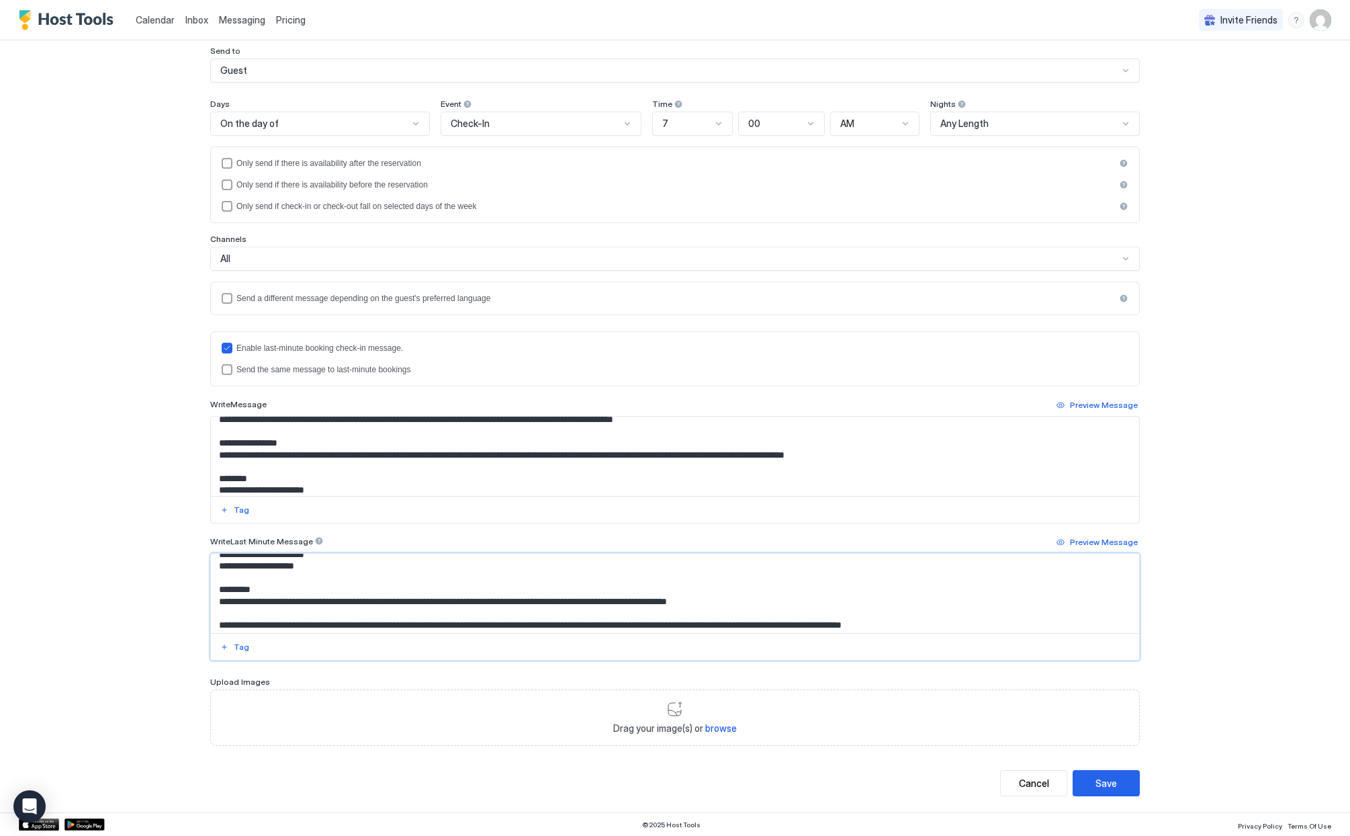
scroll to position [330, 0]
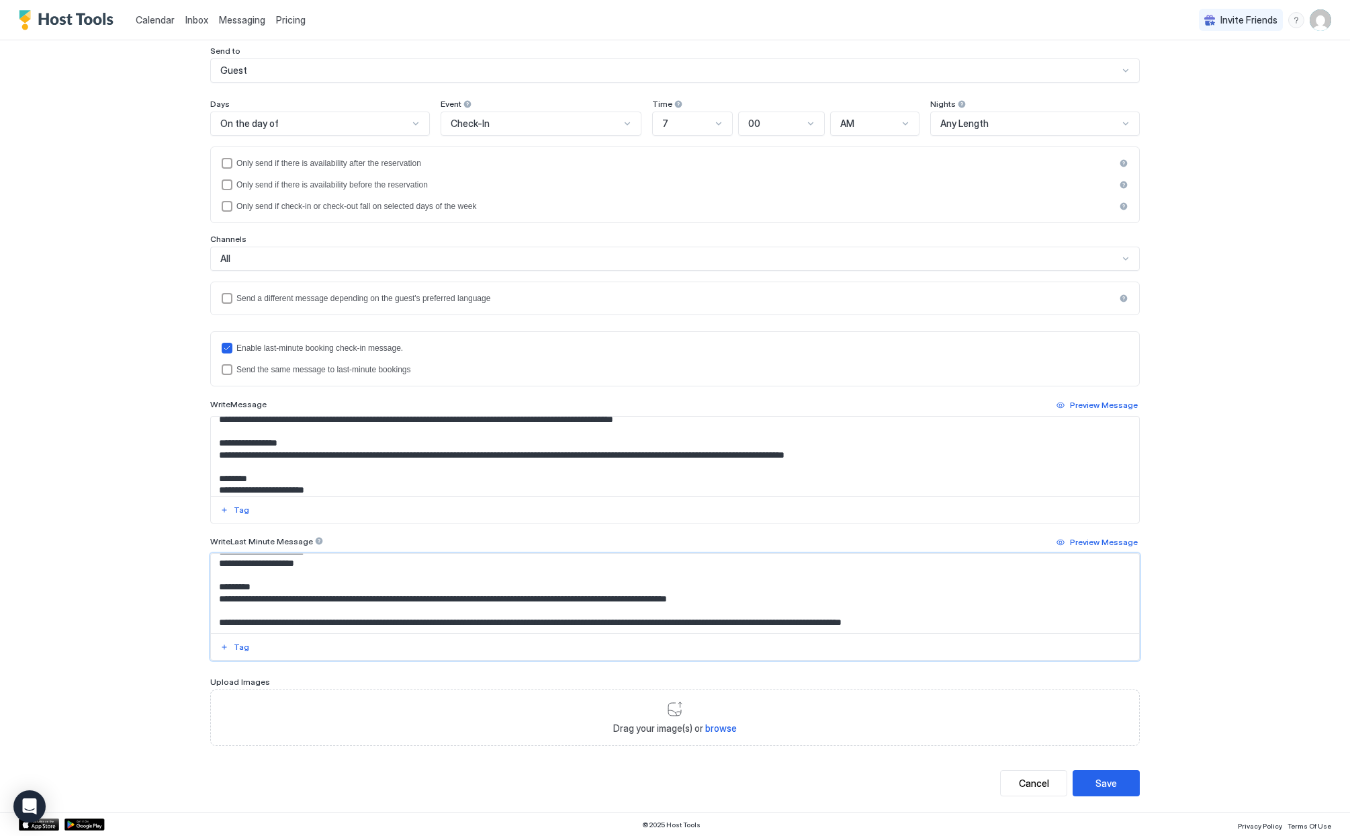
click at [595, 611] on textarea "Input Field" at bounding box center [675, 592] width 928 height 79
click at [766, 609] on textarea "Input Field" at bounding box center [675, 592] width 928 height 79
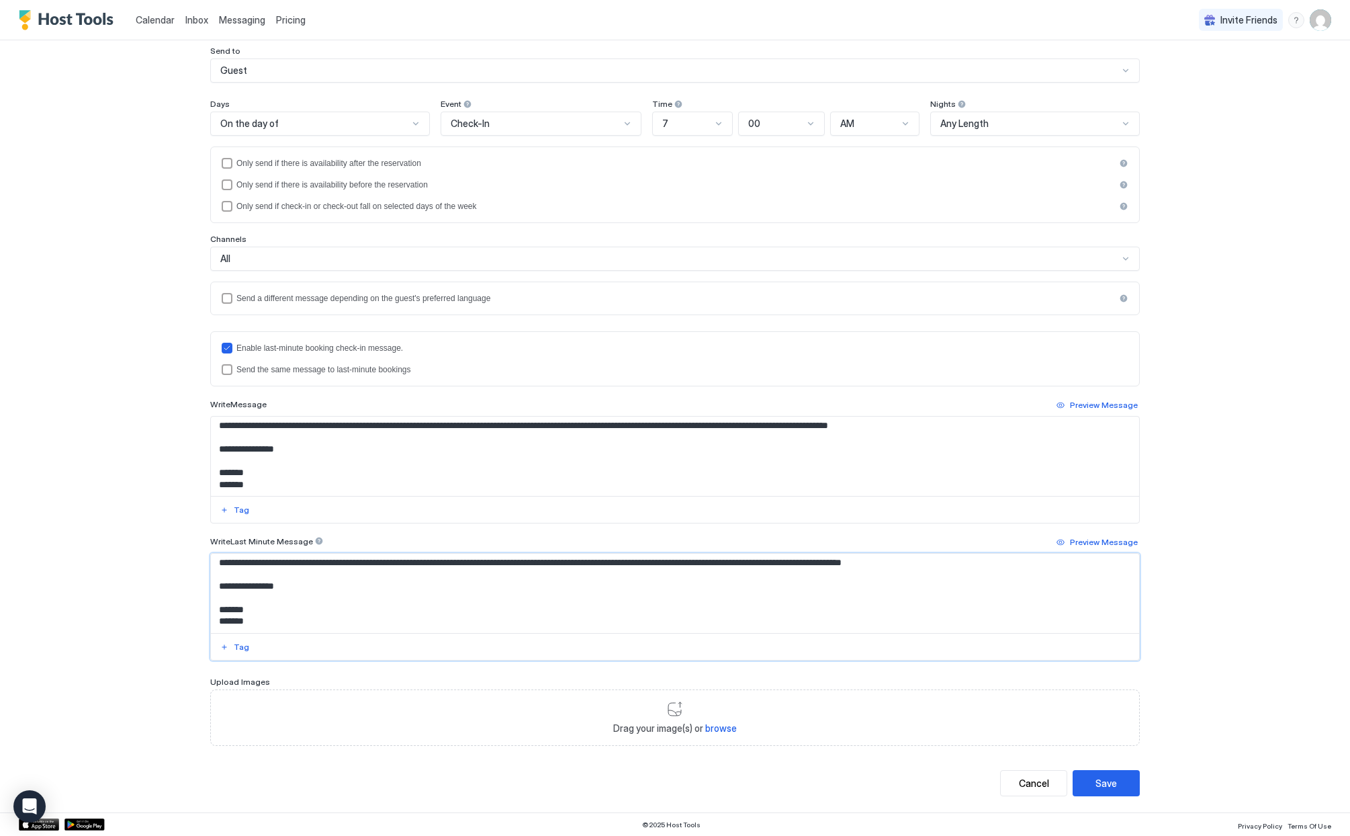
scroll to position [390, 0]
type textarea "**********"
click at [923, 424] on textarea "Input Field" at bounding box center [675, 455] width 928 height 79
click at [932, 424] on textarea "Input Field" at bounding box center [675, 455] width 928 height 79
type textarea "**********"
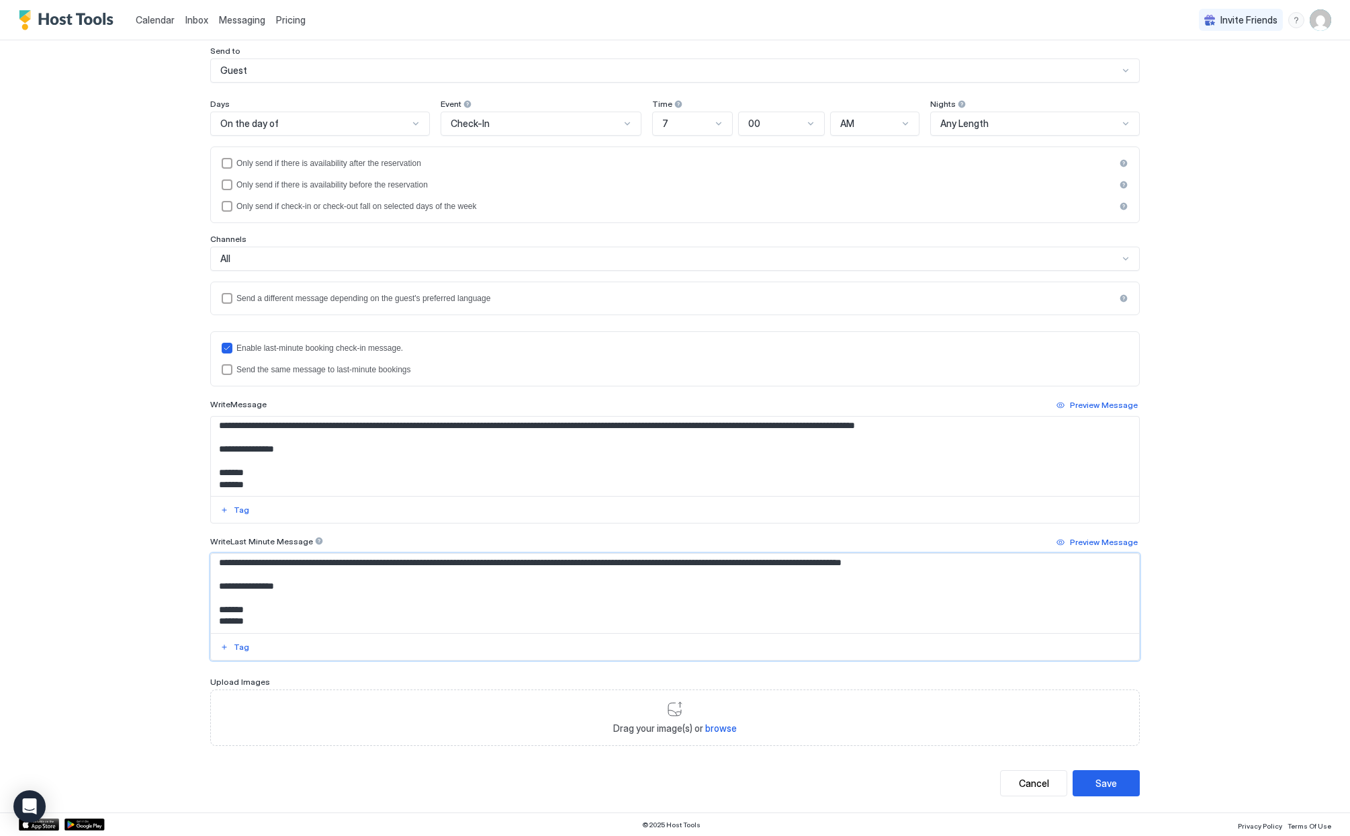
drag, startPoint x: 954, startPoint y: 566, endPoint x: 987, endPoint y: 565, distance: 33.6
click at [987, 565] on textarea "Input Field" at bounding box center [675, 592] width 928 height 79
drag, startPoint x: 459, startPoint y: 563, endPoint x: 586, endPoint y: 564, distance: 126.9
click at [586, 564] on textarea "Input Field" at bounding box center [675, 592] width 928 height 79
click at [318, 564] on textarea "Input Field" at bounding box center [675, 592] width 928 height 79
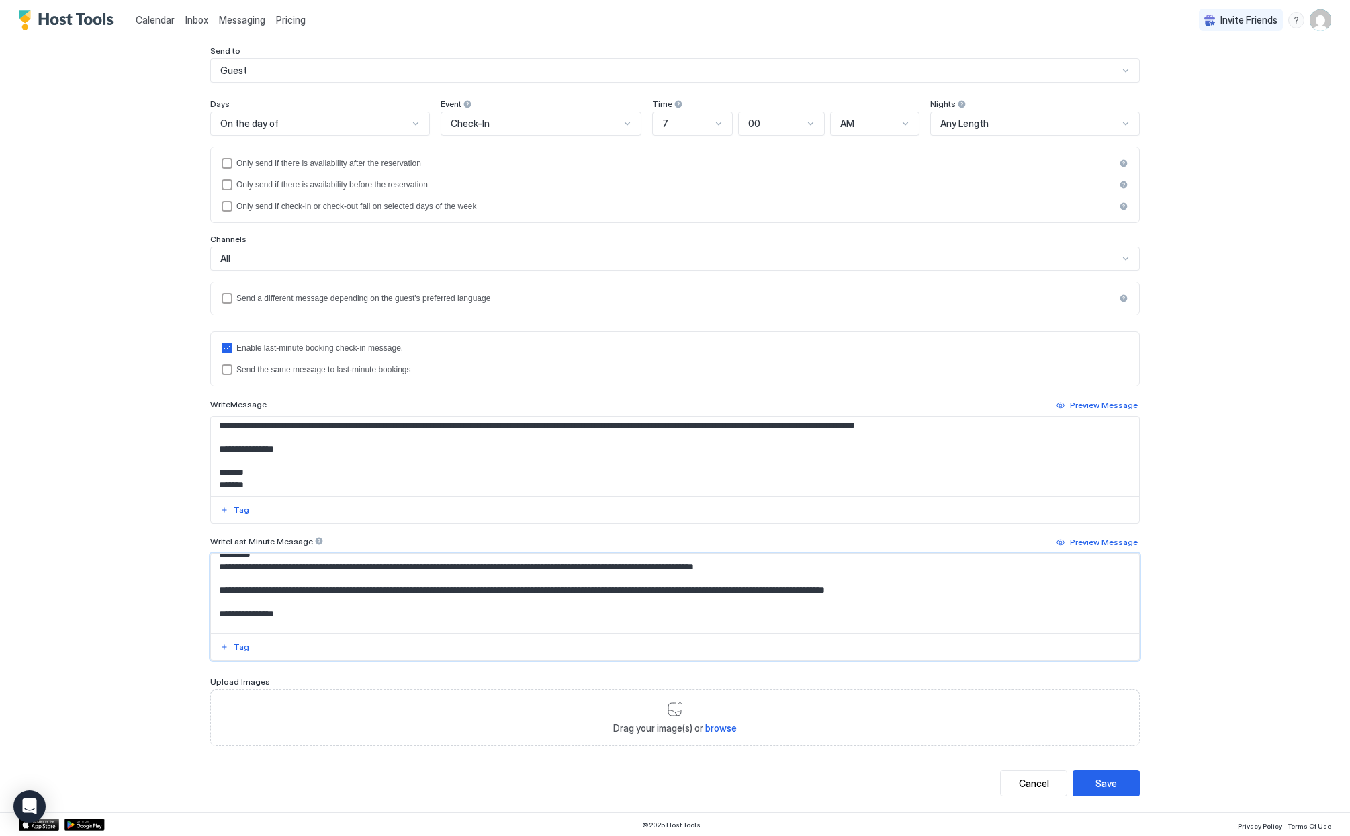
scroll to position [402, 0]
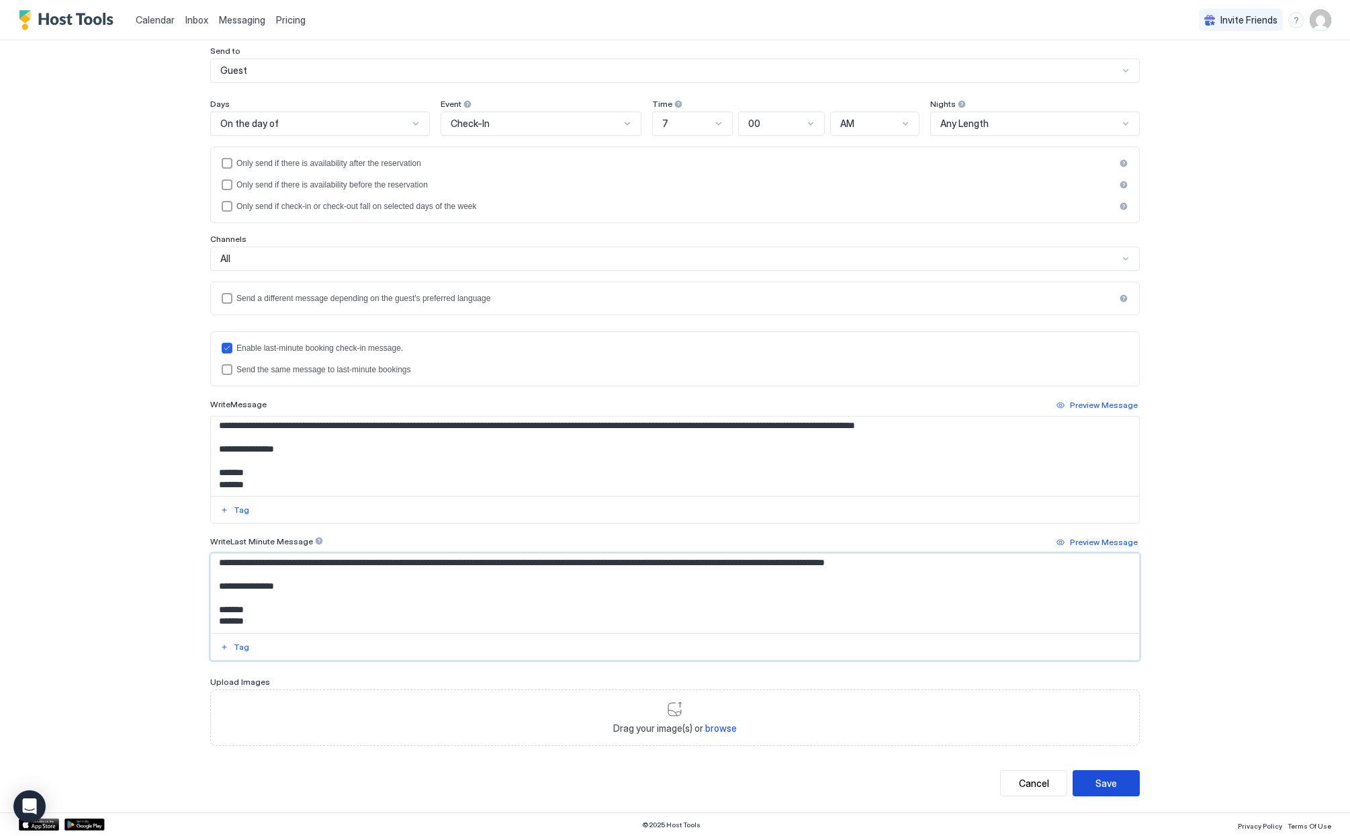
type textarea "**********"
click at [1112, 785] on button "Save" at bounding box center [1106, 783] width 67 height 26
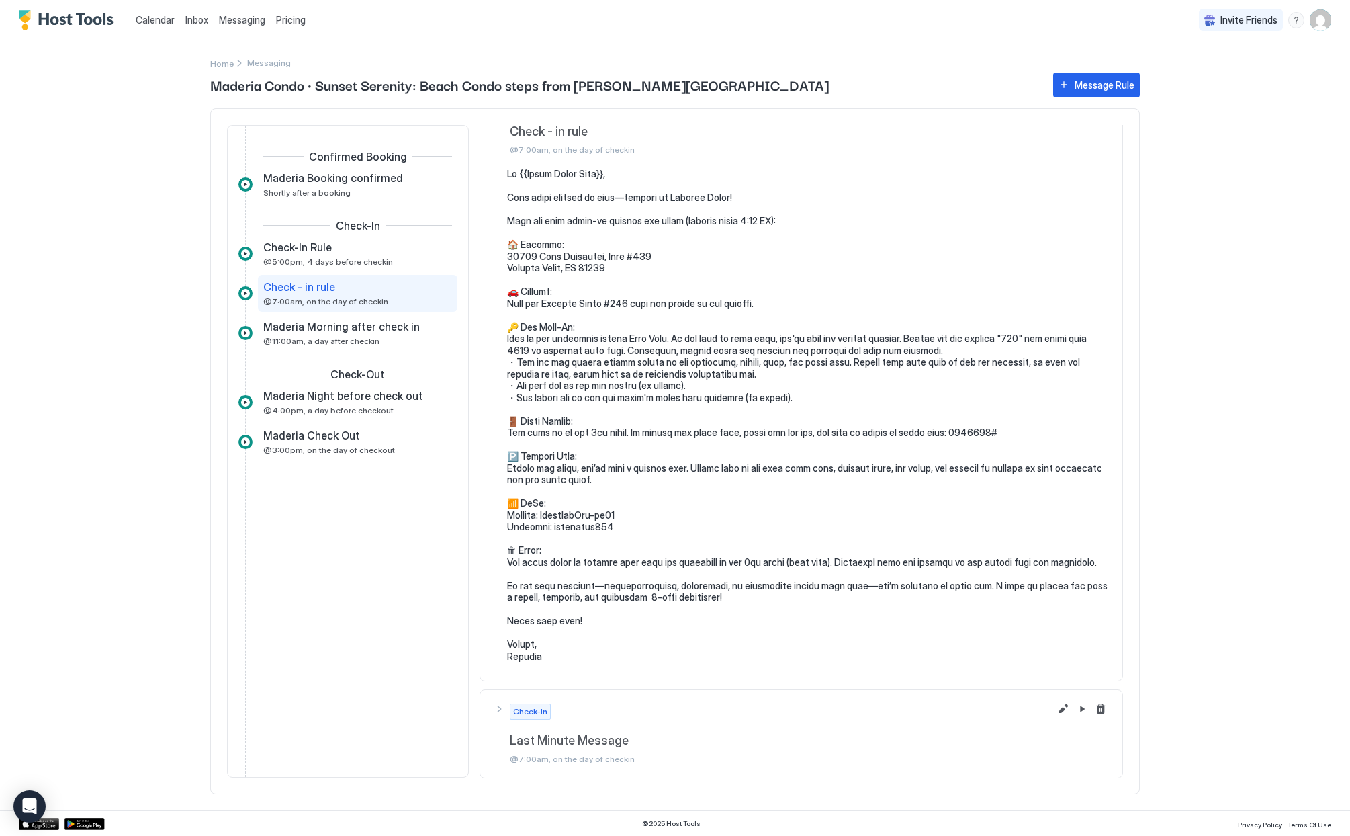
scroll to position [45, 0]
click at [347, 339] on span "@11:00am, a day after checkin" at bounding box center [321, 341] width 116 height 10
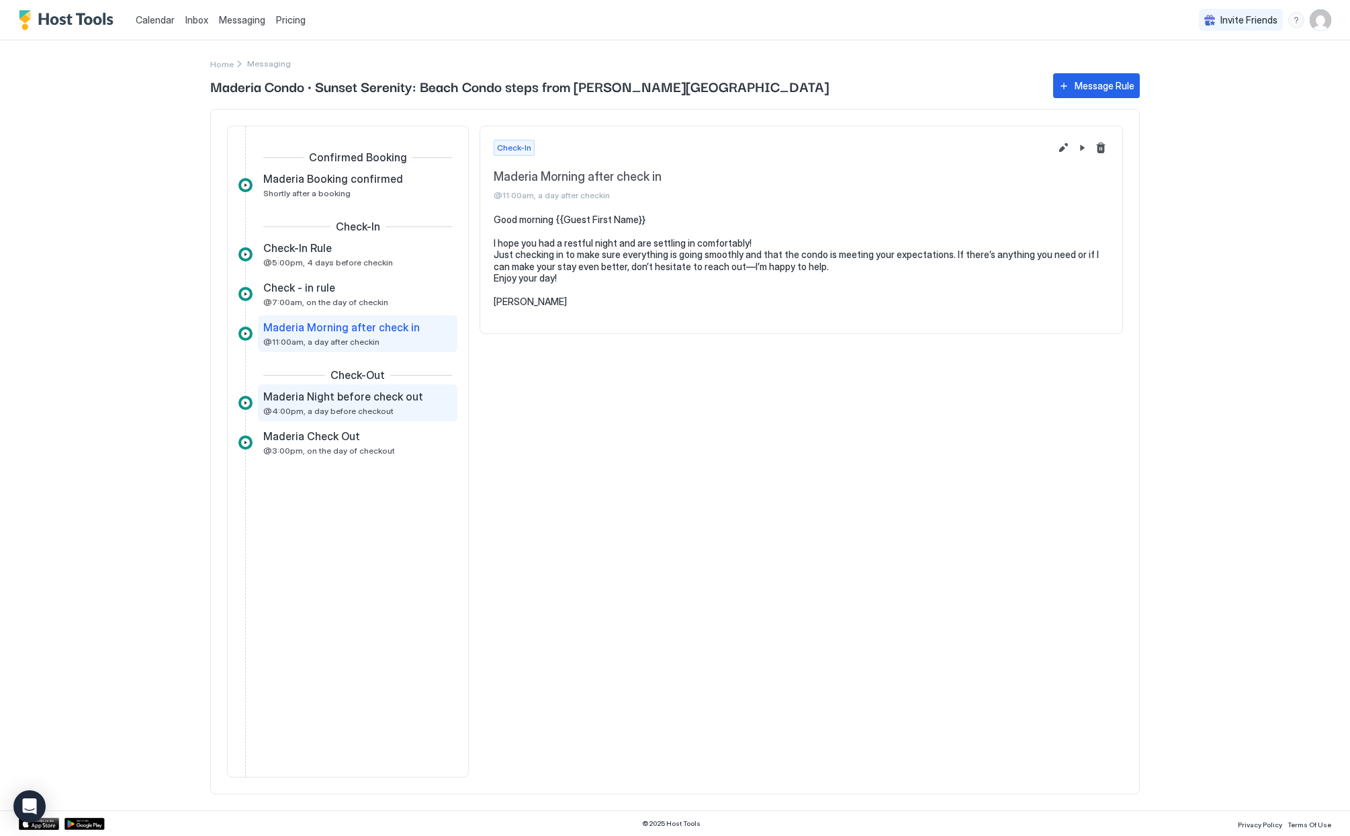
click at [325, 406] on span "@4:00pm, a day before checkout" at bounding box center [328, 411] width 130 height 10
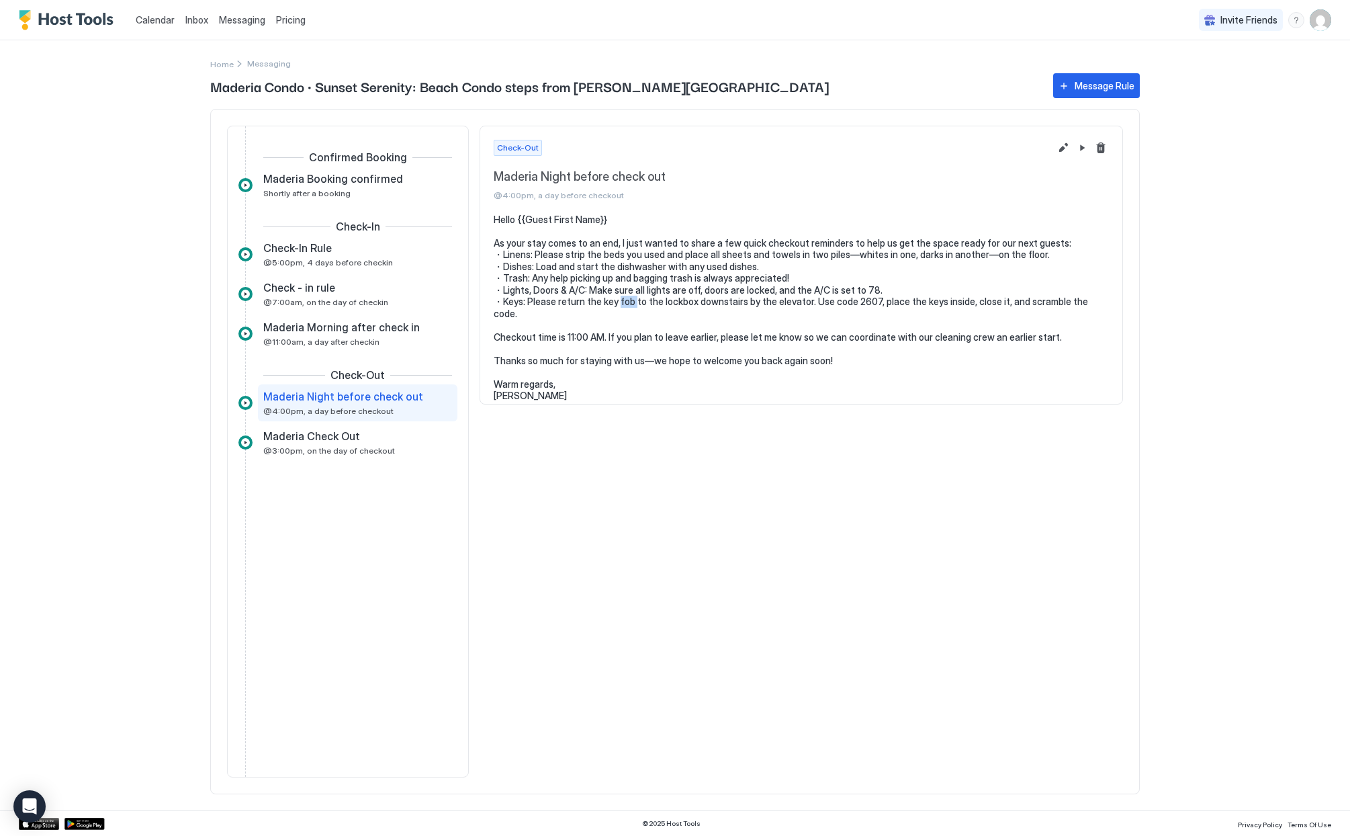
drag, startPoint x: 617, startPoint y: 302, endPoint x: 633, endPoint y: 304, distance: 16.2
click at [633, 304] on pre "Hello {{Guest First Name}} As your stay comes to an end, I just wanted to share…" at bounding box center [801, 308] width 615 height 188
click at [1061, 147] on button "Edit message rule" at bounding box center [1063, 148] width 16 height 16
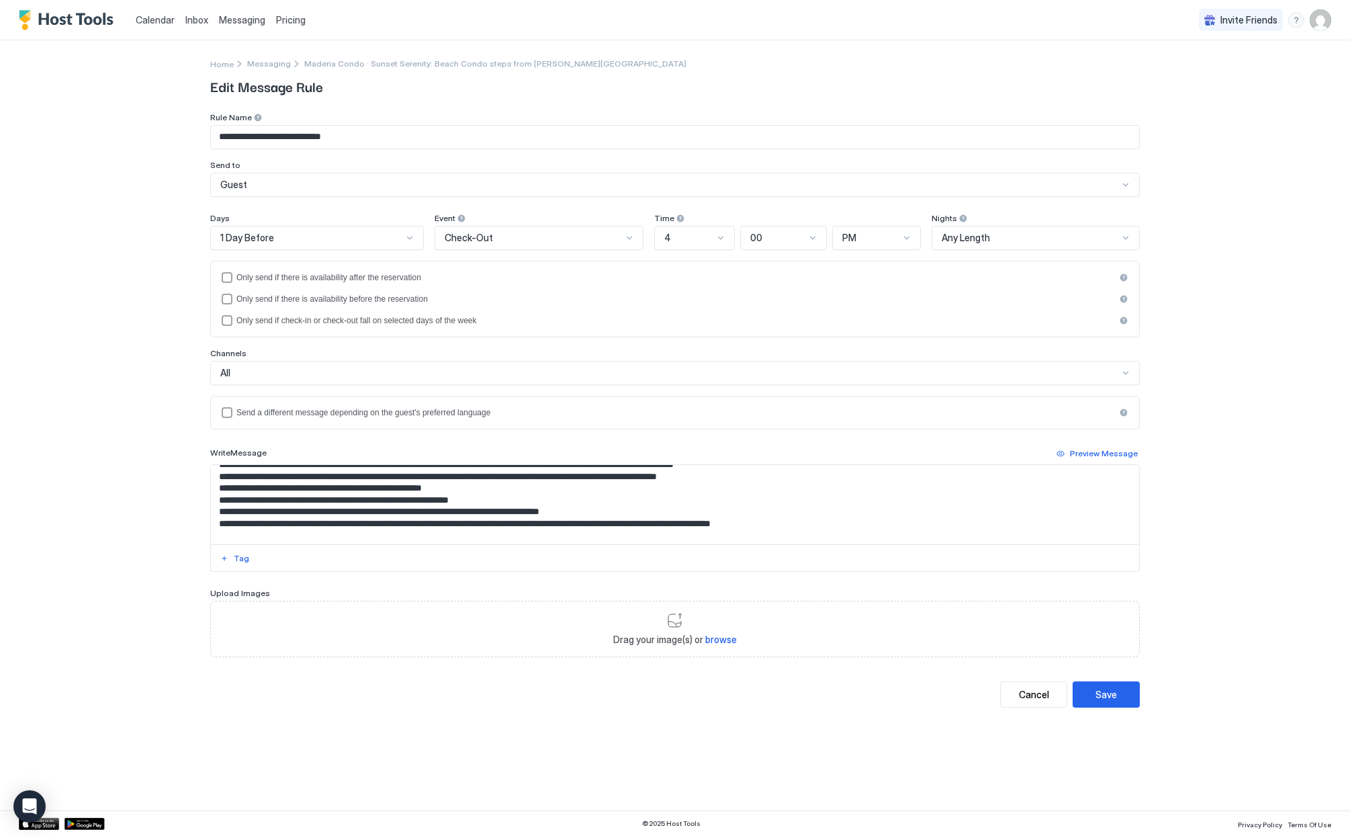
scroll to position [36, 0]
click at [354, 524] on textarea "**********" at bounding box center [675, 504] width 928 height 79
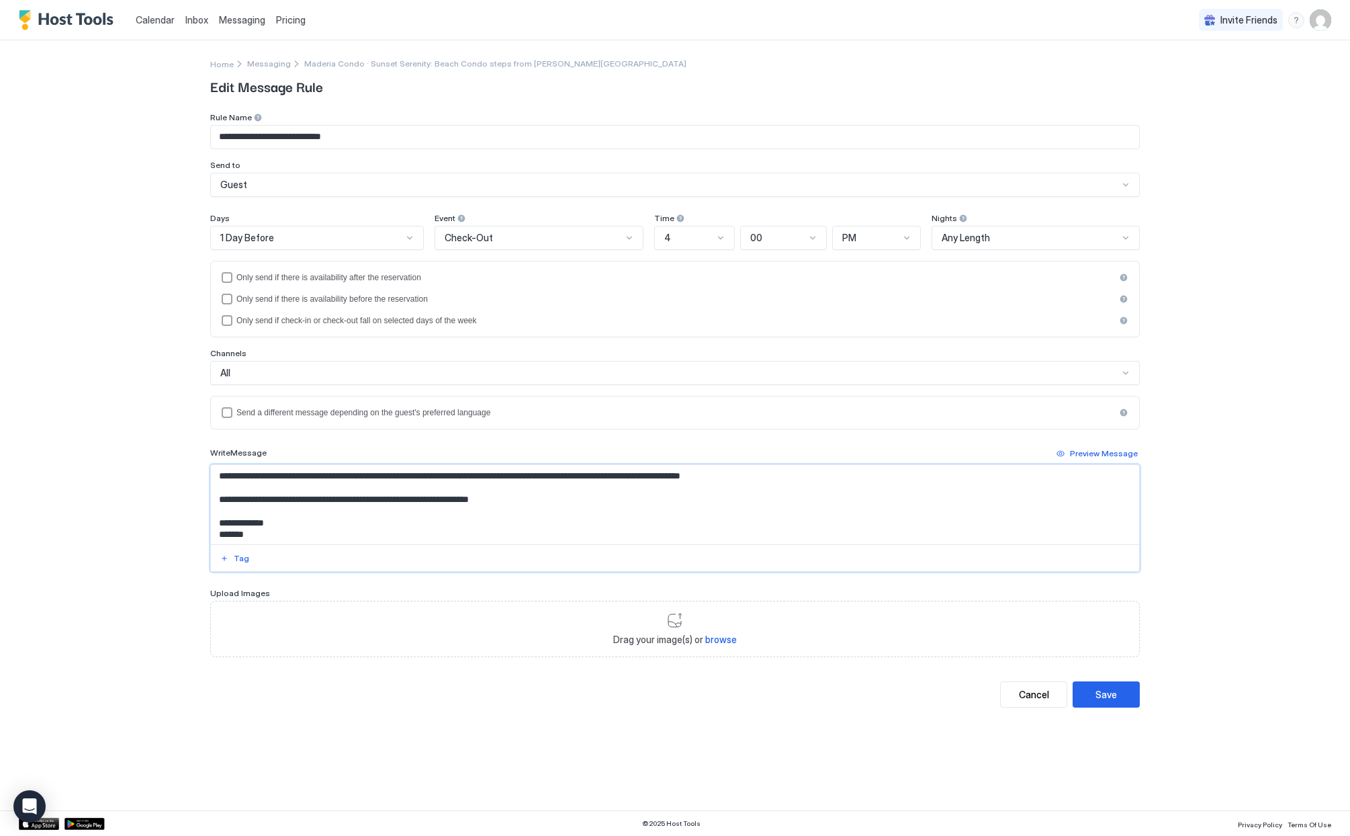
scroll to position [107, 0]
type textarea "**********"
click at [1120, 698] on button "Save" at bounding box center [1106, 694] width 67 height 26
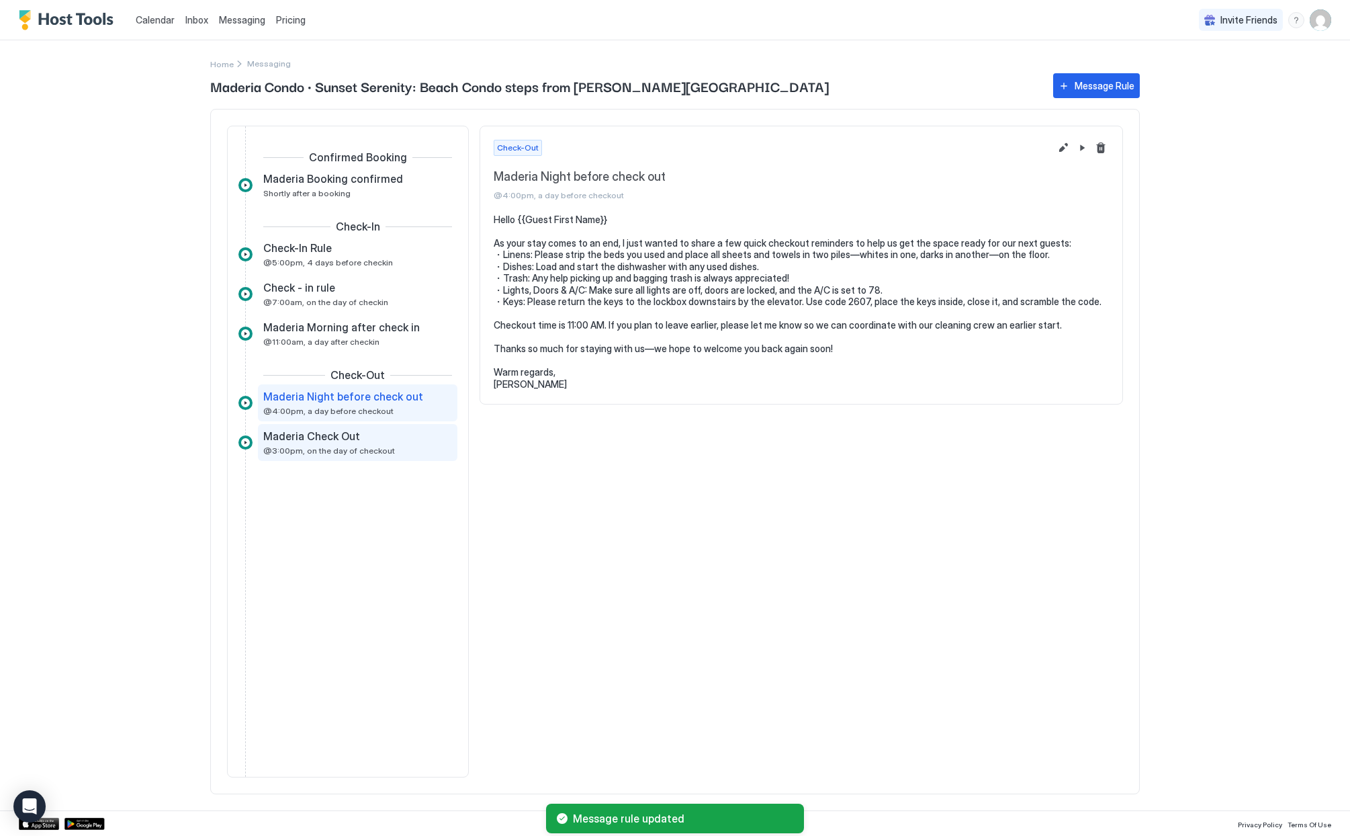
click at [296, 448] on span "@3:00pm, on the day of checkout" at bounding box center [329, 450] width 132 height 10
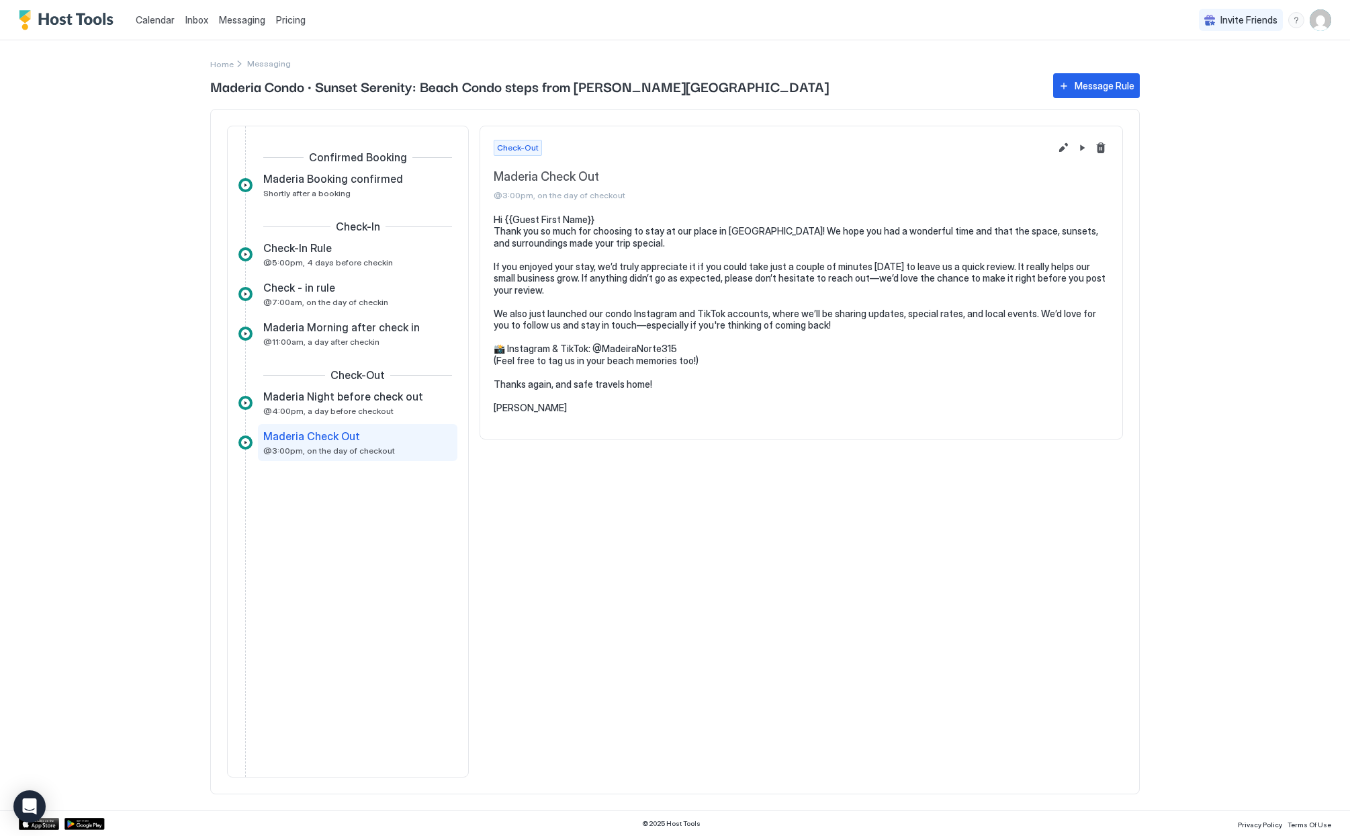
click at [286, 18] on span "Pricing" at bounding box center [291, 20] width 30 height 12
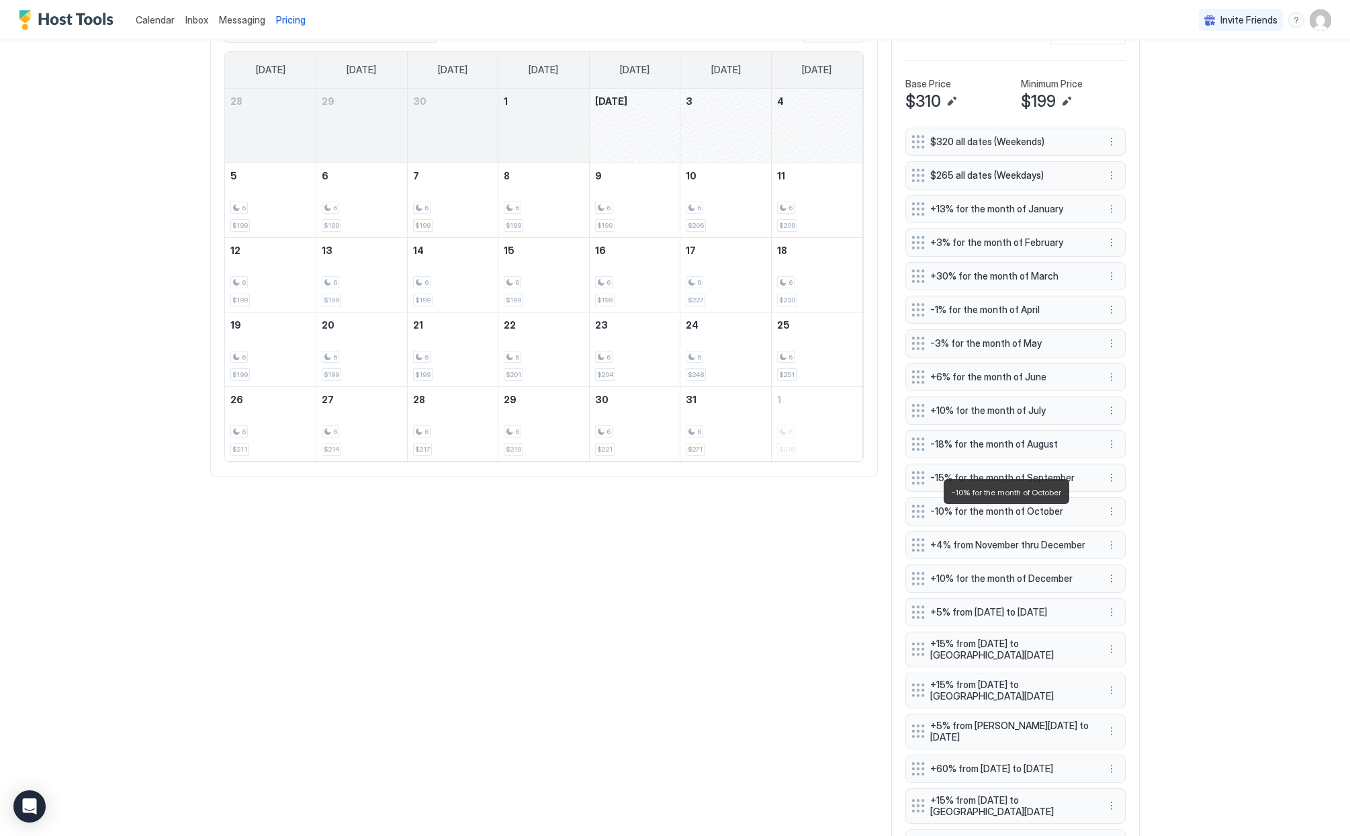
scroll to position [432, 0]
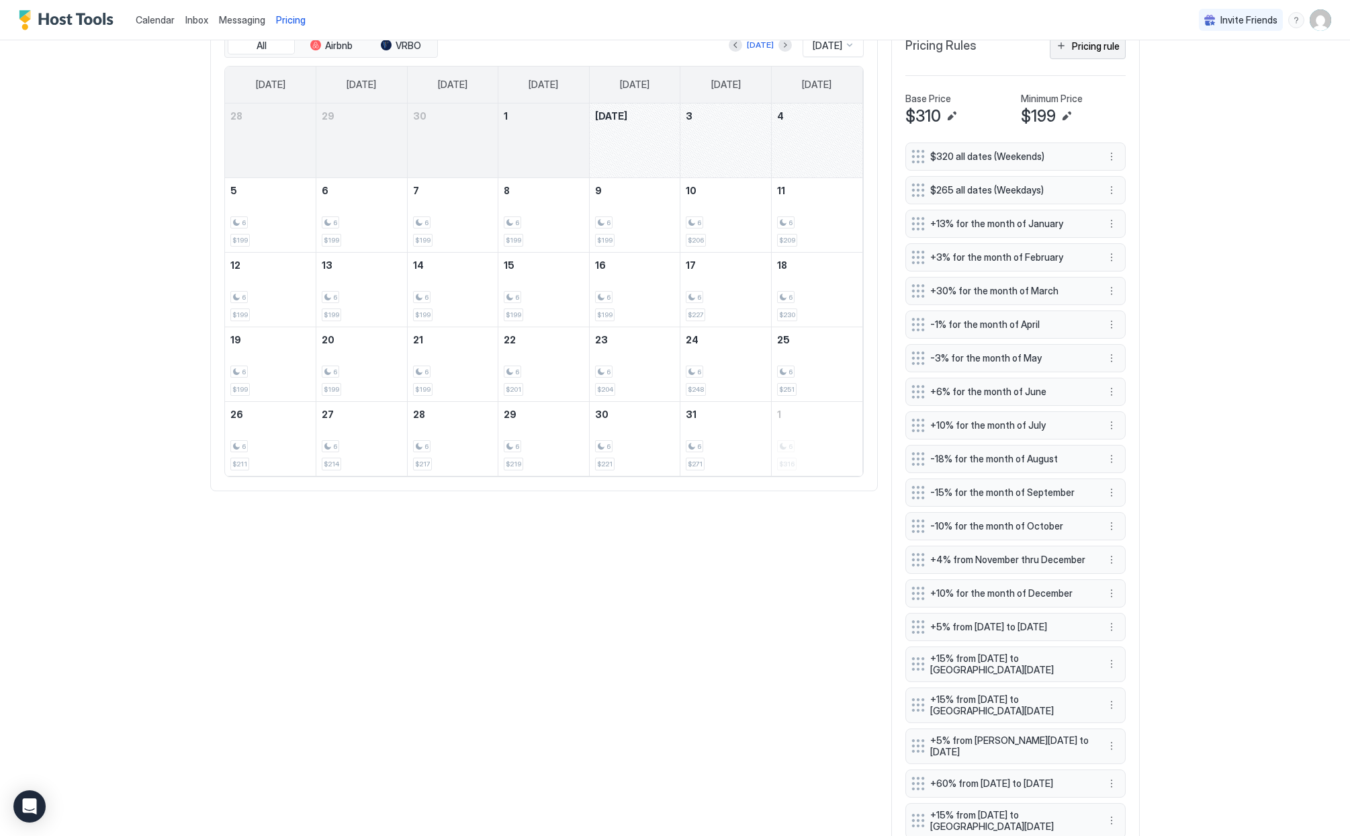
click at [1094, 53] on div "Pricing rule" at bounding box center [1096, 46] width 48 height 14
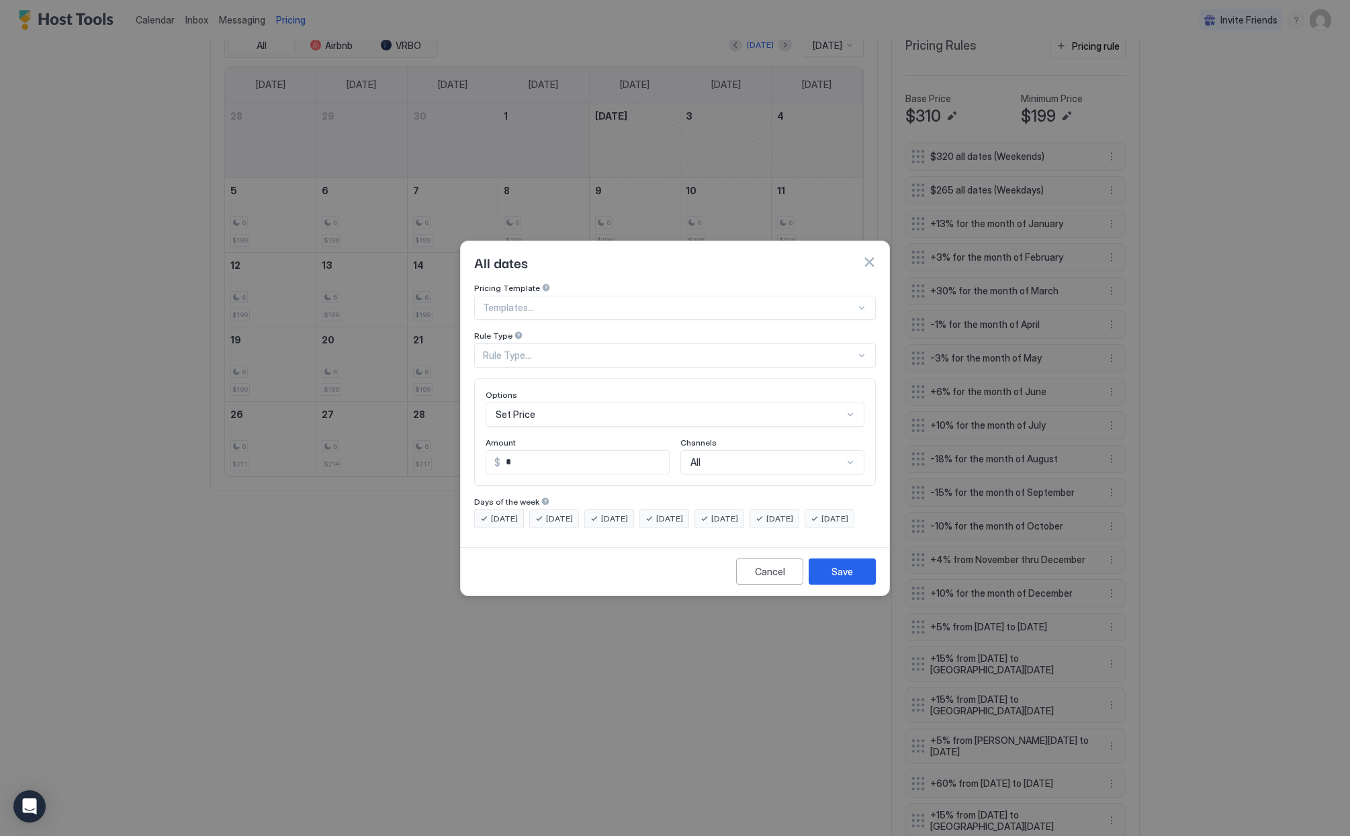
click at [864, 302] on div at bounding box center [861, 307] width 11 height 11
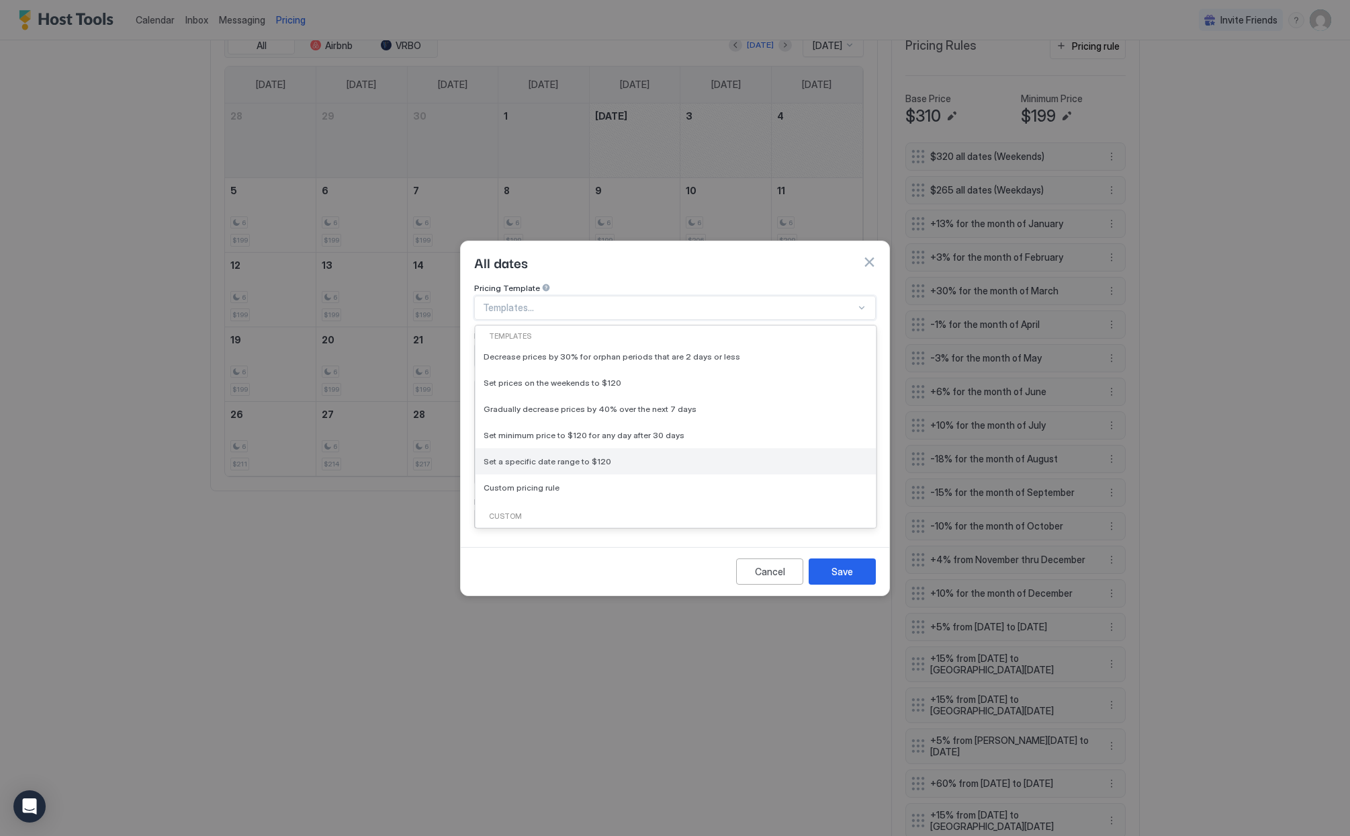
click at [515, 456] on span "Set a specific date range to $120" at bounding box center [548, 461] width 128 height 10
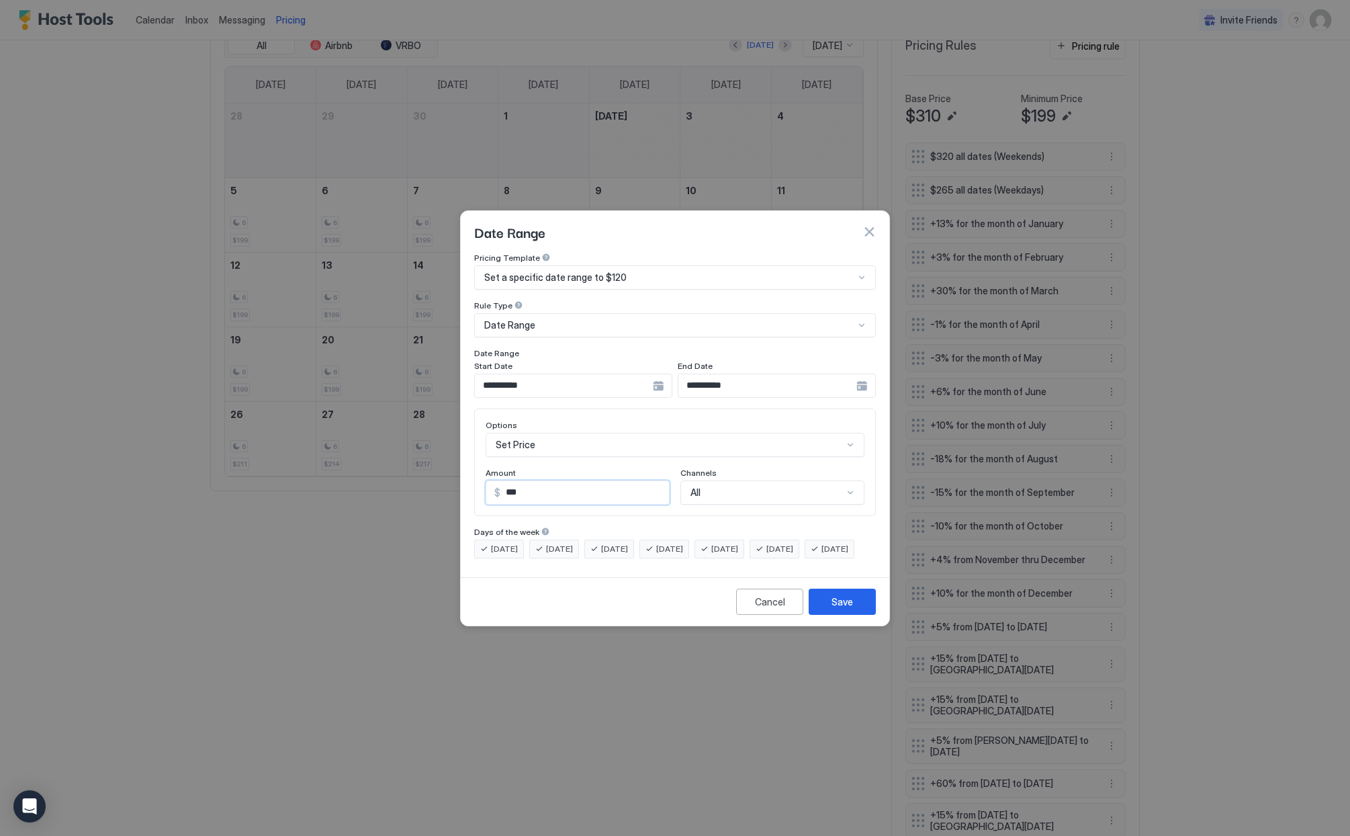
drag, startPoint x: 510, startPoint y: 479, endPoint x: 527, endPoint y: 480, distance: 17.5
click at [527, 481] on input "***" at bounding box center [584, 492] width 169 height 23
type input "***"
click at [660, 373] on div "**********" at bounding box center [573, 385] width 198 height 24
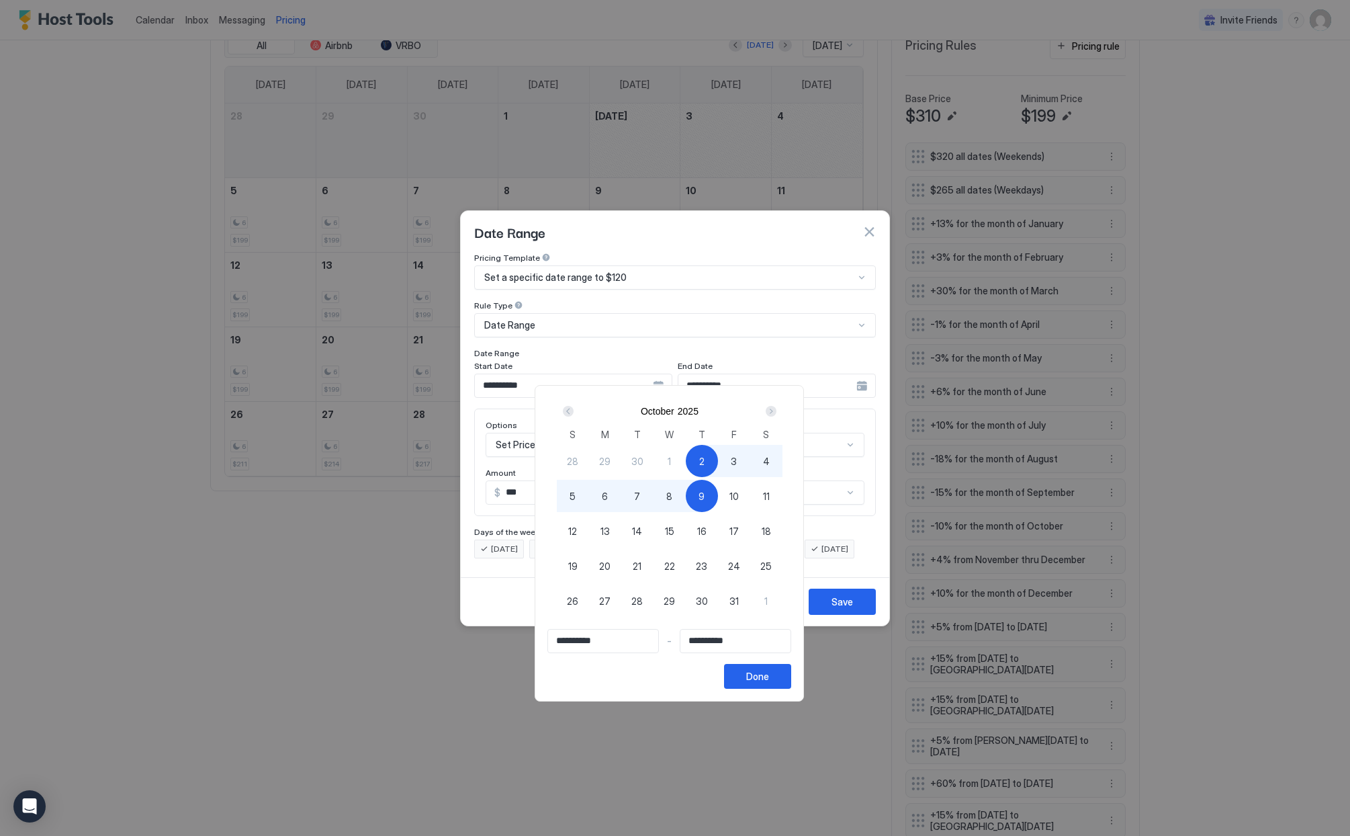
click at [576, 494] on span "5" at bounding box center [573, 496] width 6 height 14
type input "**********"
click at [772, 566] on span "25" at bounding box center [765, 566] width 11 height 14
type input "**********"
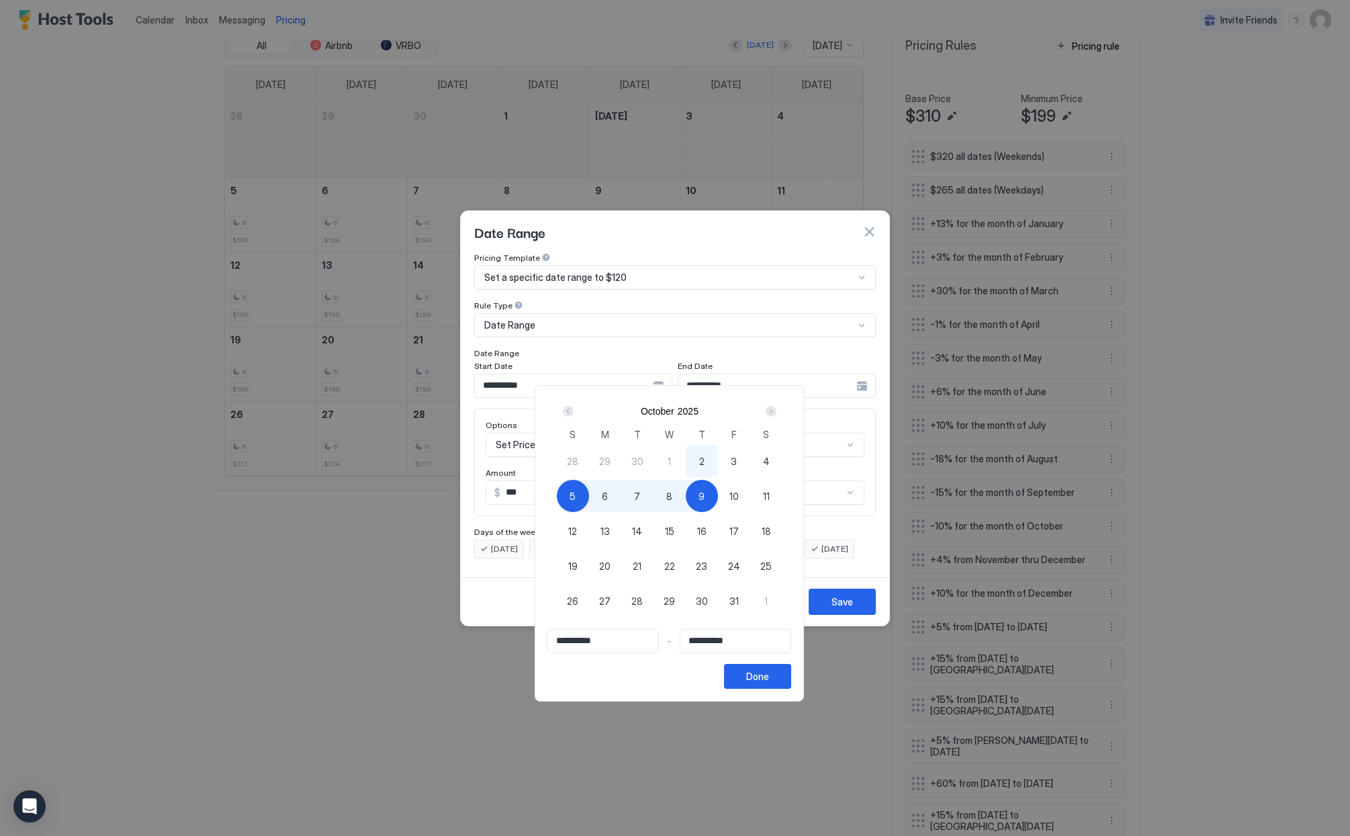
type input "**********"
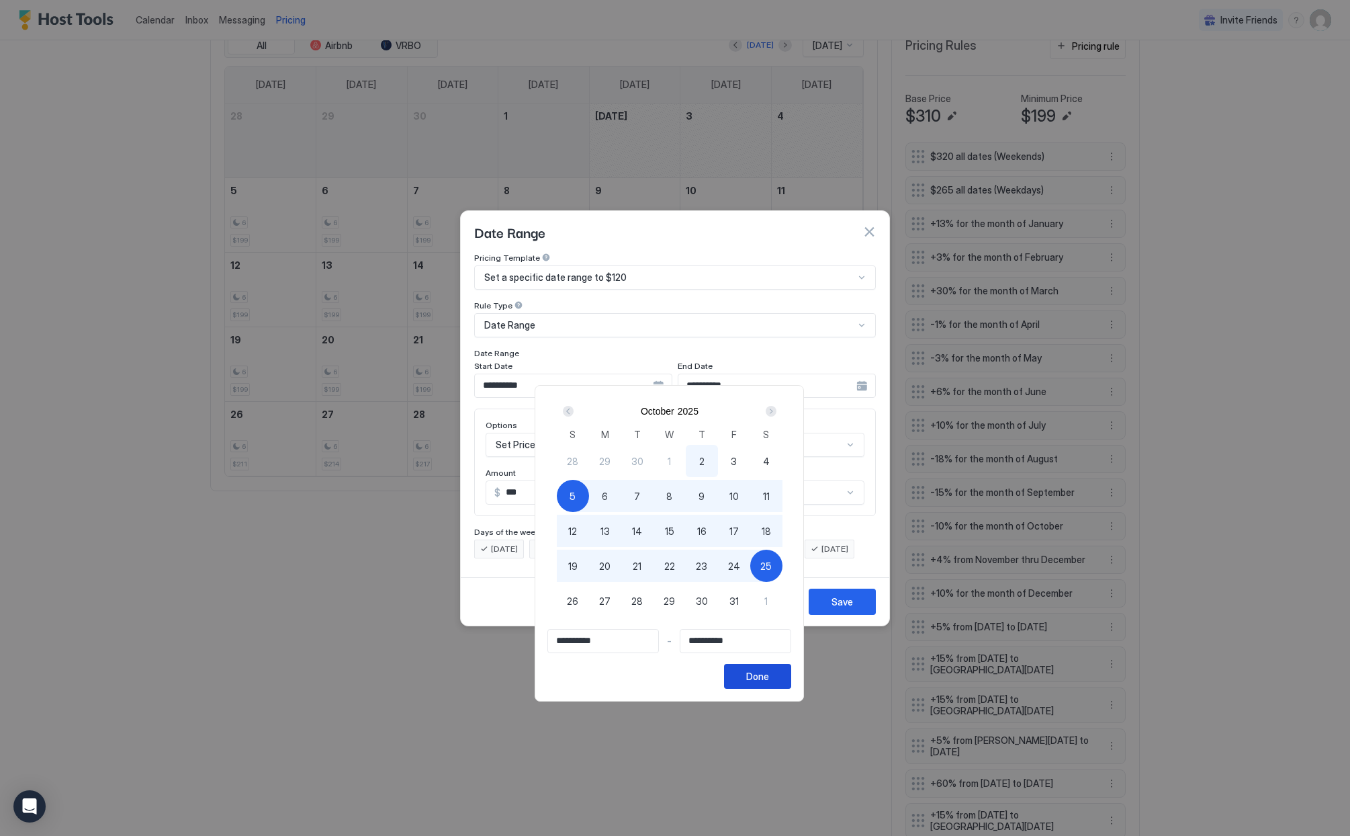
click at [769, 678] on div "Done" at bounding box center [757, 676] width 23 height 14
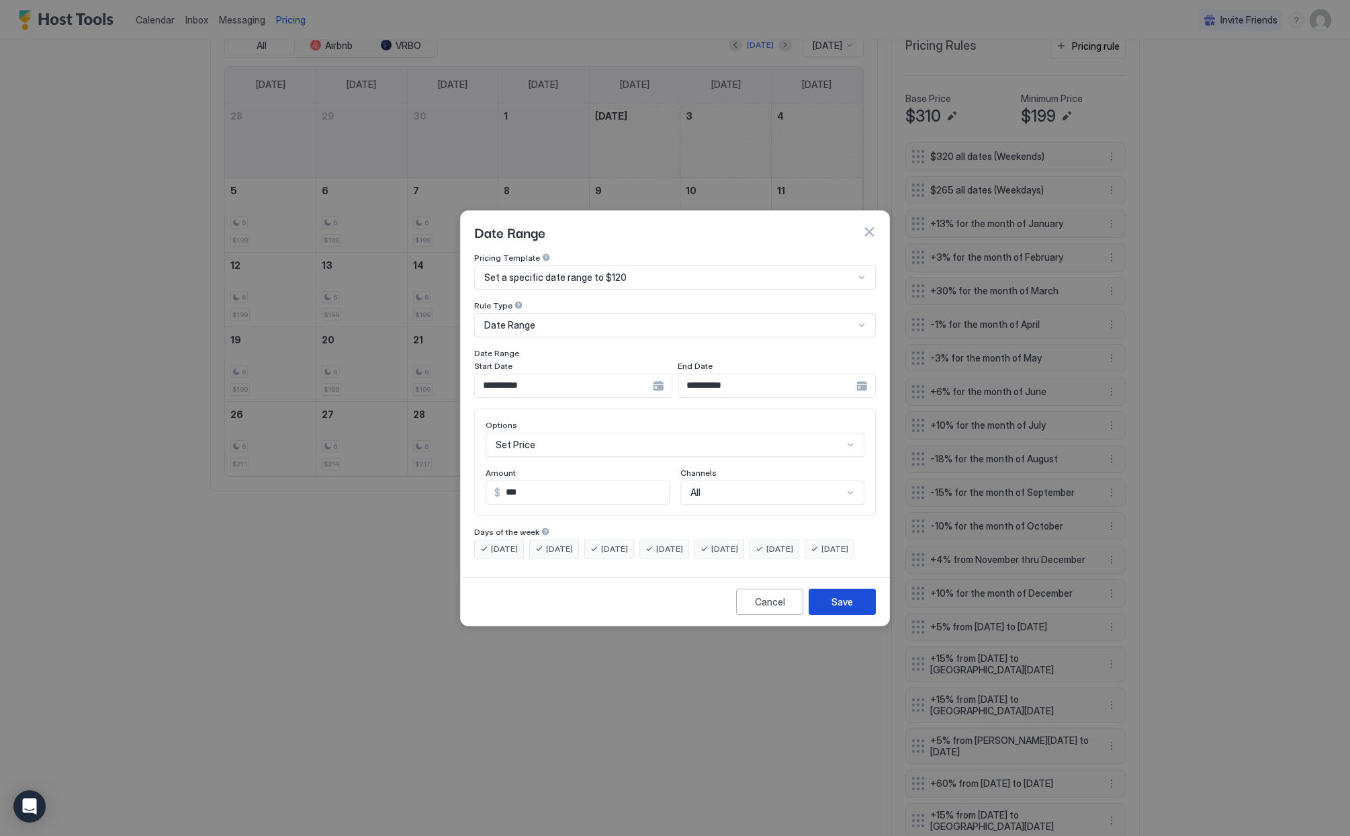
click at [842, 609] on div "Save" at bounding box center [842, 601] width 21 height 14
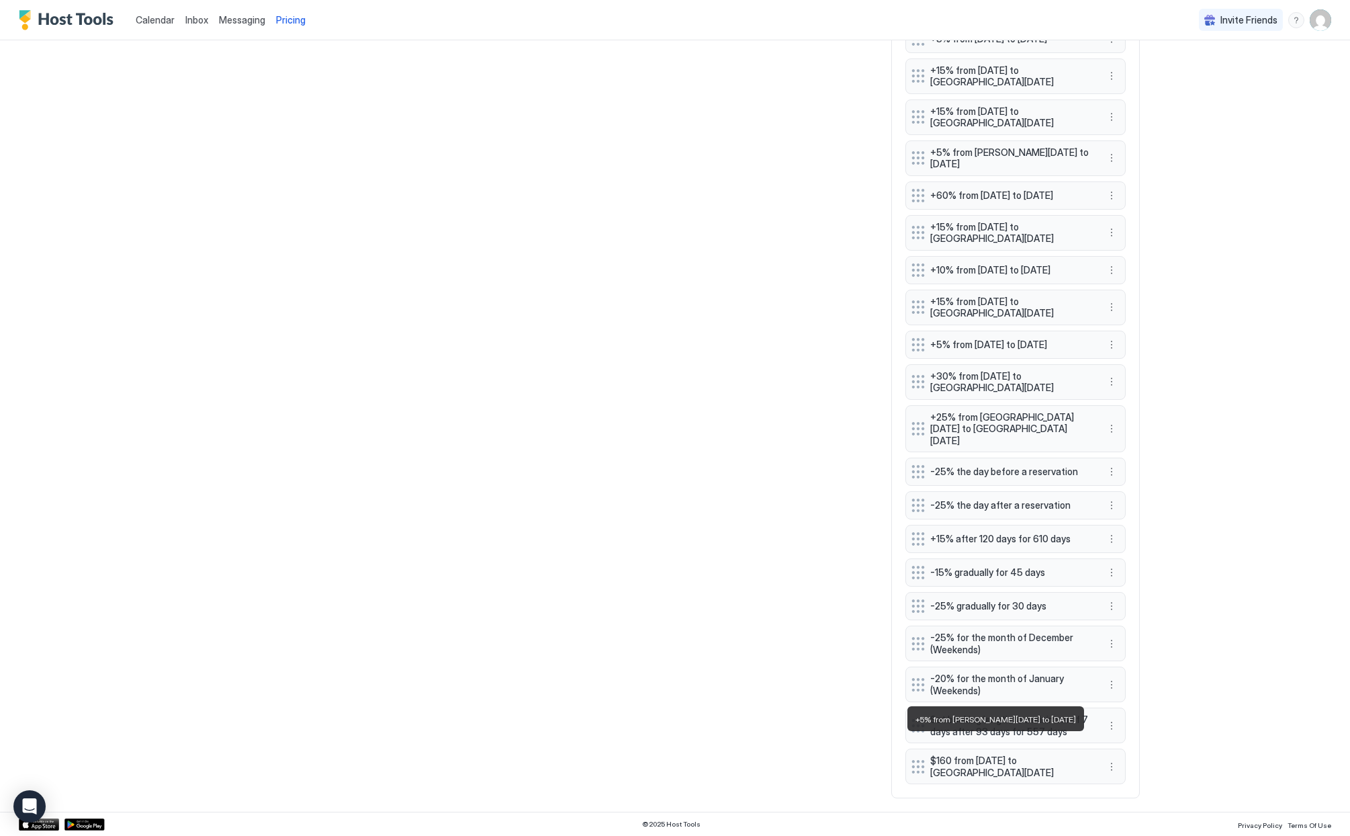
scroll to position [1047, 0]
click at [977, 769] on span "$160 from [DATE] to [GEOGRAPHIC_DATA][DATE]" at bounding box center [1010, 766] width 160 height 24
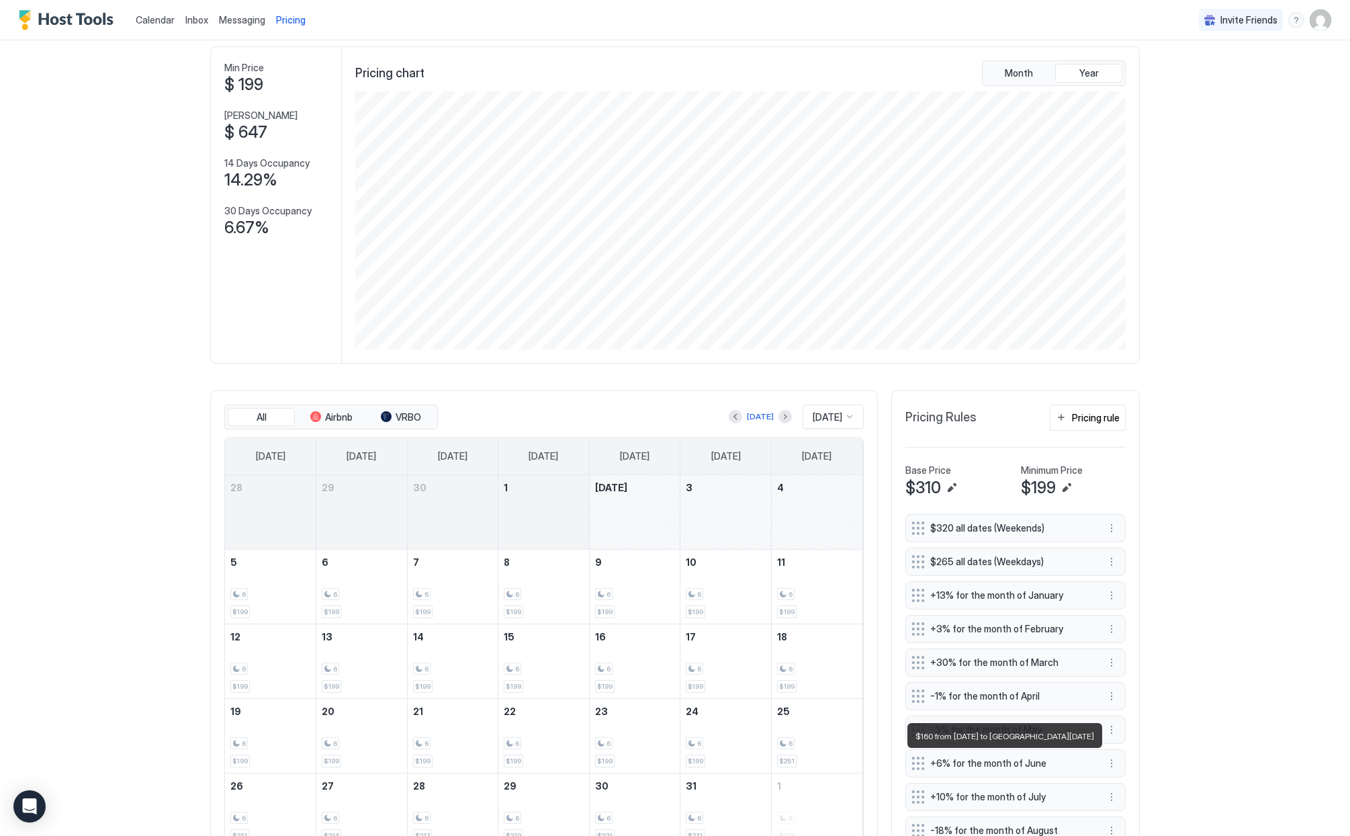
scroll to position [0, 0]
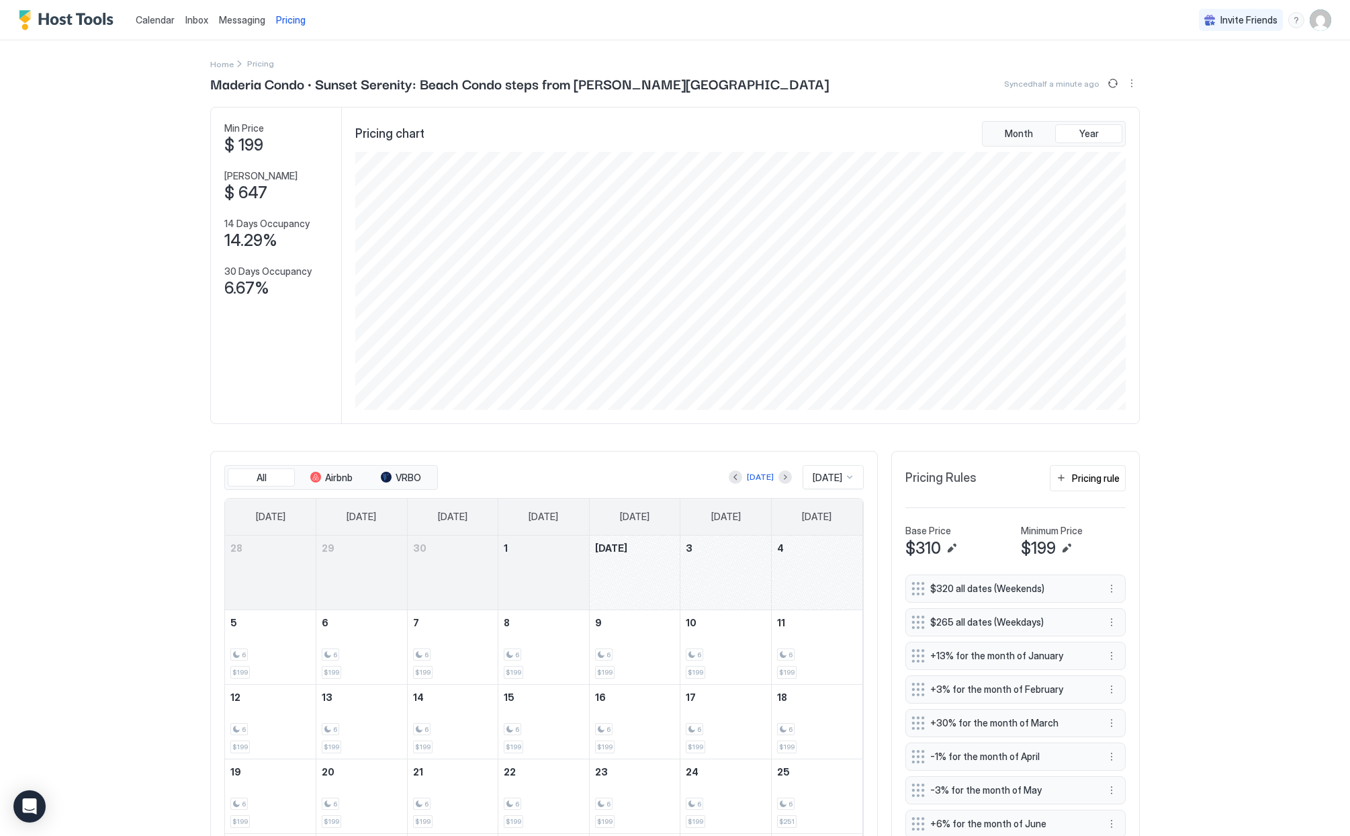
click at [151, 21] on span "Calendar" at bounding box center [155, 19] width 39 height 11
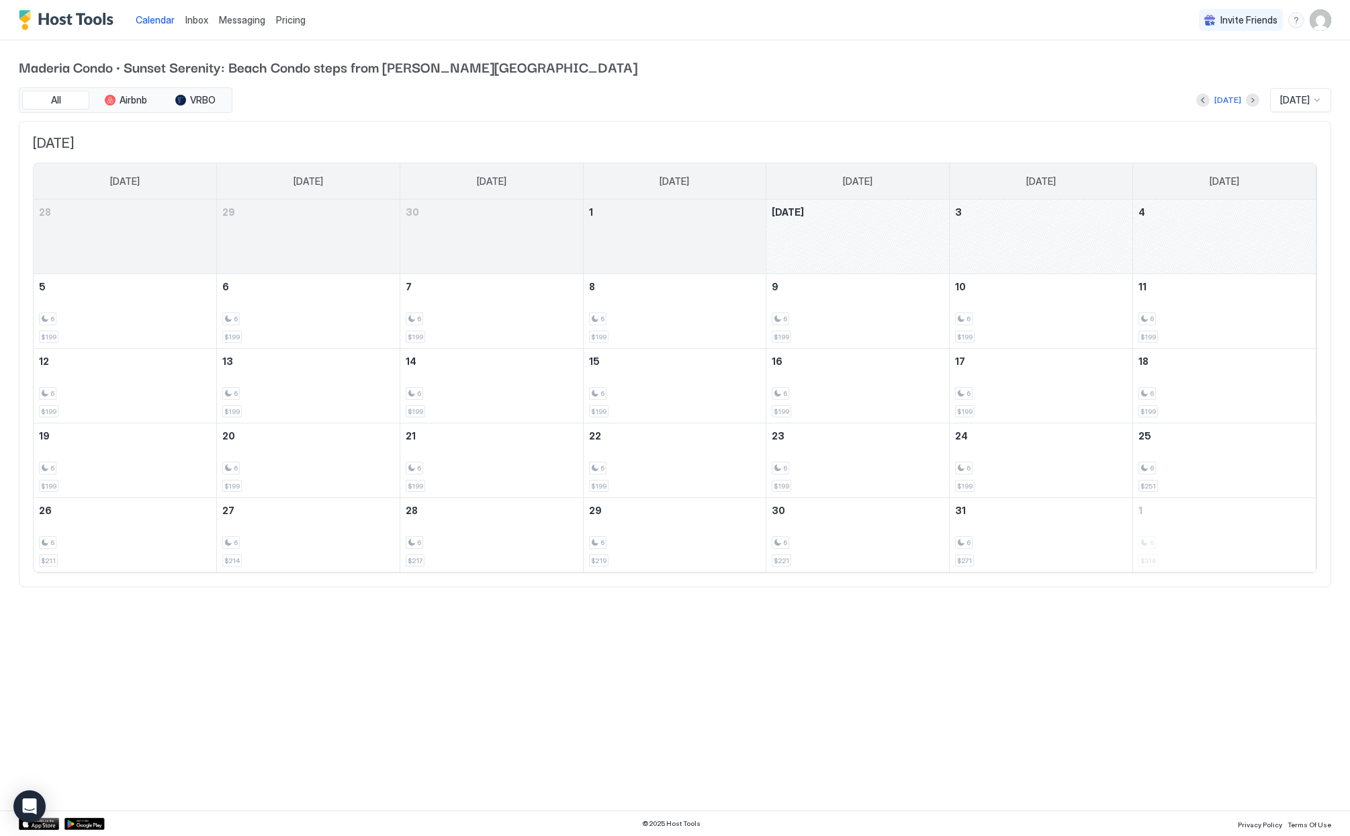
click at [283, 19] on span "Pricing" at bounding box center [291, 20] width 30 height 12
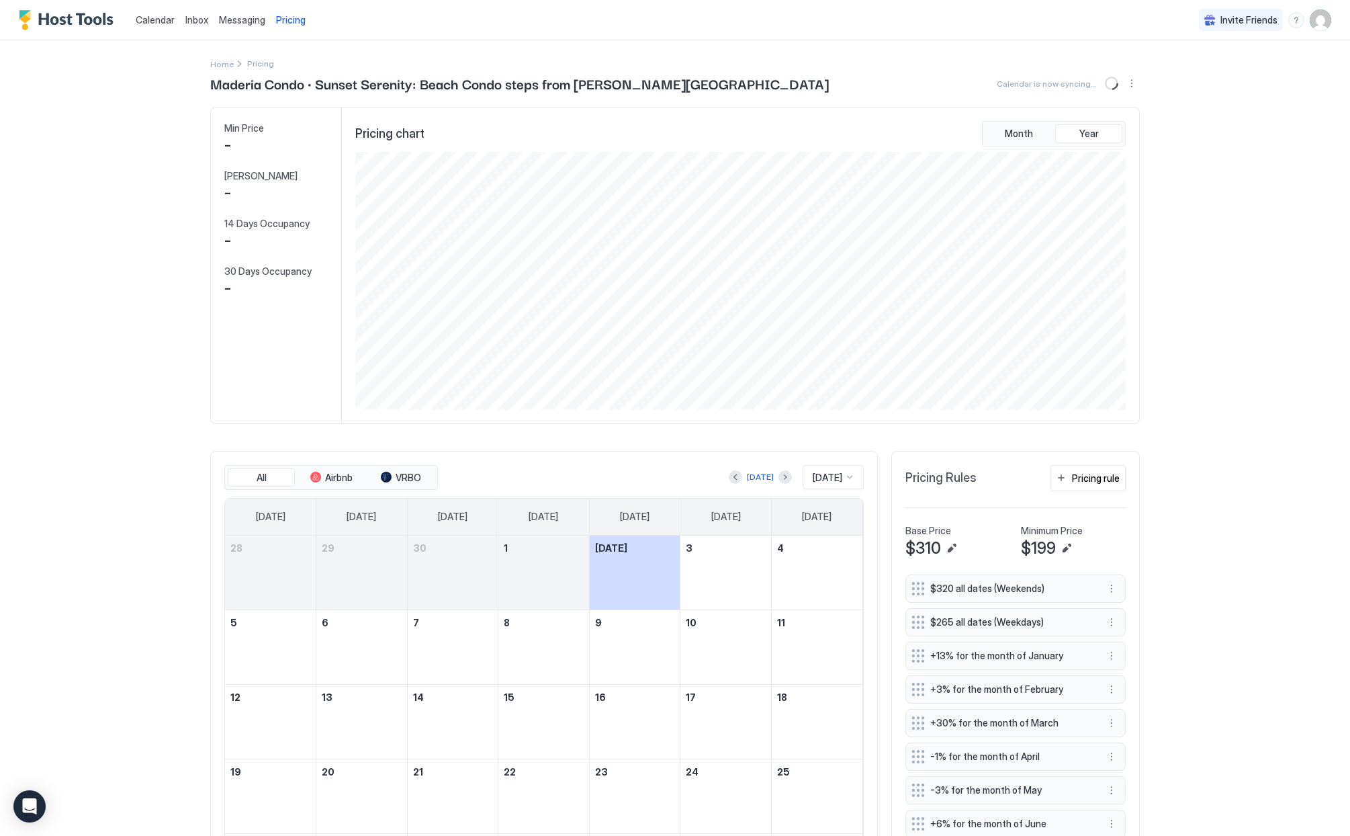
scroll to position [258, 773]
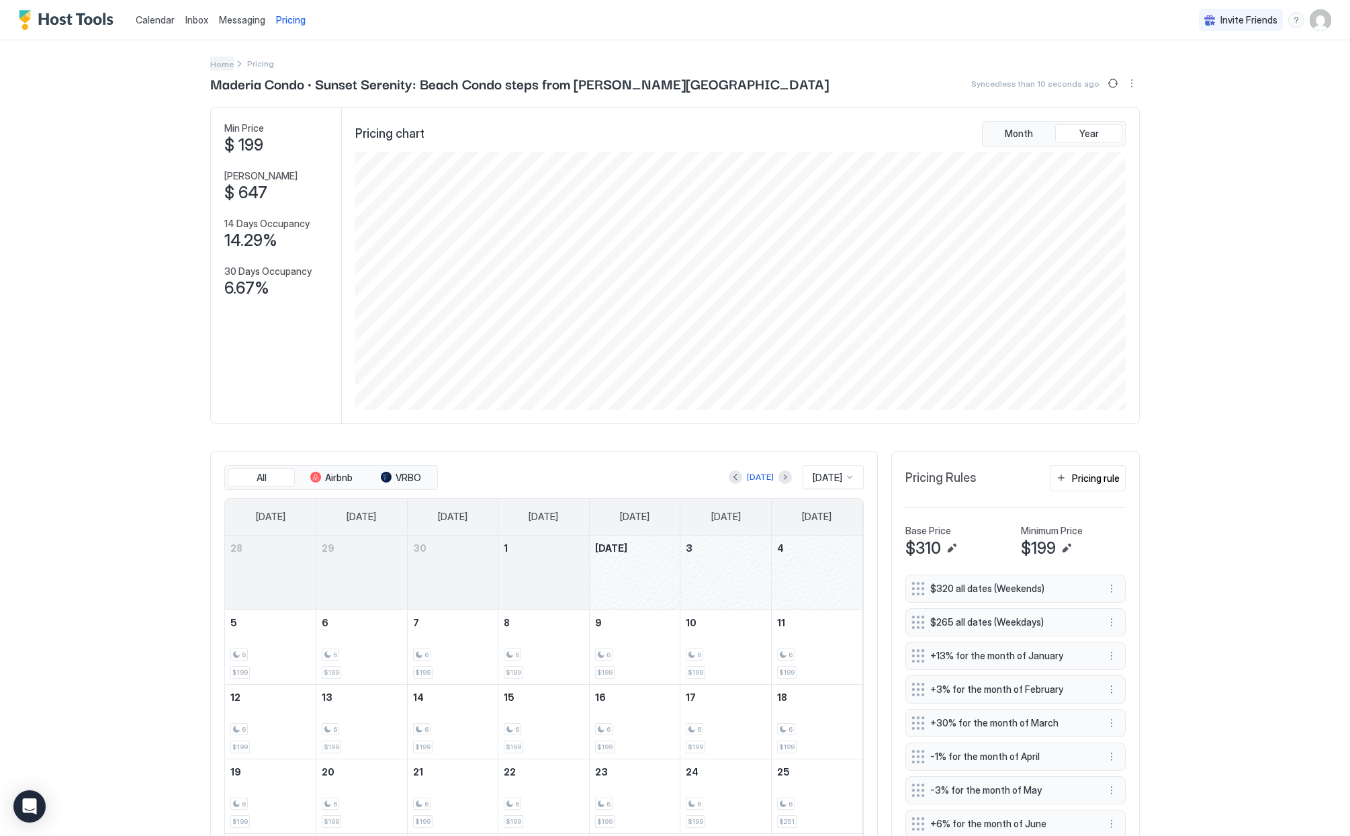
click at [218, 60] on span "Home" at bounding box center [222, 64] width 24 height 10
